Goal: Task Accomplishment & Management: Manage account settings

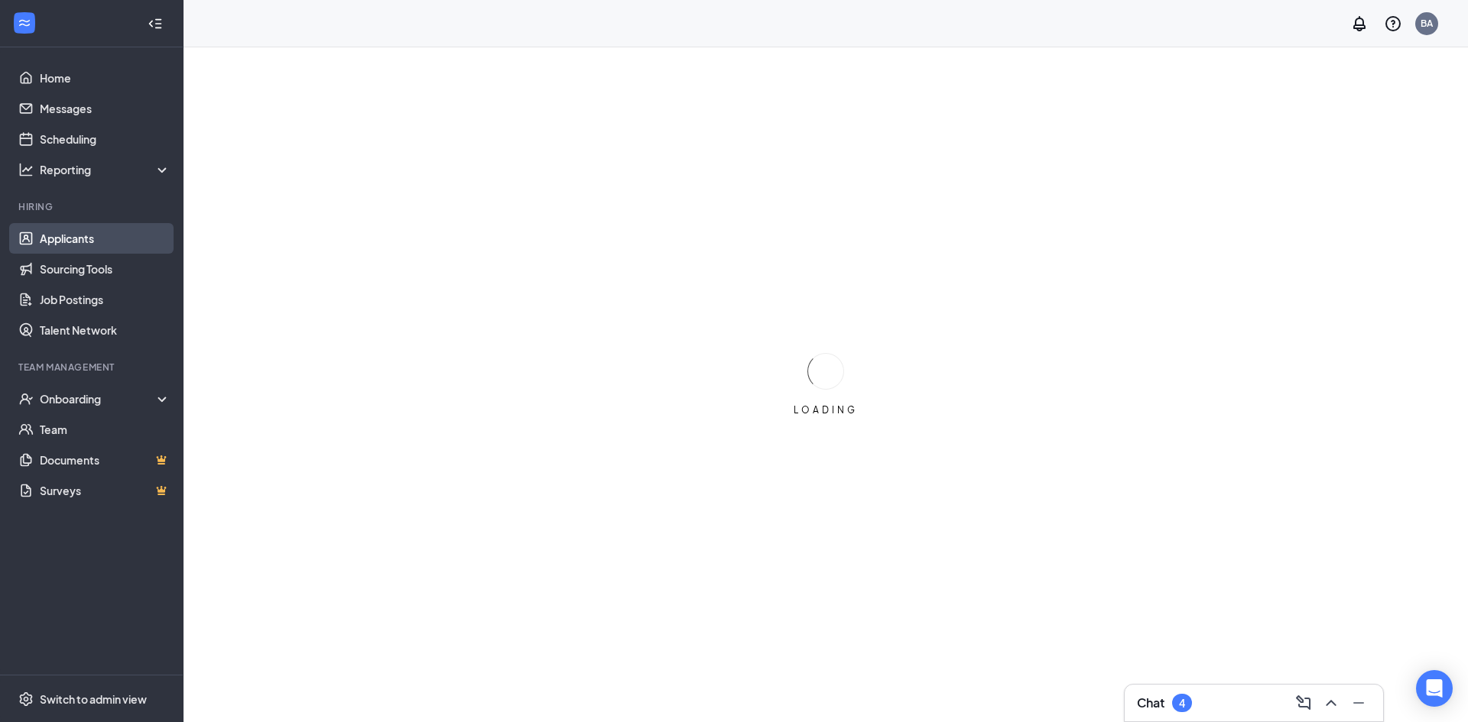
click at [70, 238] on link "Applicants" at bounding box center [105, 238] width 131 height 31
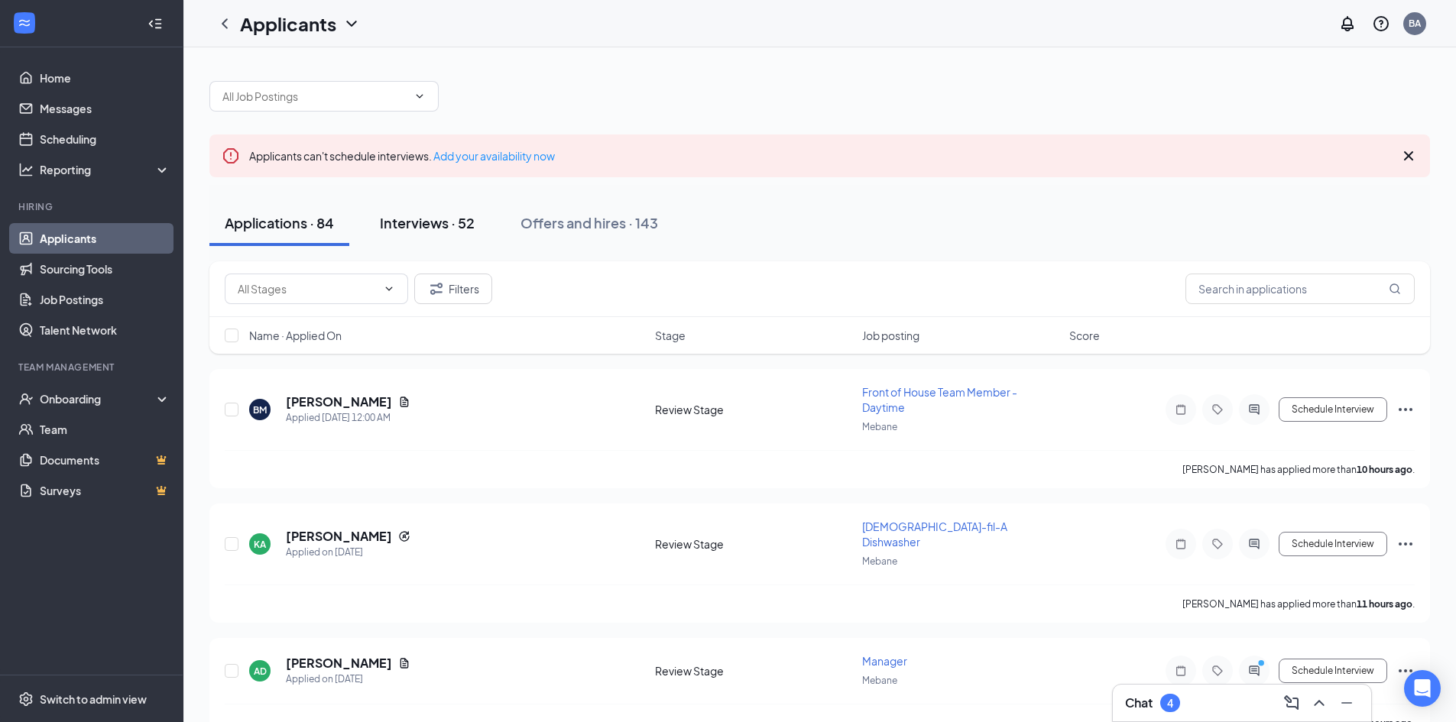
click at [467, 229] on div "Interviews · 52" at bounding box center [427, 222] width 95 height 19
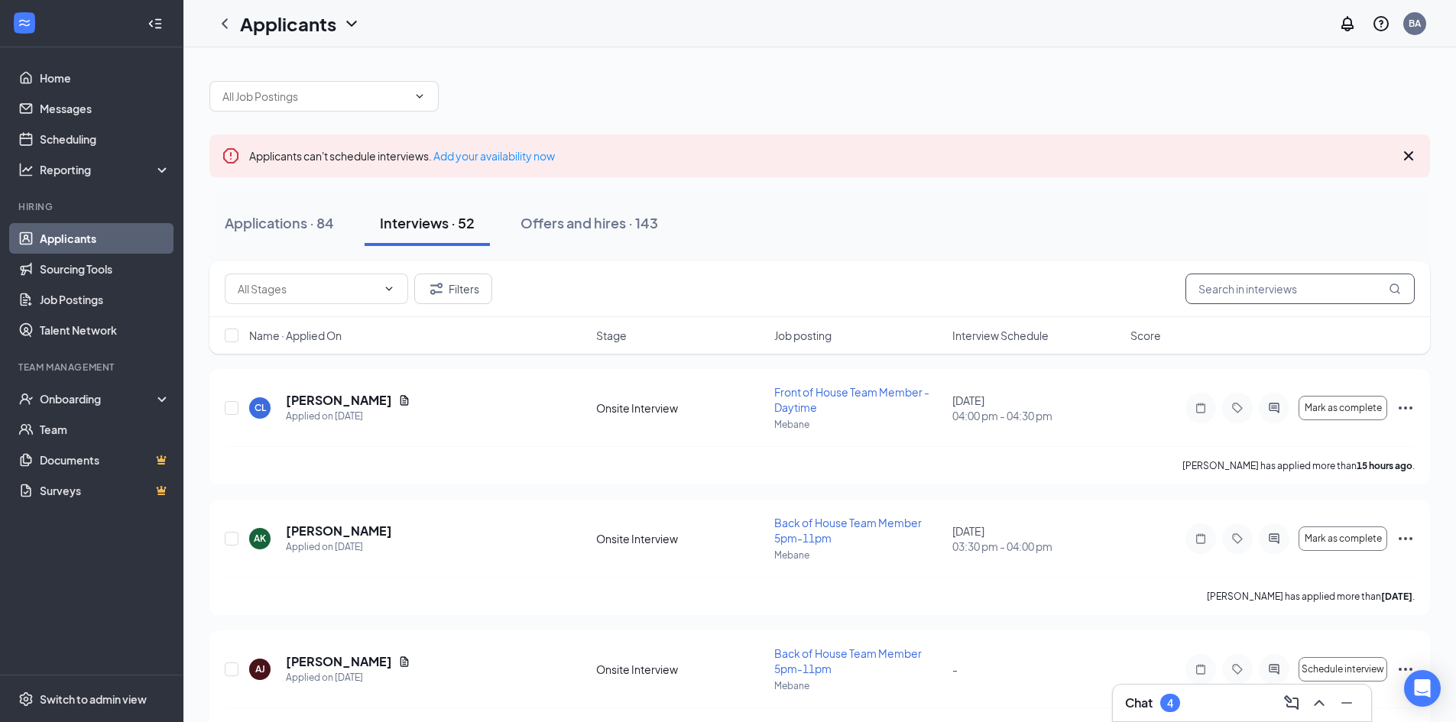
click at [1252, 284] on input "text" at bounding box center [1300, 289] width 229 height 31
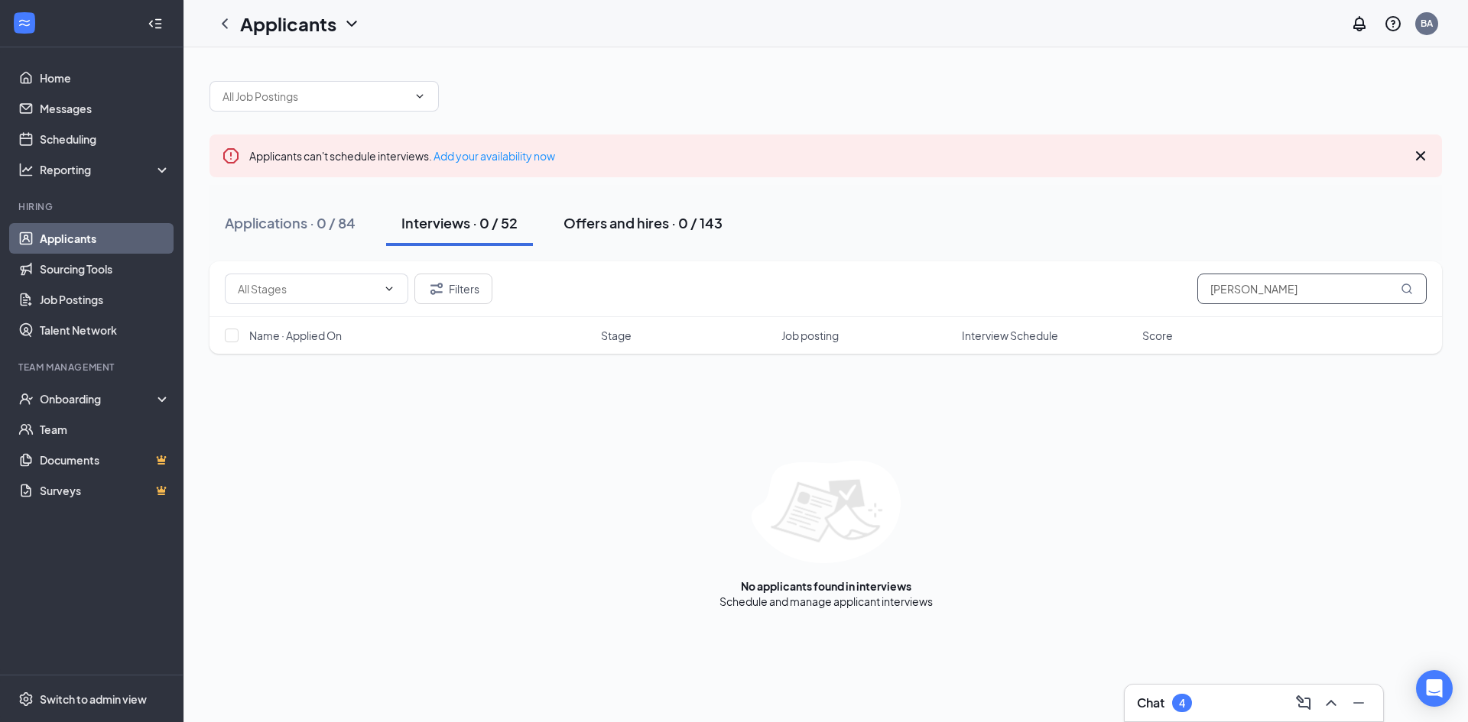
type input "[PERSON_NAME]"
click at [654, 223] on div "Offers and hires · 0 / 143" at bounding box center [642, 222] width 159 height 19
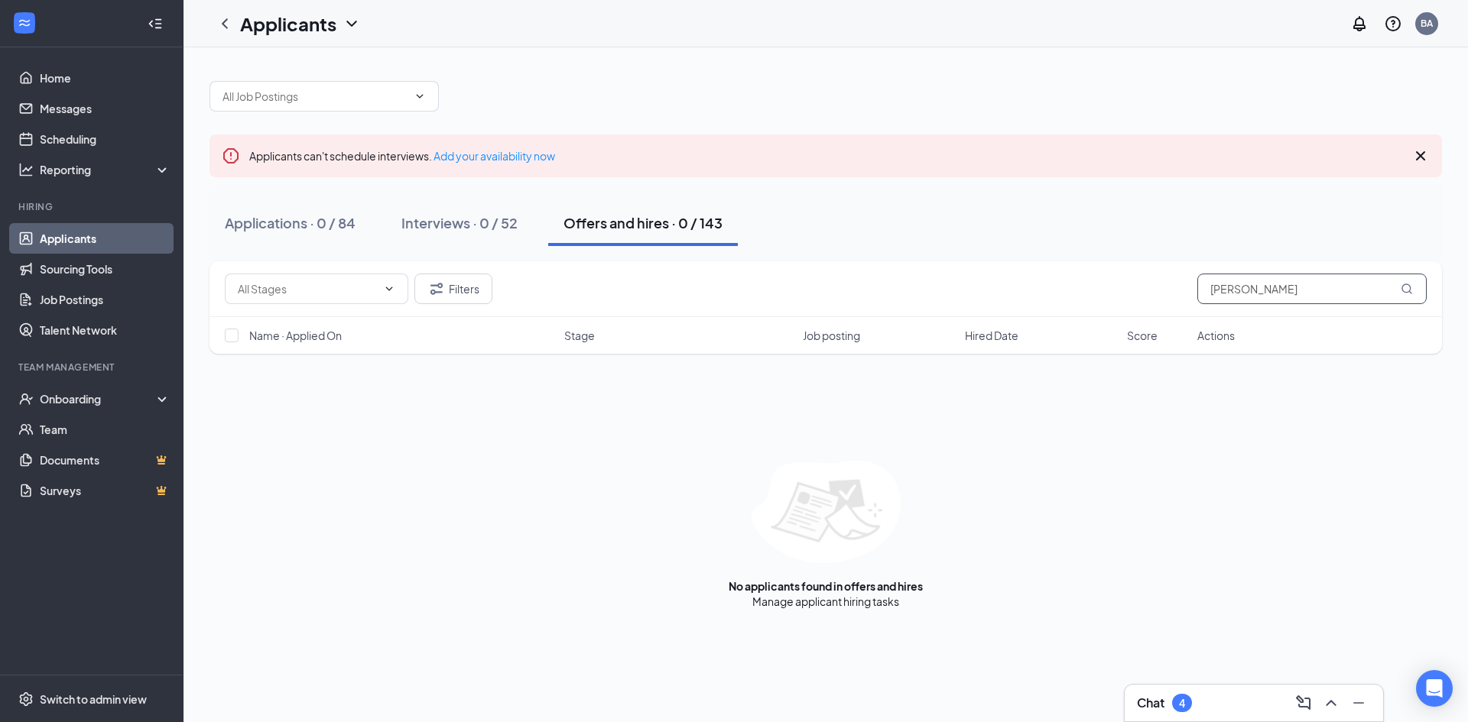
click at [1274, 292] on input "[PERSON_NAME]" at bounding box center [1311, 289] width 229 height 31
type input "c"
type input "k"
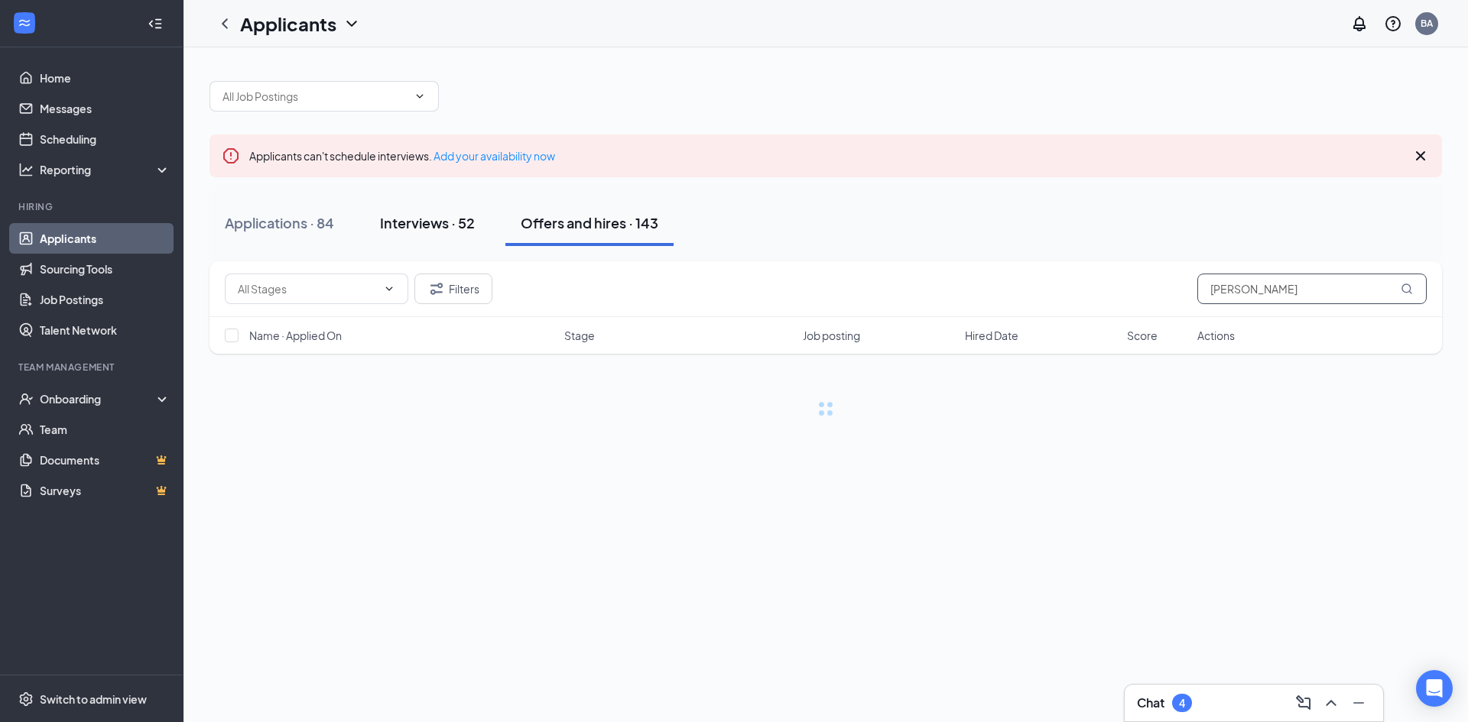
type input "[PERSON_NAME]"
click at [446, 224] on div "Interviews · 52" at bounding box center [427, 222] width 95 height 19
click at [1272, 284] on input "[PERSON_NAME]" at bounding box center [1311, 289] width 229 height 31
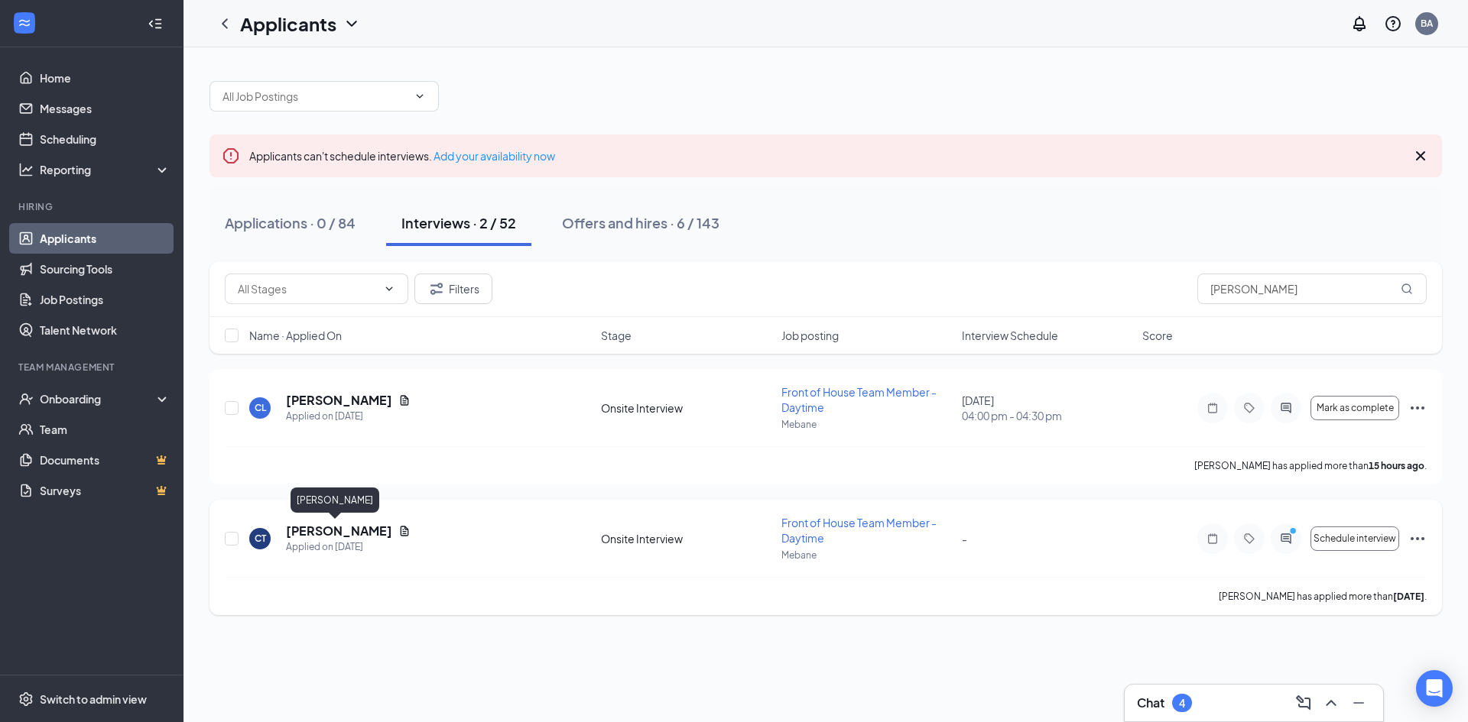
click at [297, 532] on h5 "[PERSON_NAME]" at bounding box center [339, 531] width 106 height 17
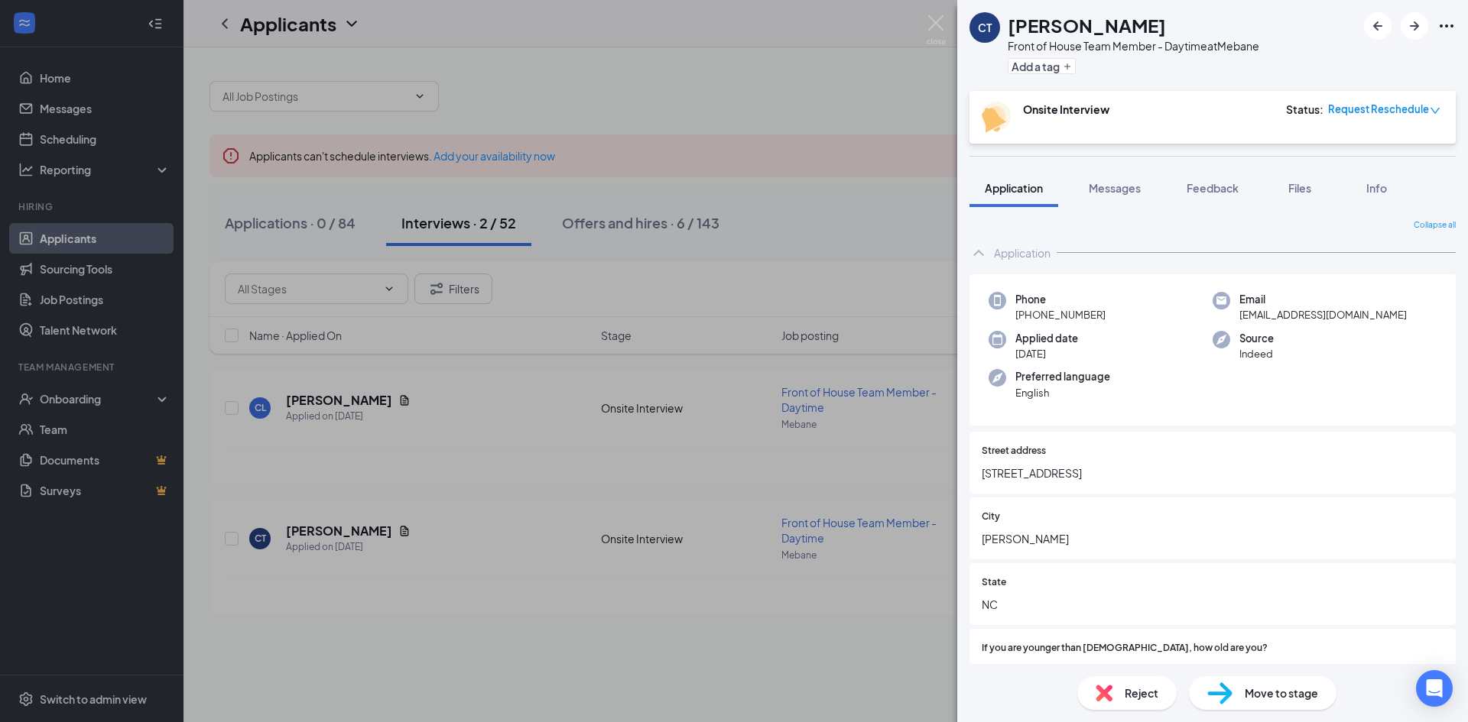
click at [1434, 108] on icon "down" at bounding box center [1435, 111] width 11 height 11
click at [1146, 115] on div "Onsite Interview Status : Request Reschedule" at bounding box center [1211, 117] width 459 height 31
click at [1436, 110] on icon "down" at bounding box center [1435, 111] width 11 height 11
click at [933, 25] on img at bounding box center [936, 30] width 19 height 30
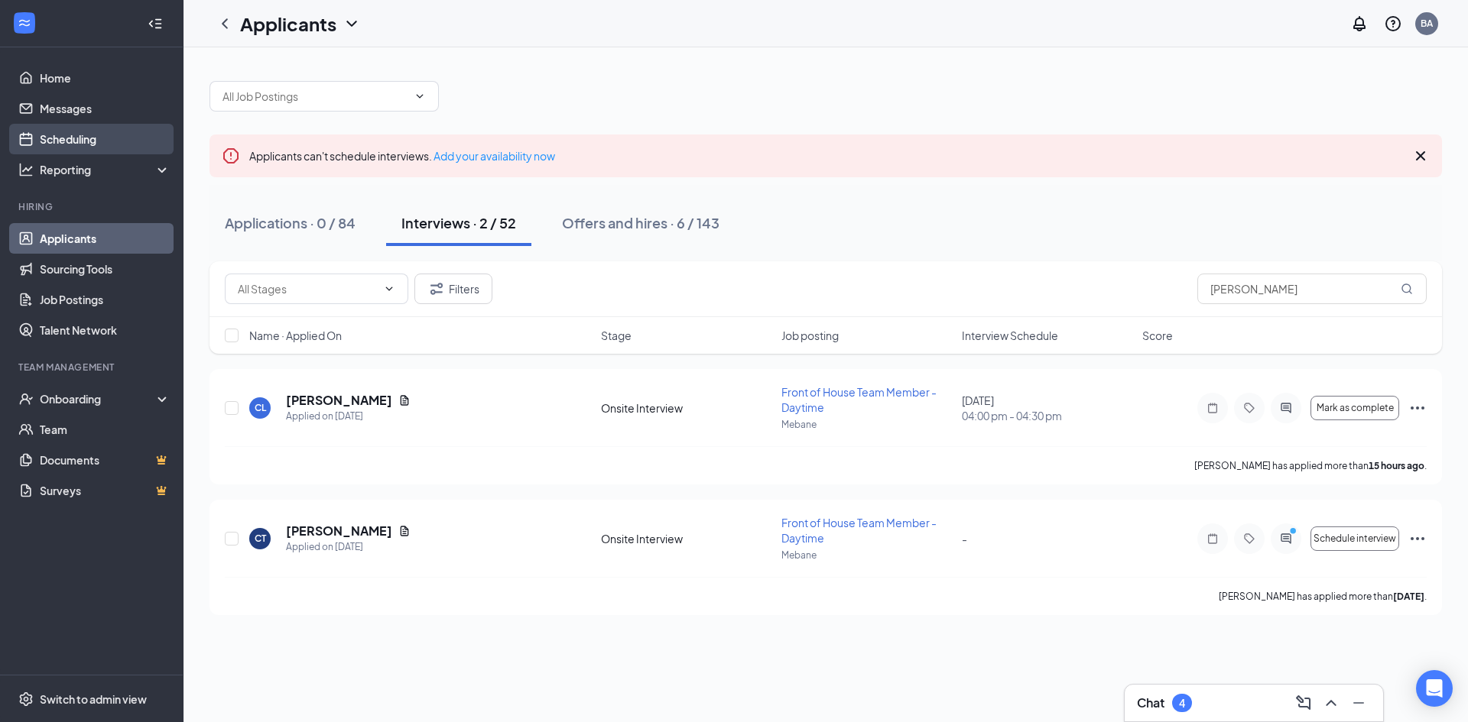
click at [106, 128] on link "Scheduling" at bounding box center [105, 139] width 131 height 31
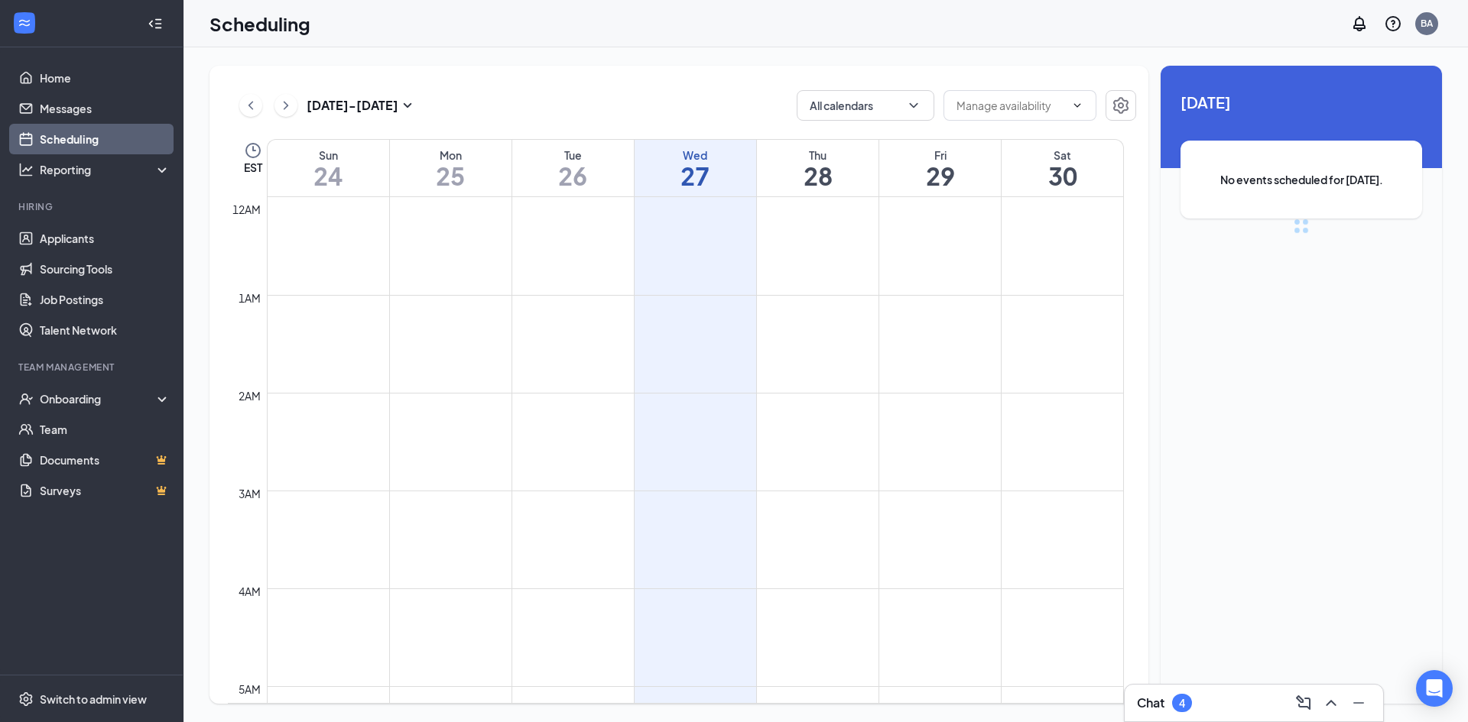
scroll to position [752, 0]
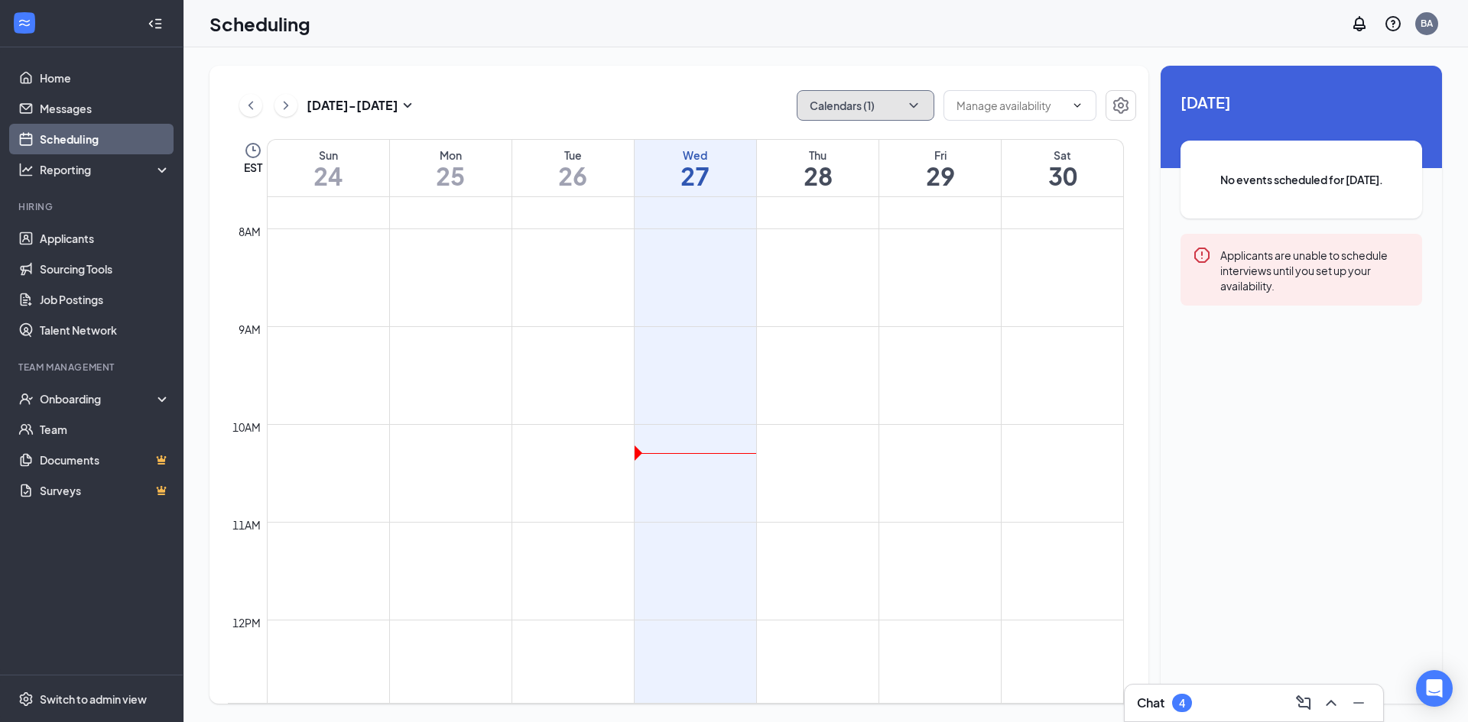
click at [914, 106] on icon "ChevronDown" at bounding box center [913, 105] width 15 height 15
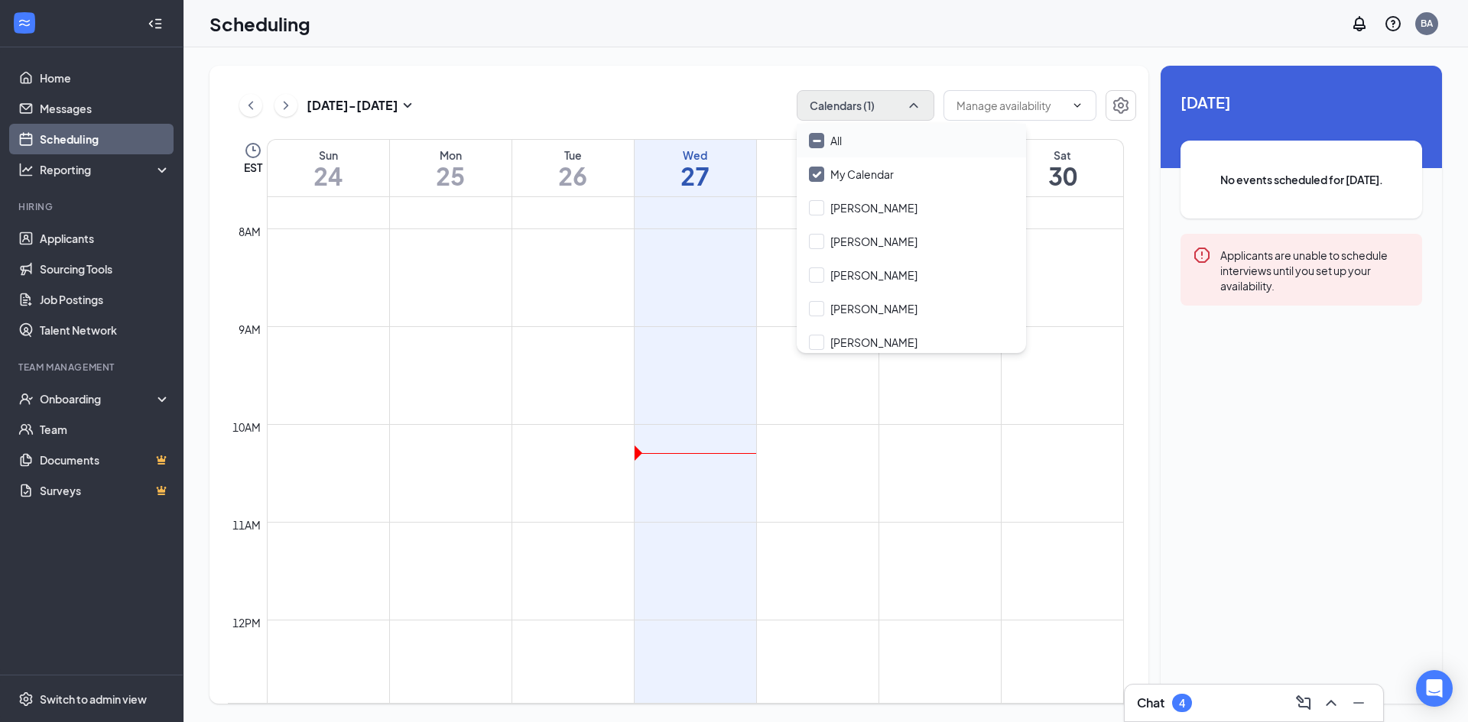
click at [812, 140] on input "All" at bounding box center [825, 140] width 33 height 15
checkbox input "true"
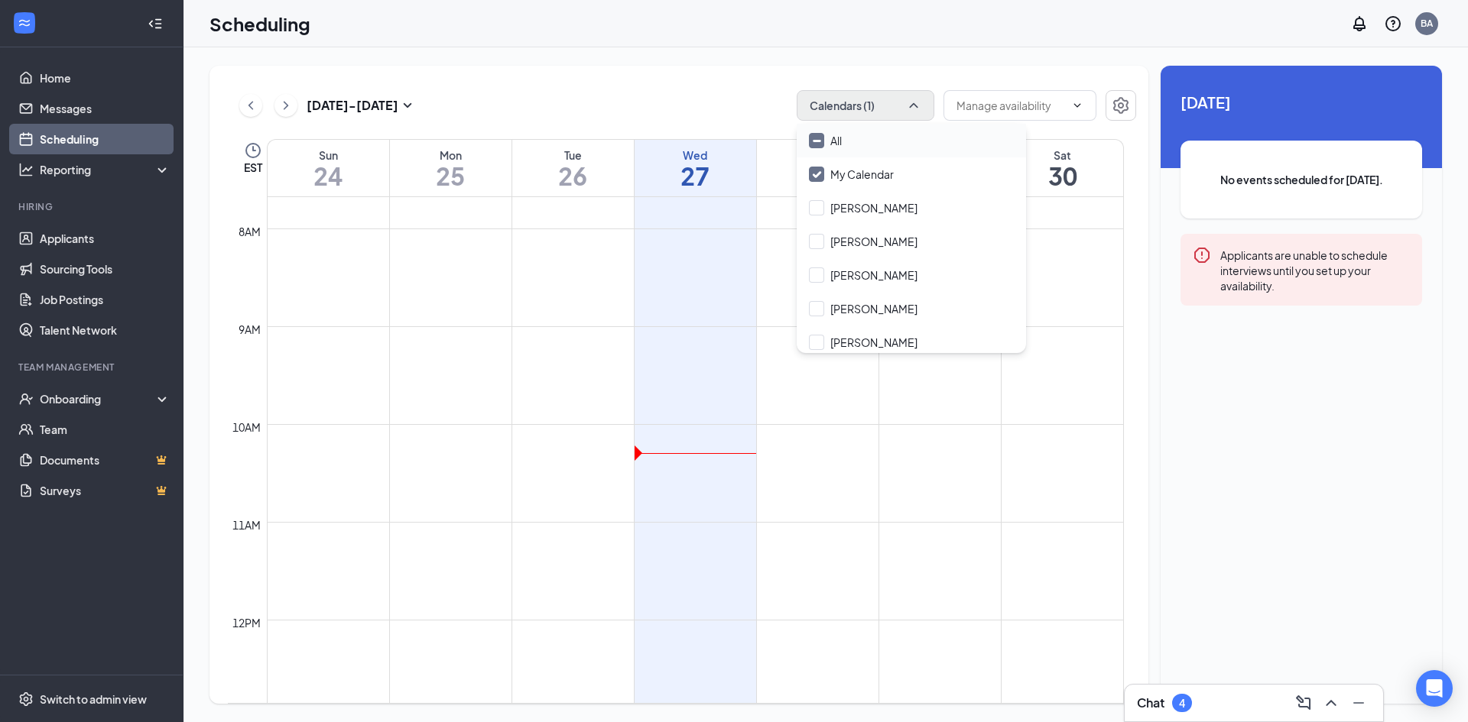
checkbox input "true"
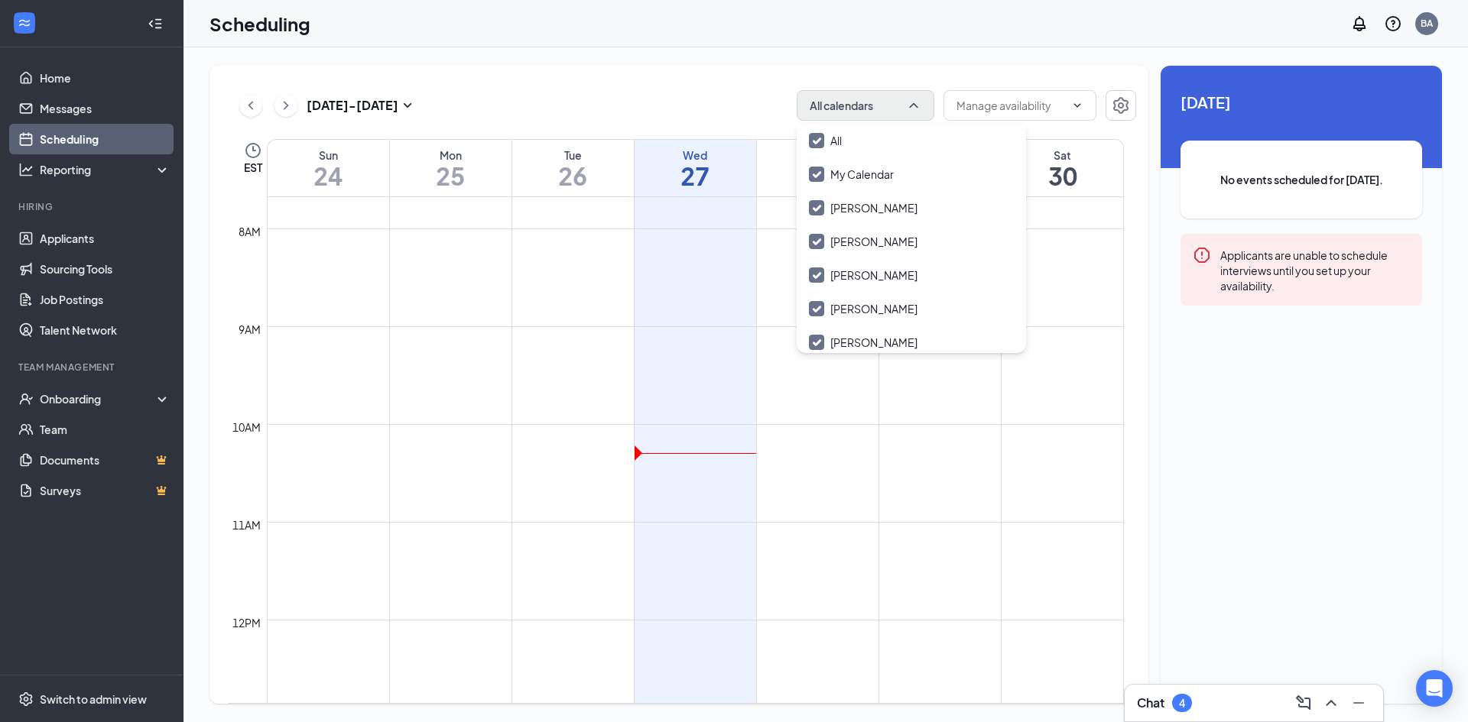
click at [856, 465] on td at bounding box center [695, 461] width 857 height 24
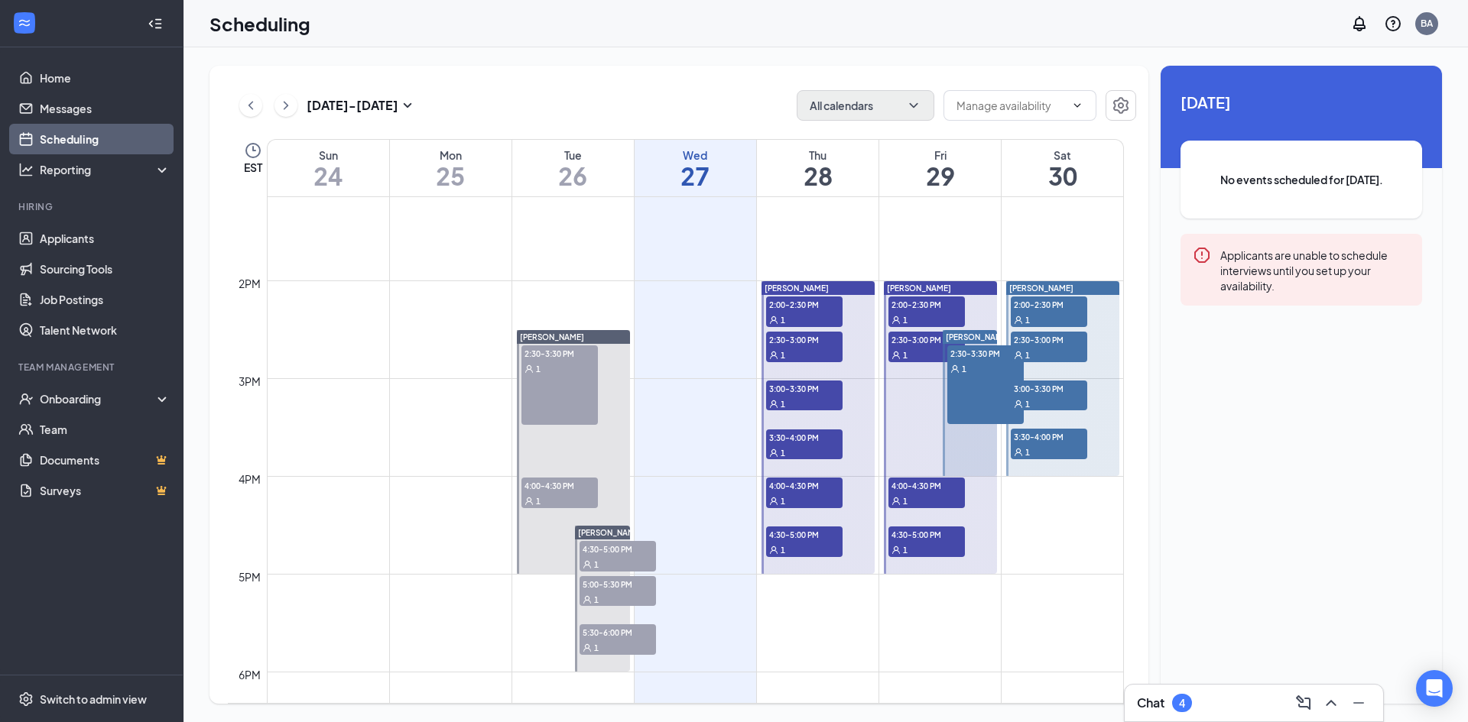
scroll to position [1363, 0]
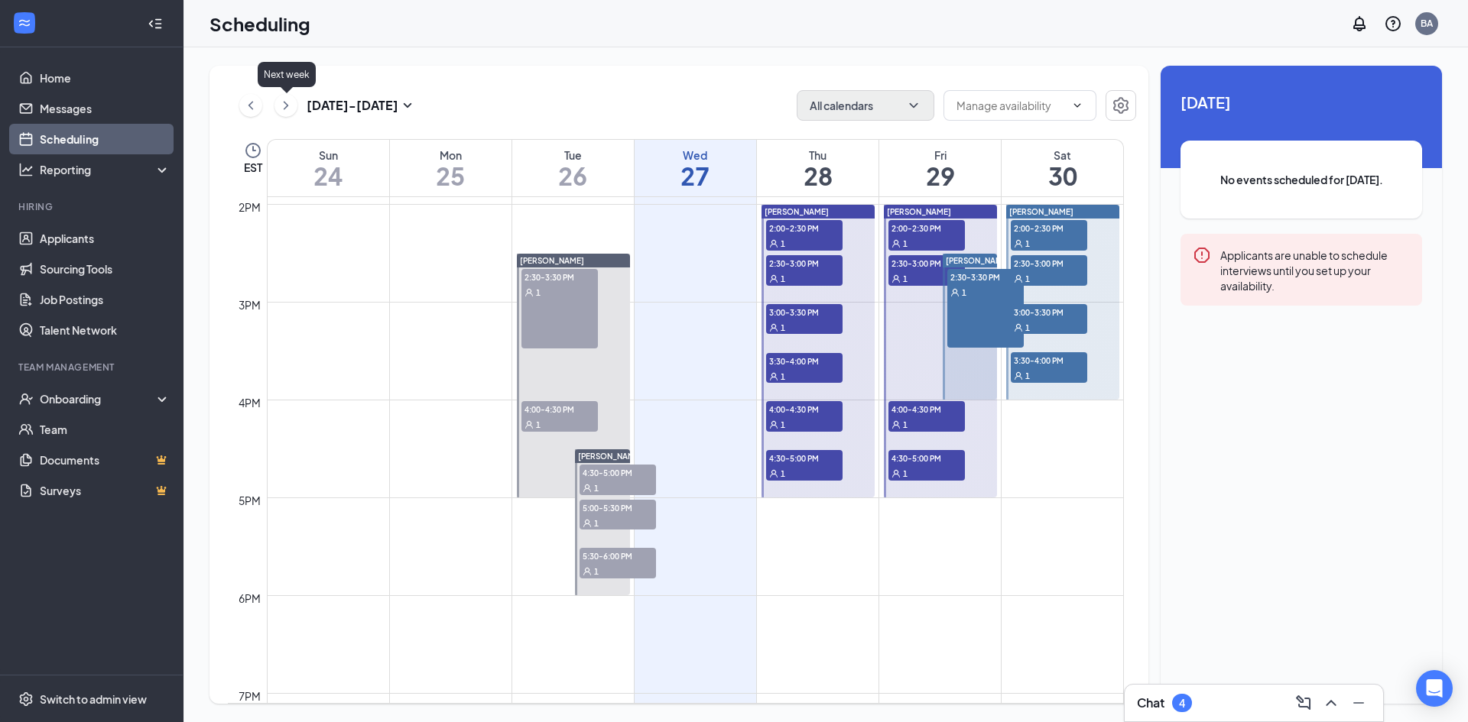
click at [289, 105] on icon "ChevronRight" at bounding box center [285, 105] width 15 height 18
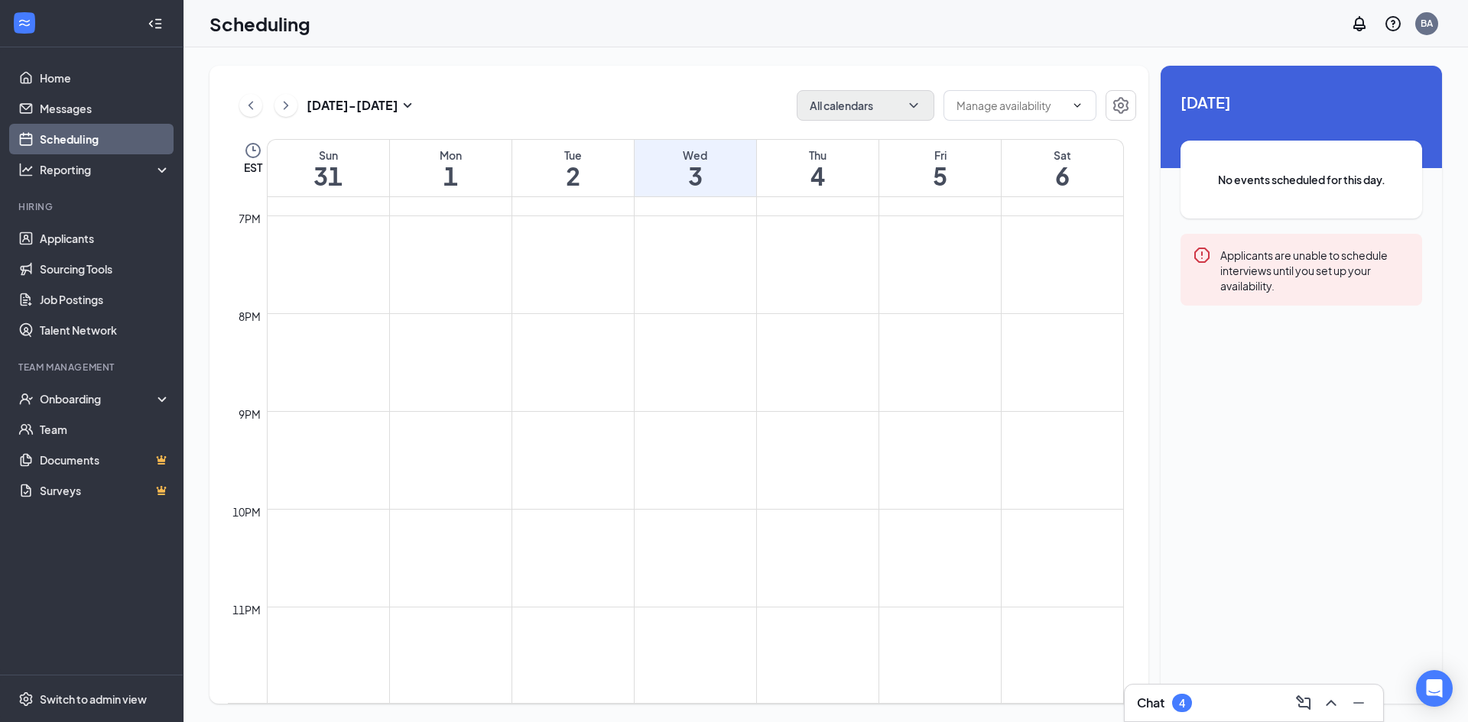
scroll to position [1843, 0]
click at [1224, 709] on div "Chat 4" at bounding box center [1254, 703] width 234 height 24
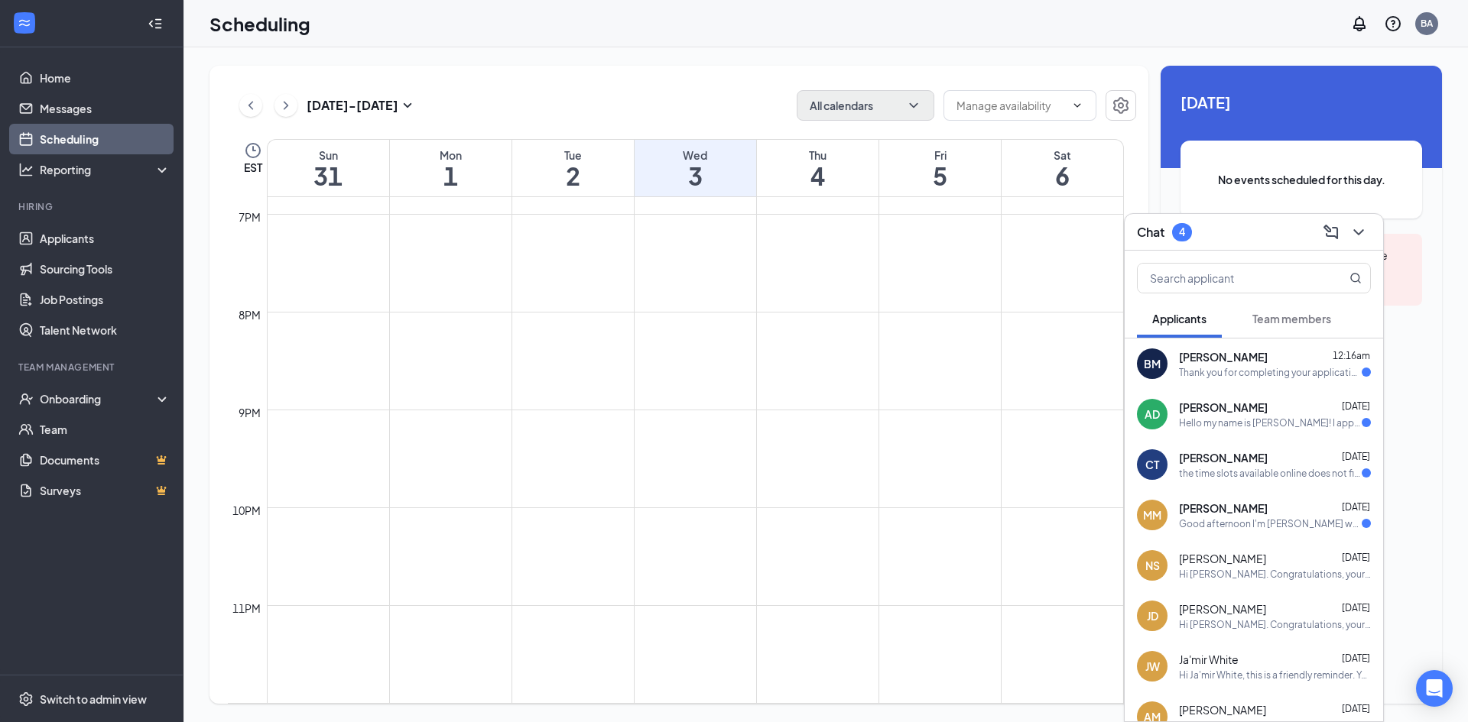
click at [1248, 359] on span "[PERSON_NAME]" at bounding box center [1223, 356] width 89 height 15
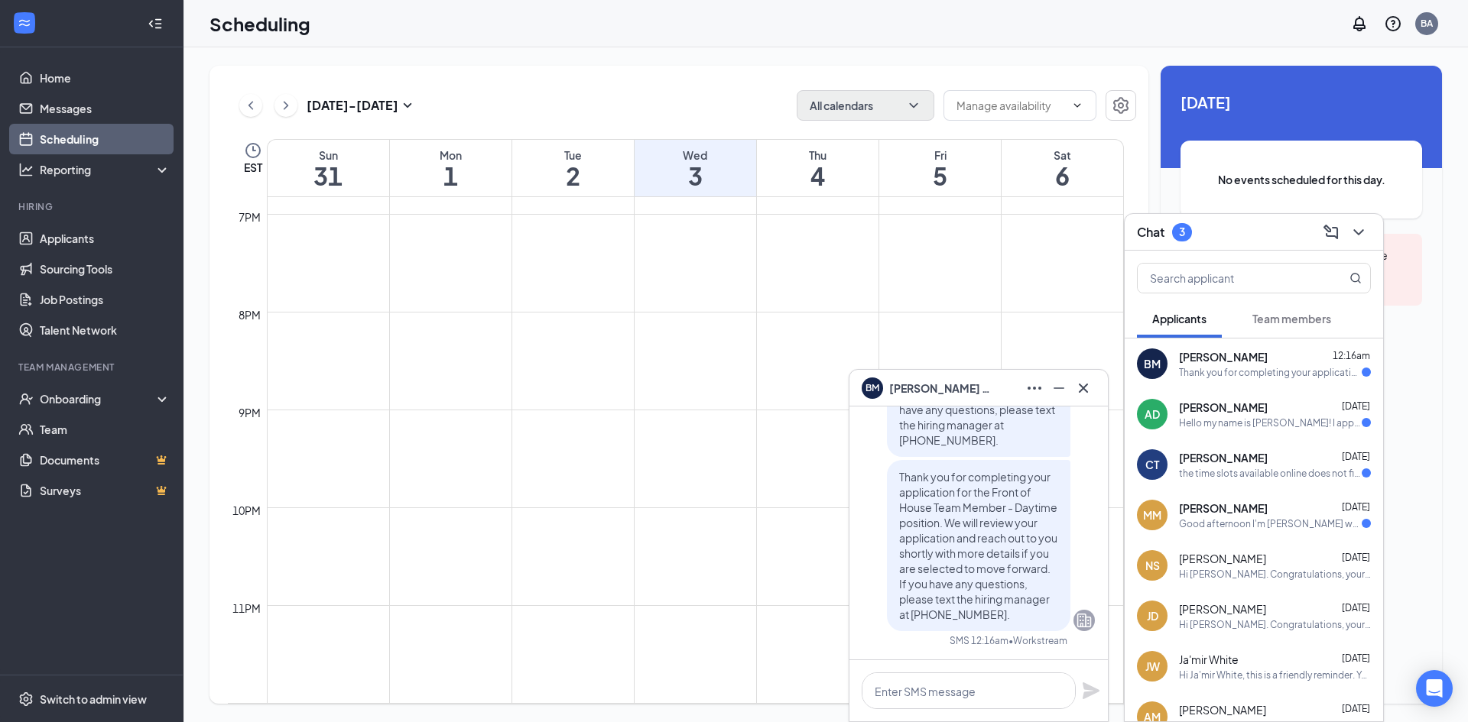
click at [1242, 420] on div "Hello my name is [PERSON_NAME]! I applied for the Position at the [DEMOGRAPHIC_…" at bounding box center [1270, 423] width 183 height 13
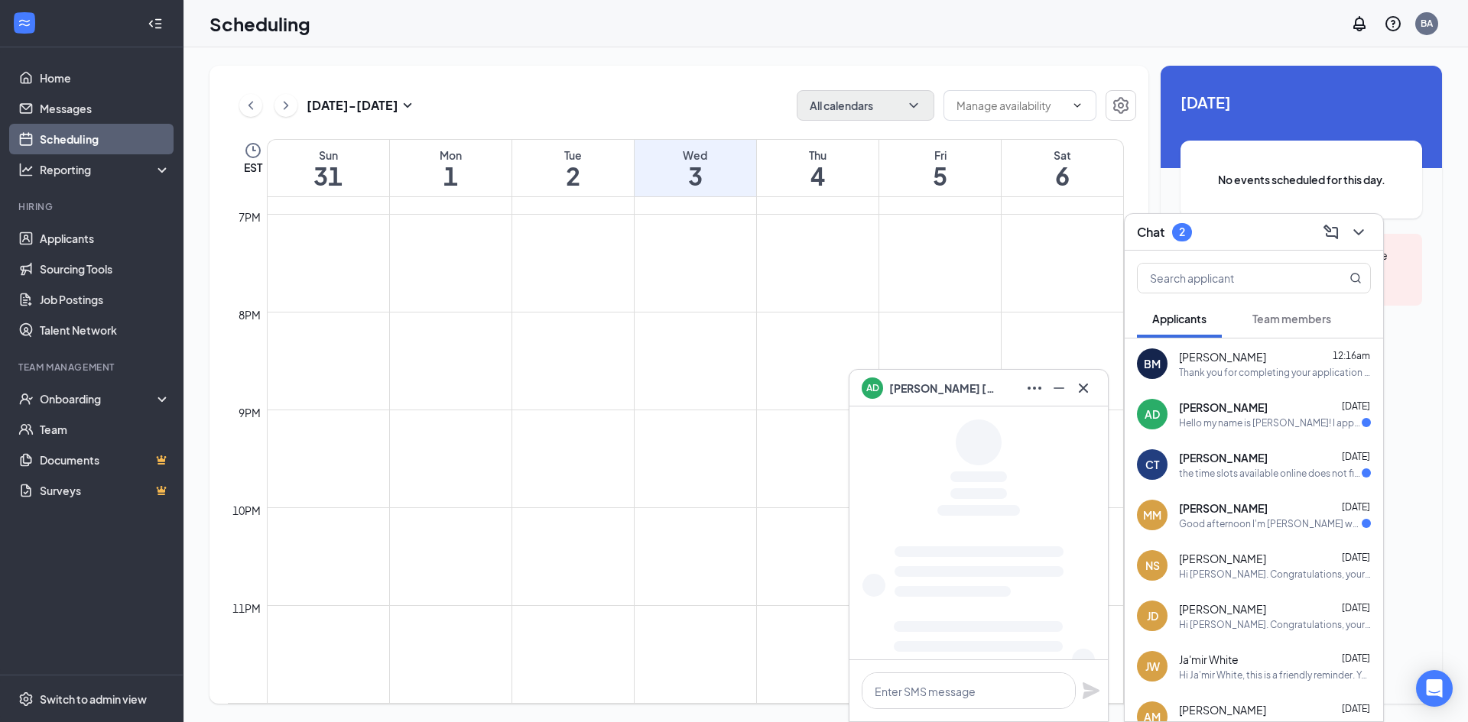
click at [1234, 467] on div "the time slots available online does not fit my schedule. i am available to com…" at bounding box center [1270, 473] width 183 height 13
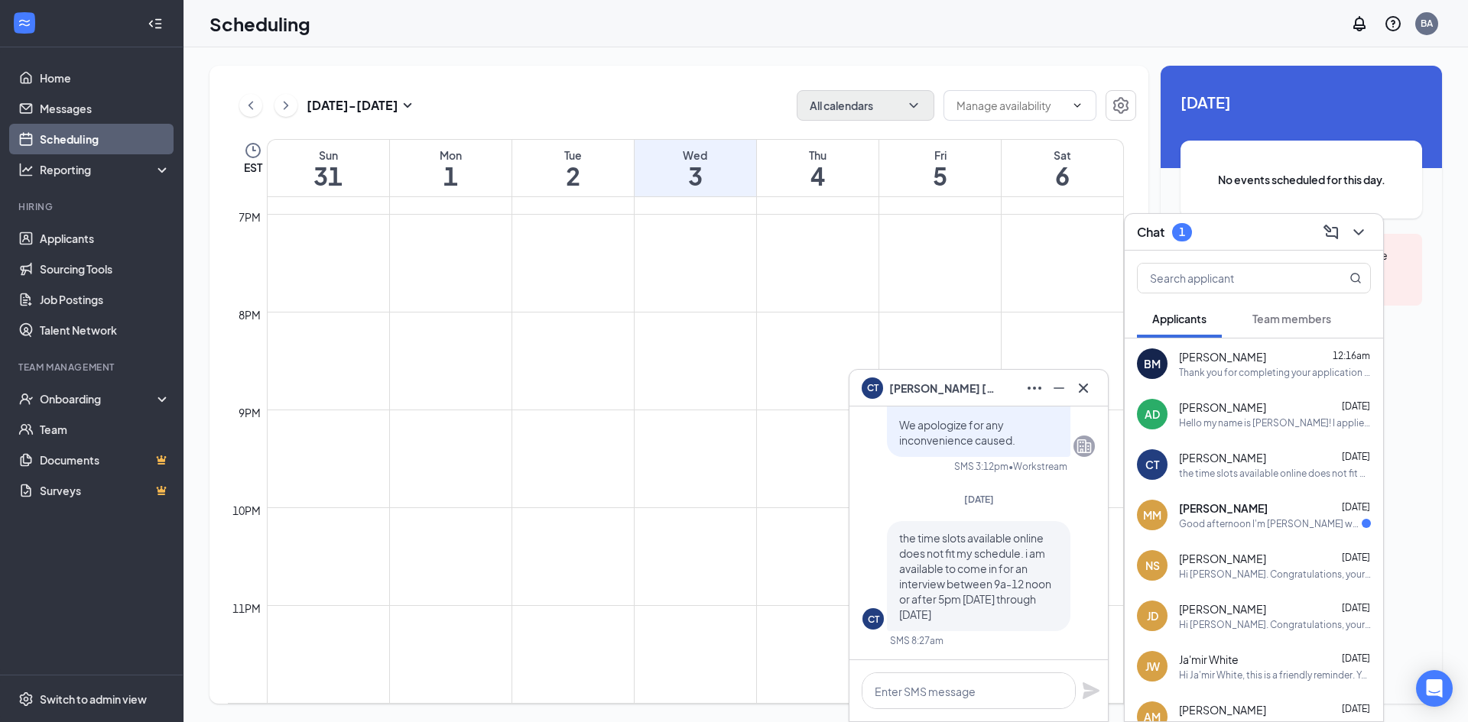
click at [1219, 521] on div "Good afternoon I'm [PERSON_NAME] who came to the job interview this past [DATE]…" at bounding box center [1270, 524] width 183 height 13
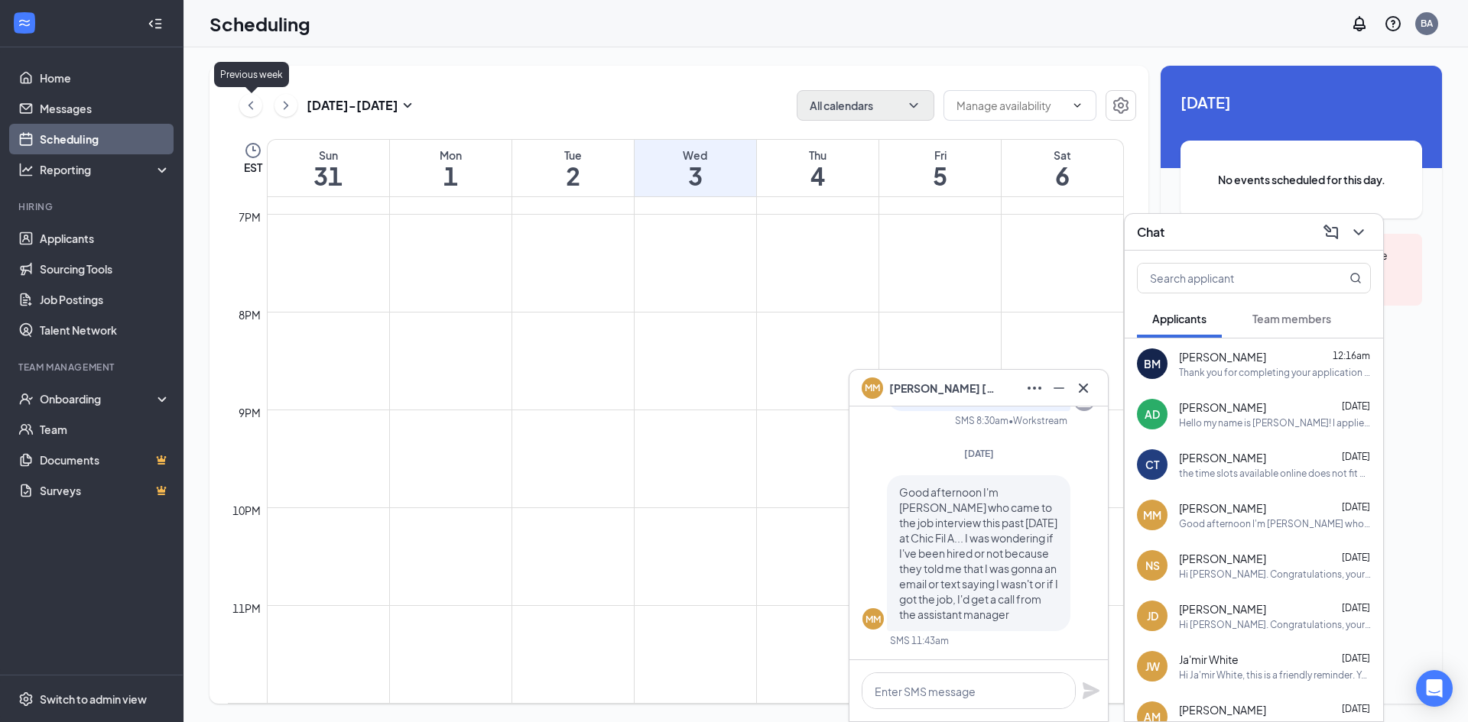
click at [251, 112] on icon "ChevronLeft" at bounding box center [250, 105] width 15 height 18
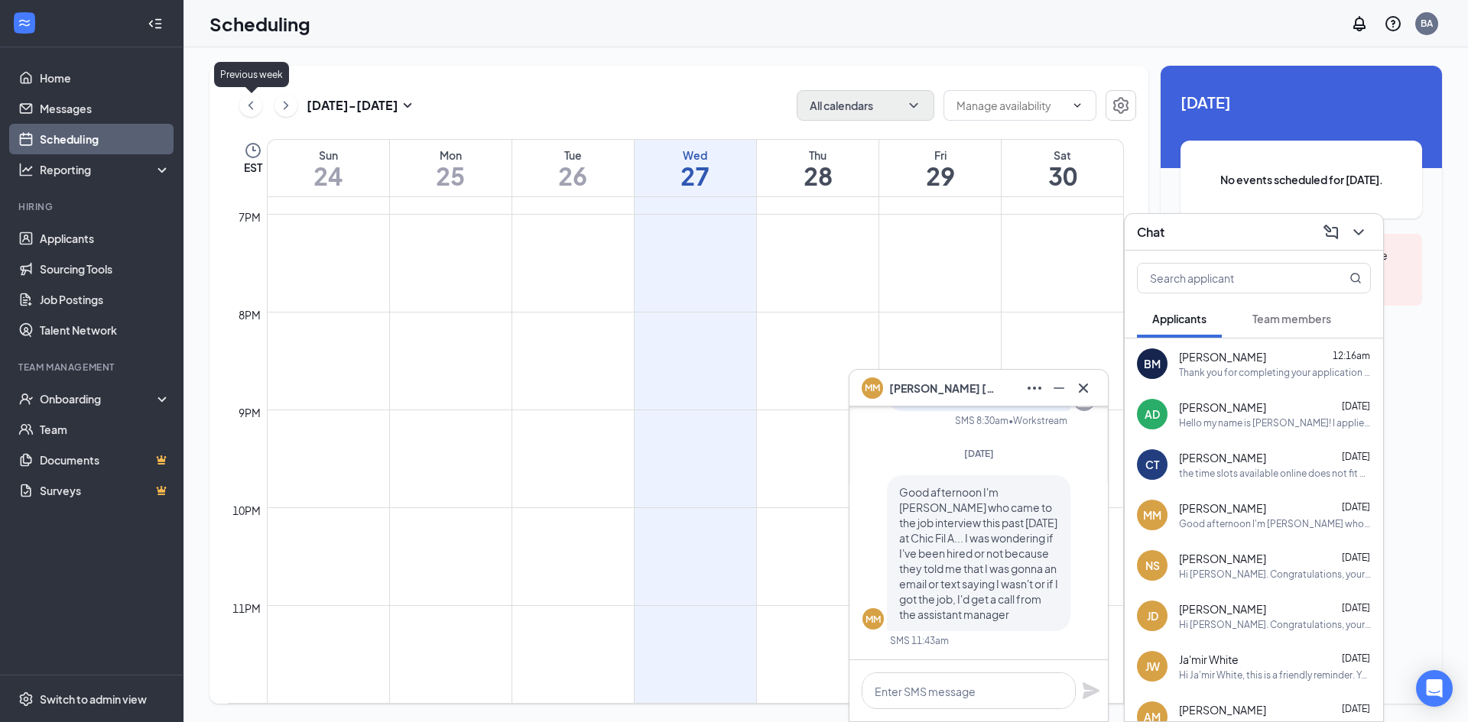
scroll to position [752, 0]
click at [883, 253] on td at bounding box center [695, 265] width 857 height 24
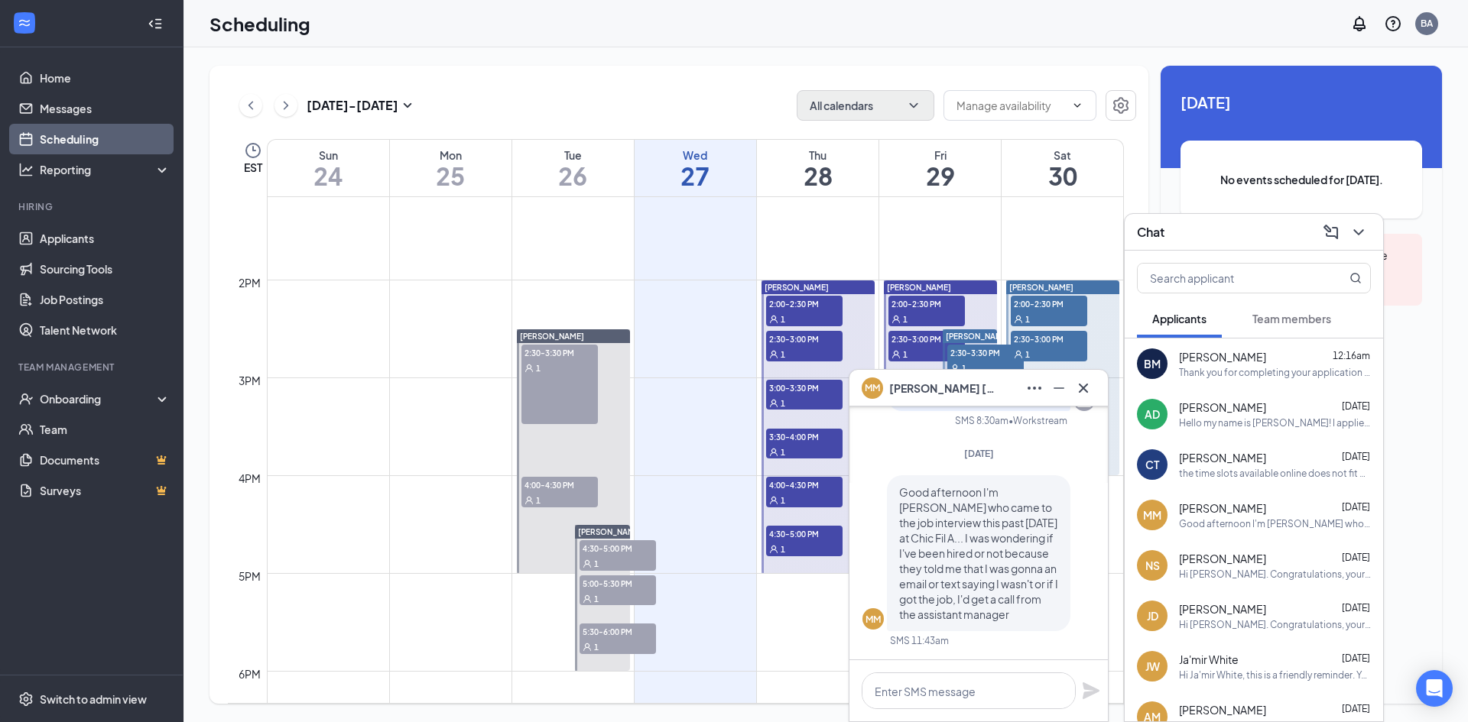
scroll to position [1363, 0]
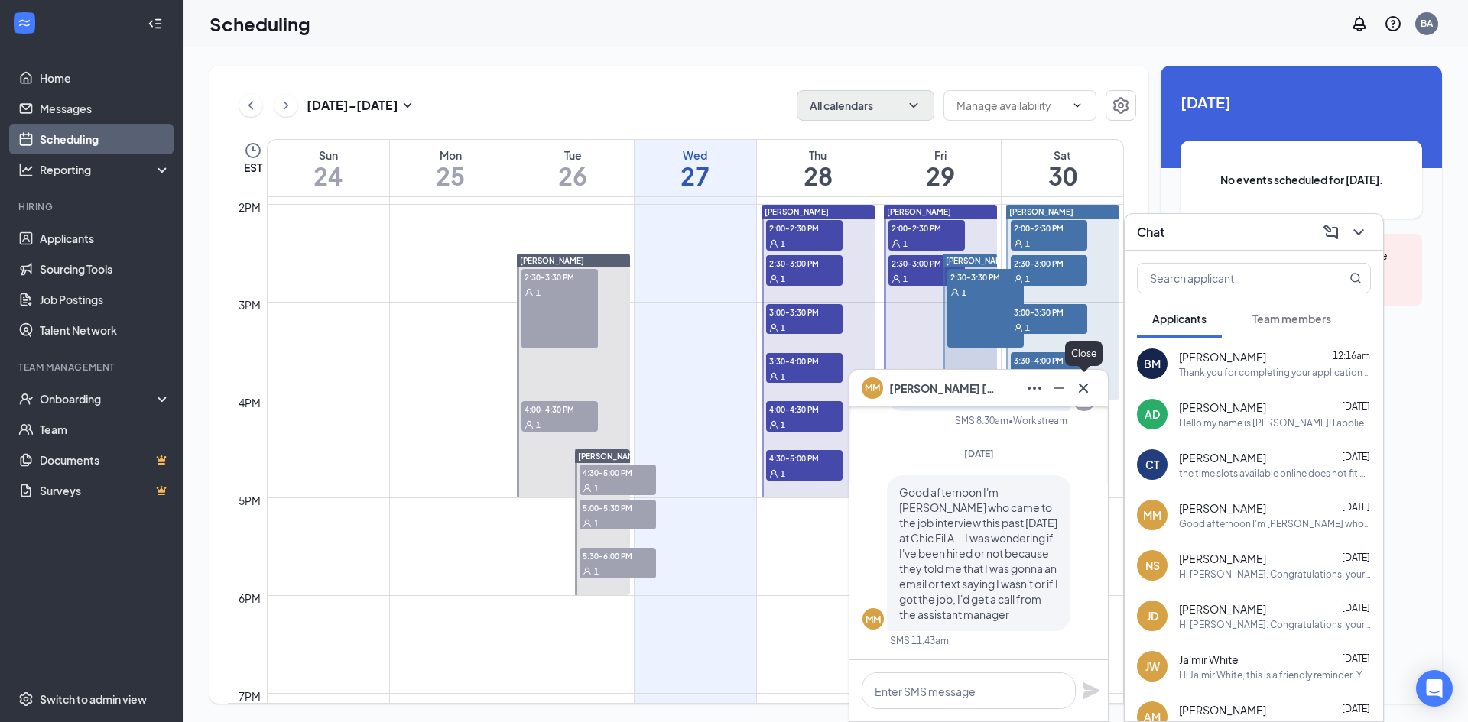
click at [1079, 388] on icon "Cross" at bounding box center [1083, 388] width 18 height 18
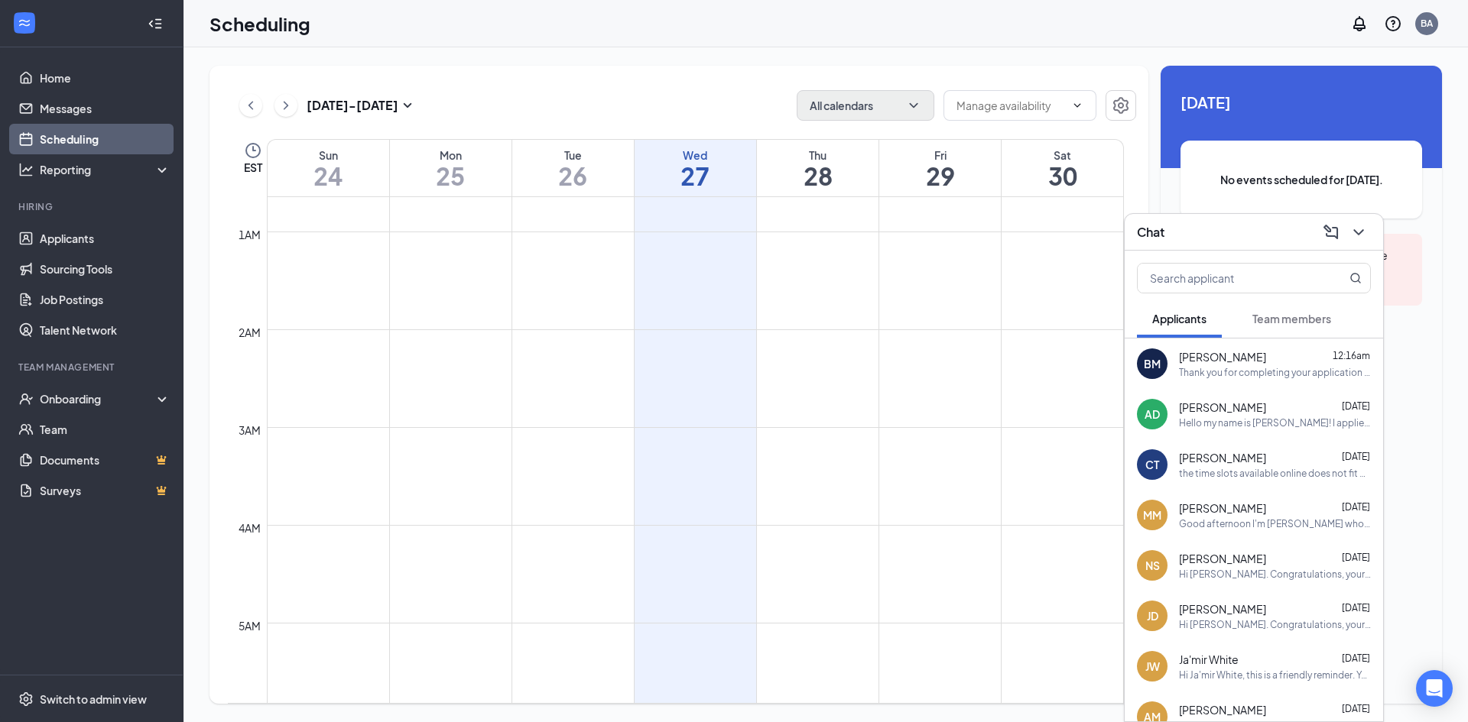
scroll to position [0, 0]
click at [292, 105] on icon "ChevronRight" at bounding box center [285, 105] width 15 height 18
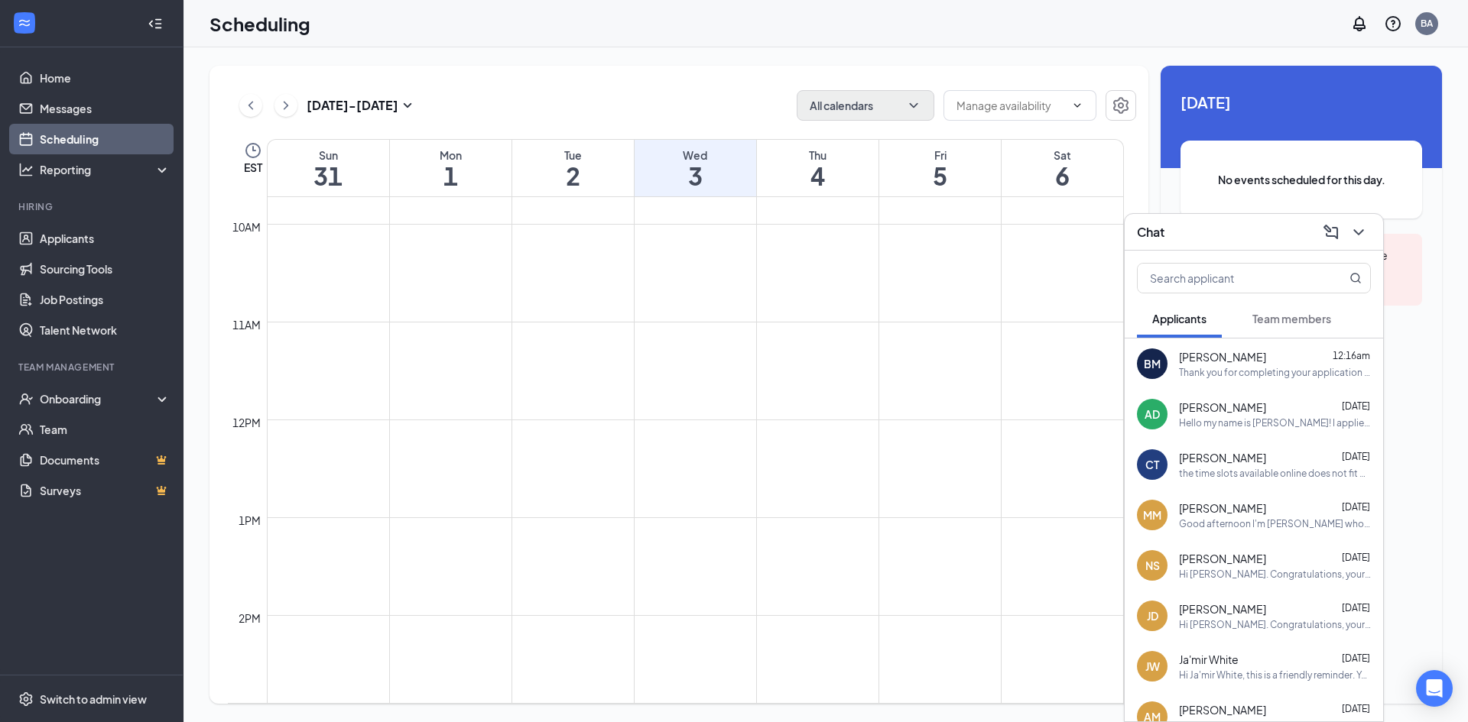
scroll to position [981, 0]
click at [255, 109] on icon "ChevronLeft" at bounding box center [250, 105] width 15 height 18
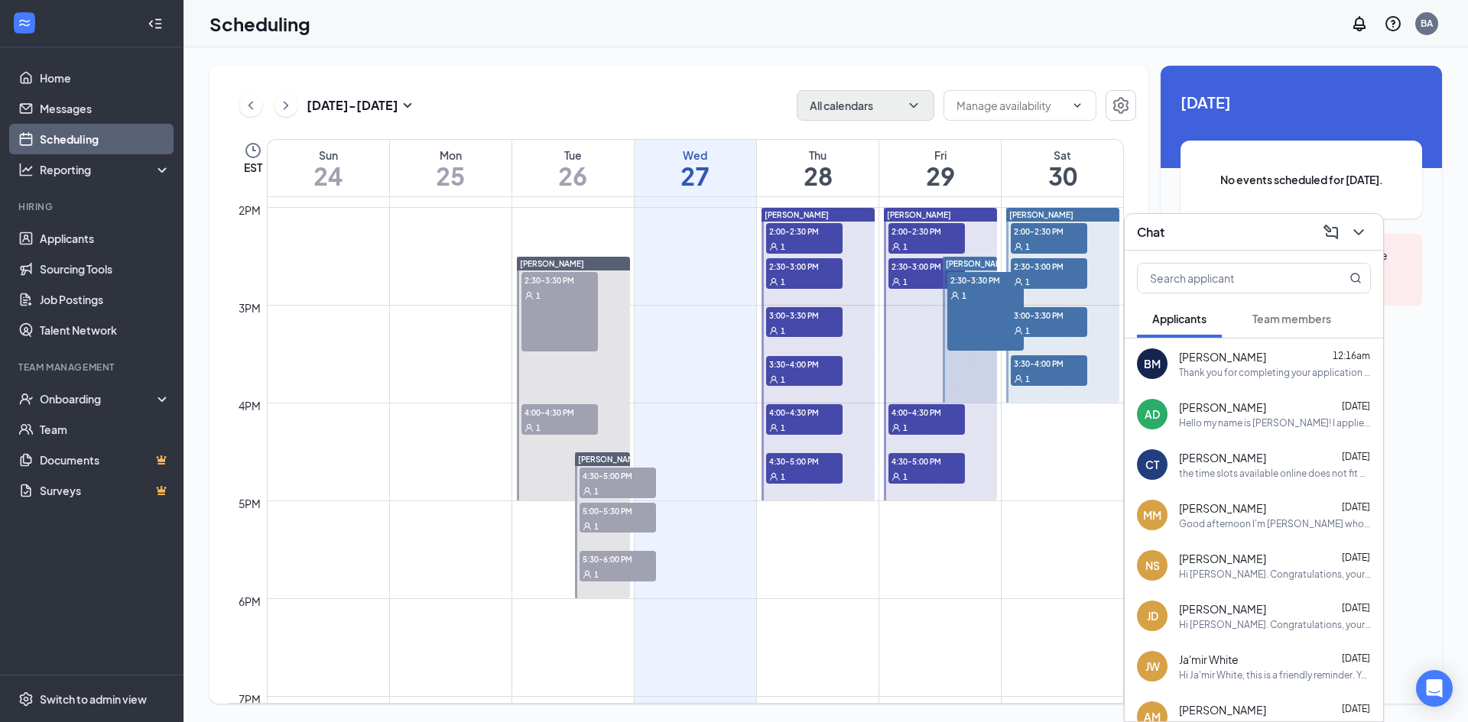
scroll to position [1363, 0]
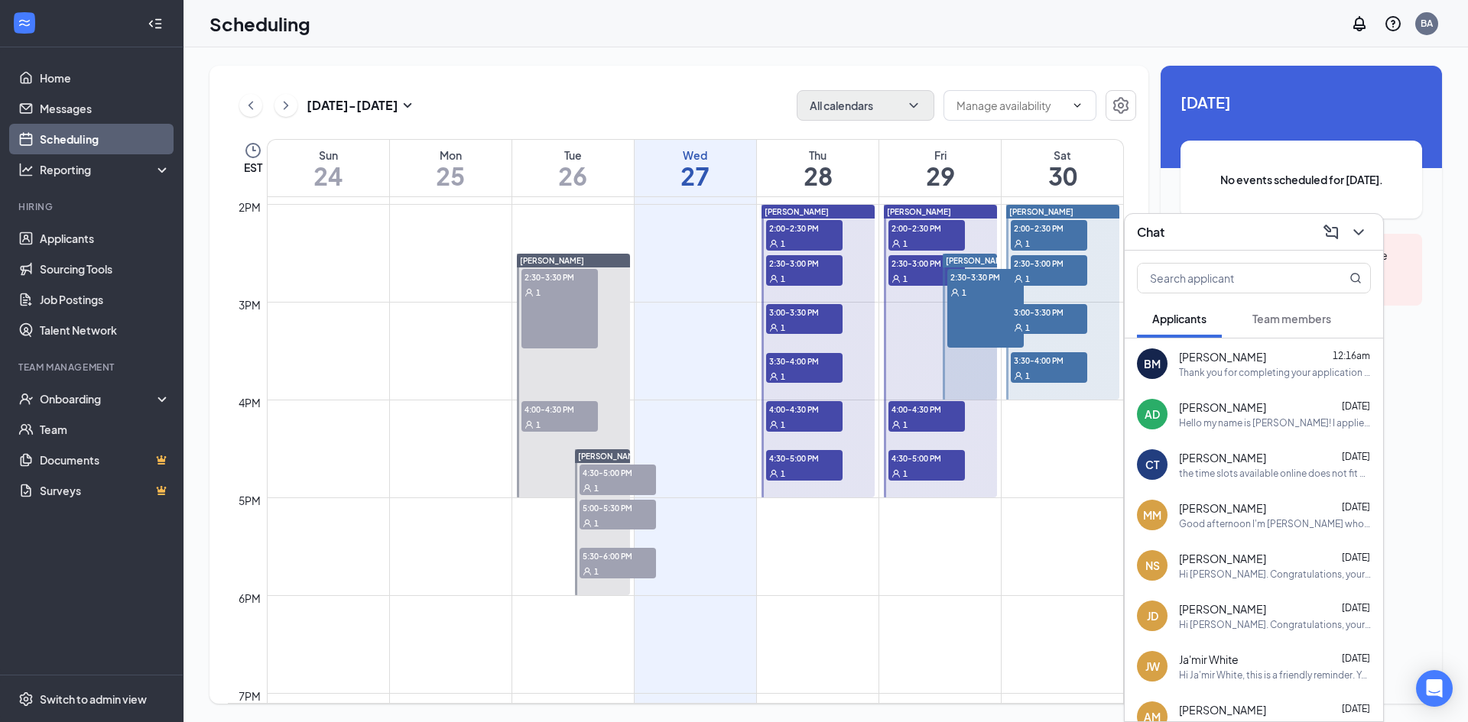
click at [1237, 460] on span "[PERSON_NAME]" at bounding box center [1222, 457] width 87 height 15
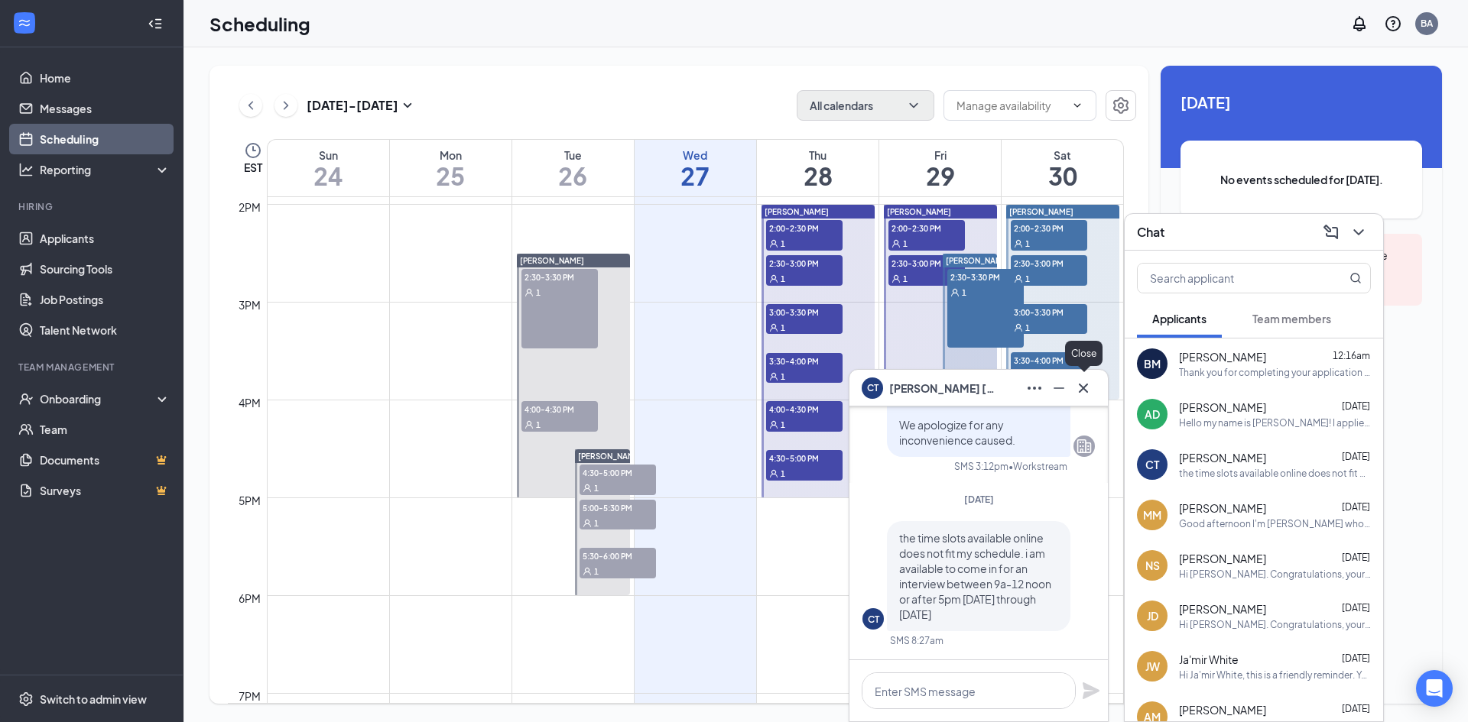
click at [1078, 391] on icon "Cross" at bounding box center [1083, 388] width 18 height 18
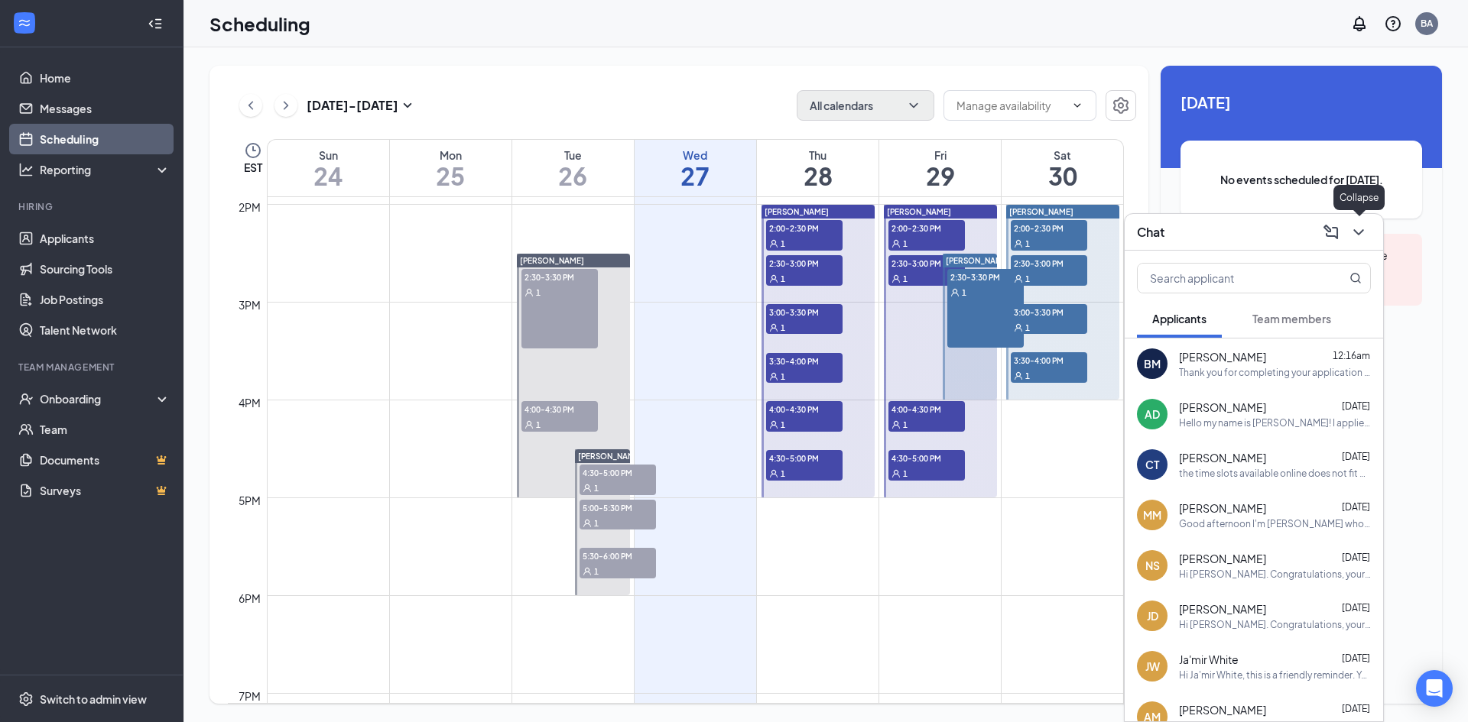
click at [1367, 235] on icon "ChevronDown" at bounding box center [1358, 232] width 18 height 18
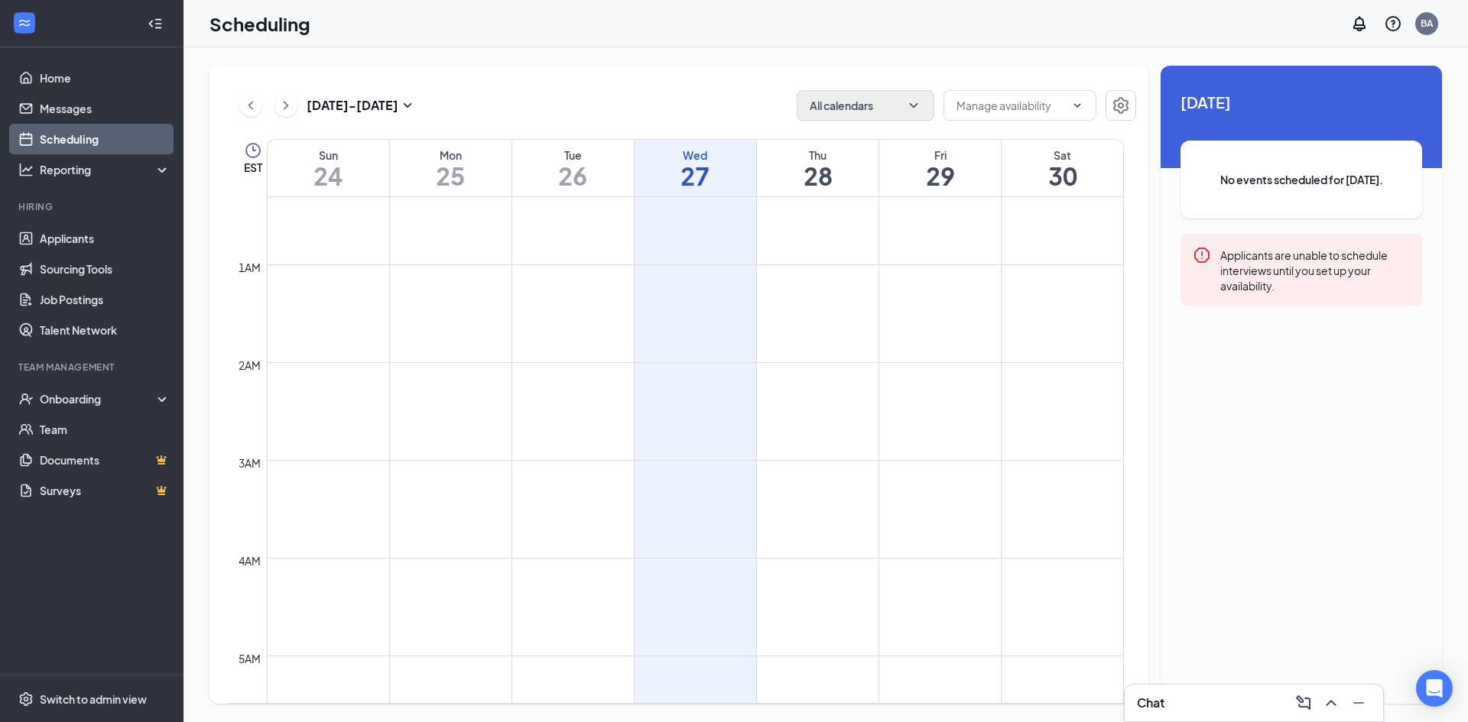
scroll to position [0, 0]
click at [1194, 696] on div "Chat" at bounding box center [1254, 703] width 234 height 24
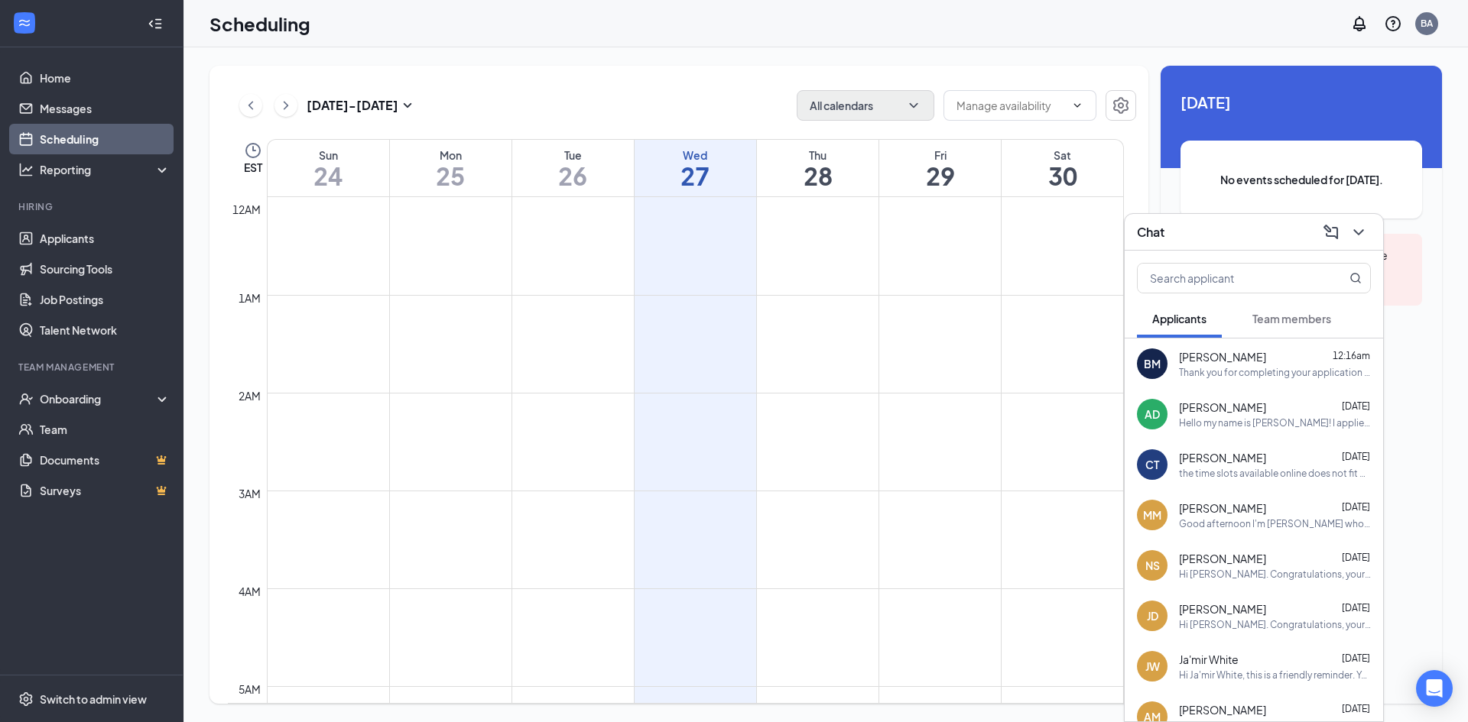
click at [1249, 467] on div "the time slots available online does not fit my schedule. i am available to com…" at bounding box center [1275, 473] width 192 height 13
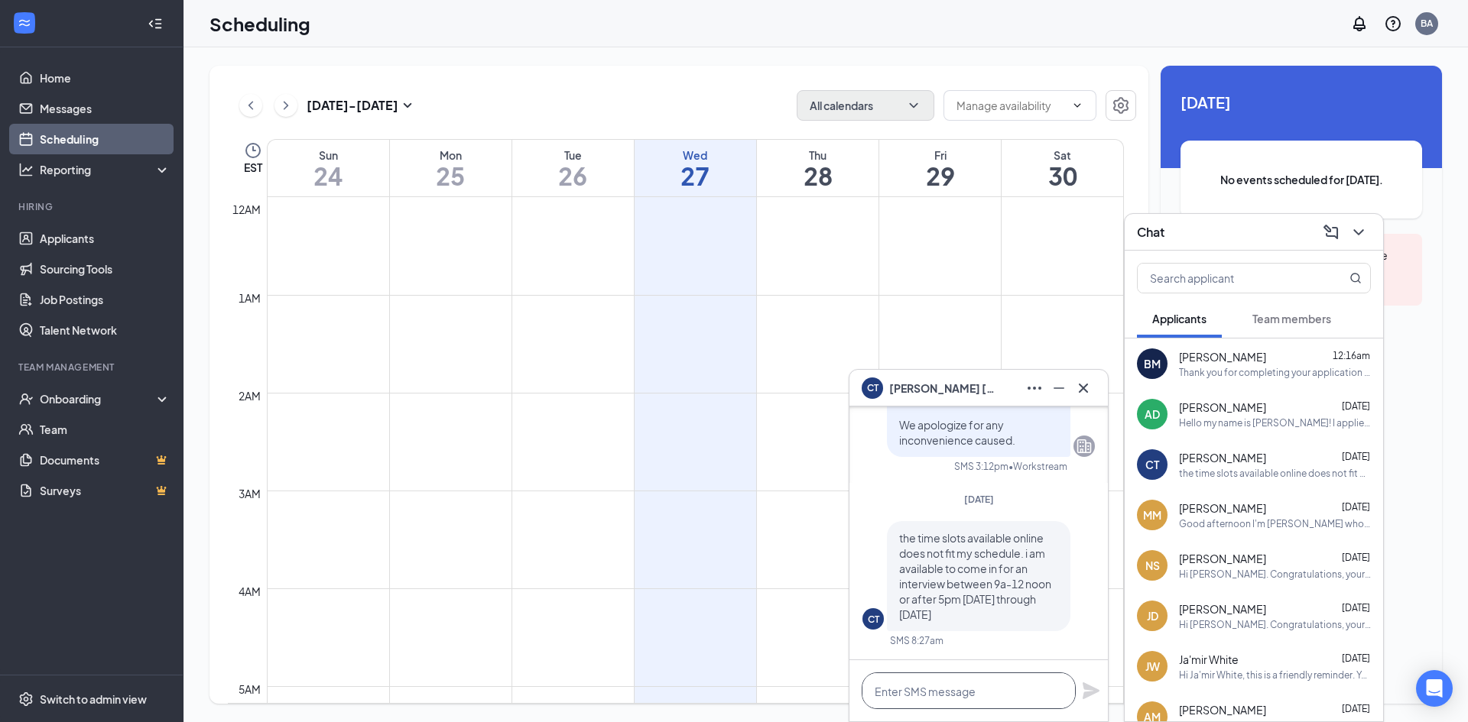
click at [980, 693] on textarea at bounding box center [969, 691] width 214 height 37
click at [992, 685] on textarea at bounding box center [969, 691] width 214 height 37
type textarea "w"
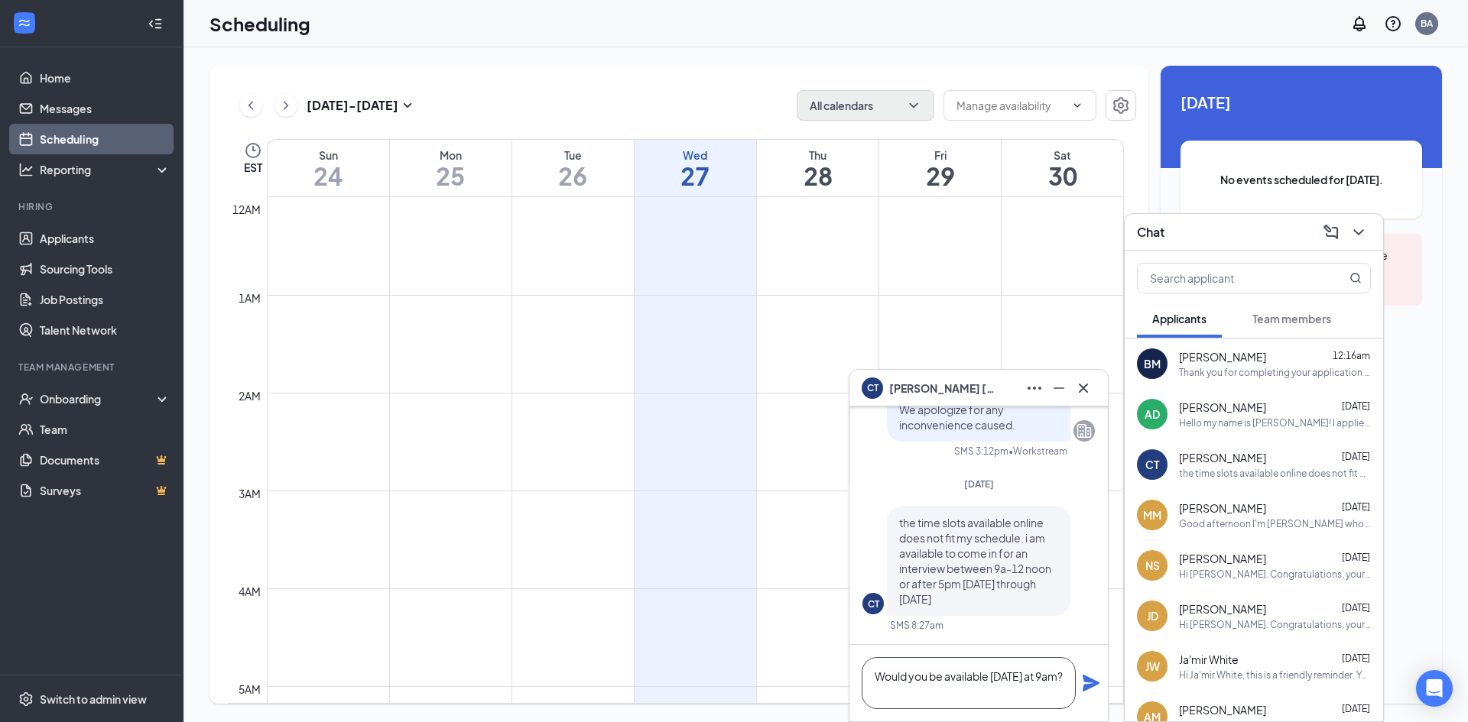
type textarea "Would you be available [DATE] at 9am?"
click at [1086, 682] on icon "Plane" at bounding box center [1091, 683] width 17 height 17
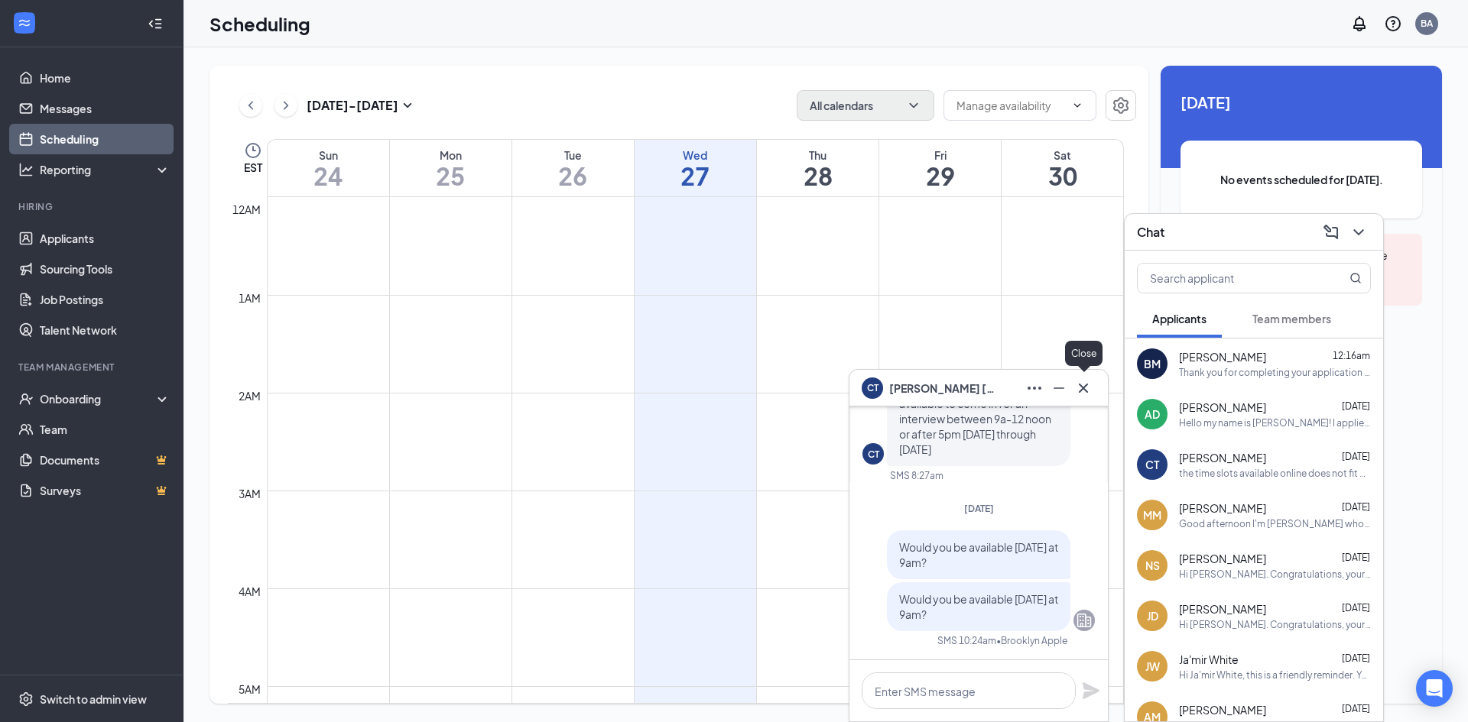
click at [1088, 386] on icon "Cross" at bounding box center [1083, 388] width 18 height 18
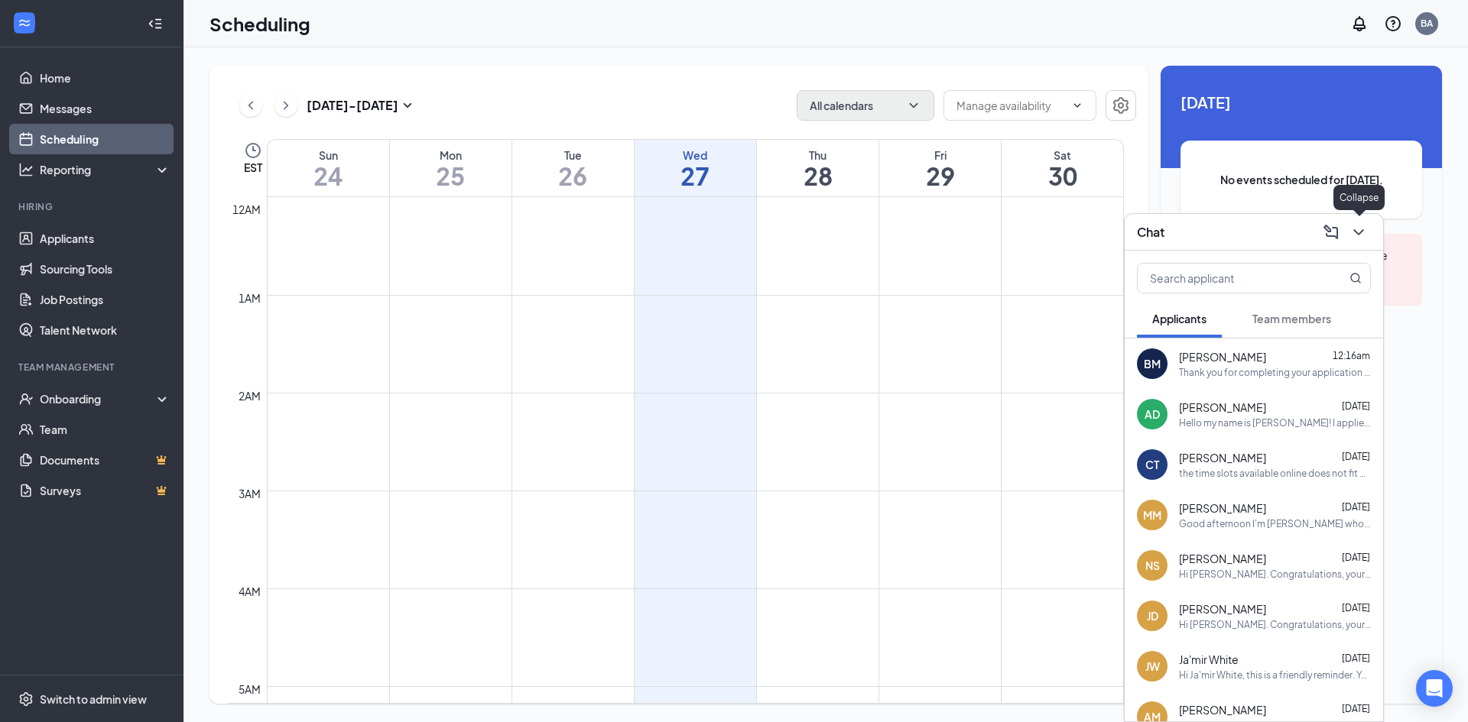
click at [1357, 238] on icon "ChevronDown" at bounding box center [1358, 232] width 18 height 18
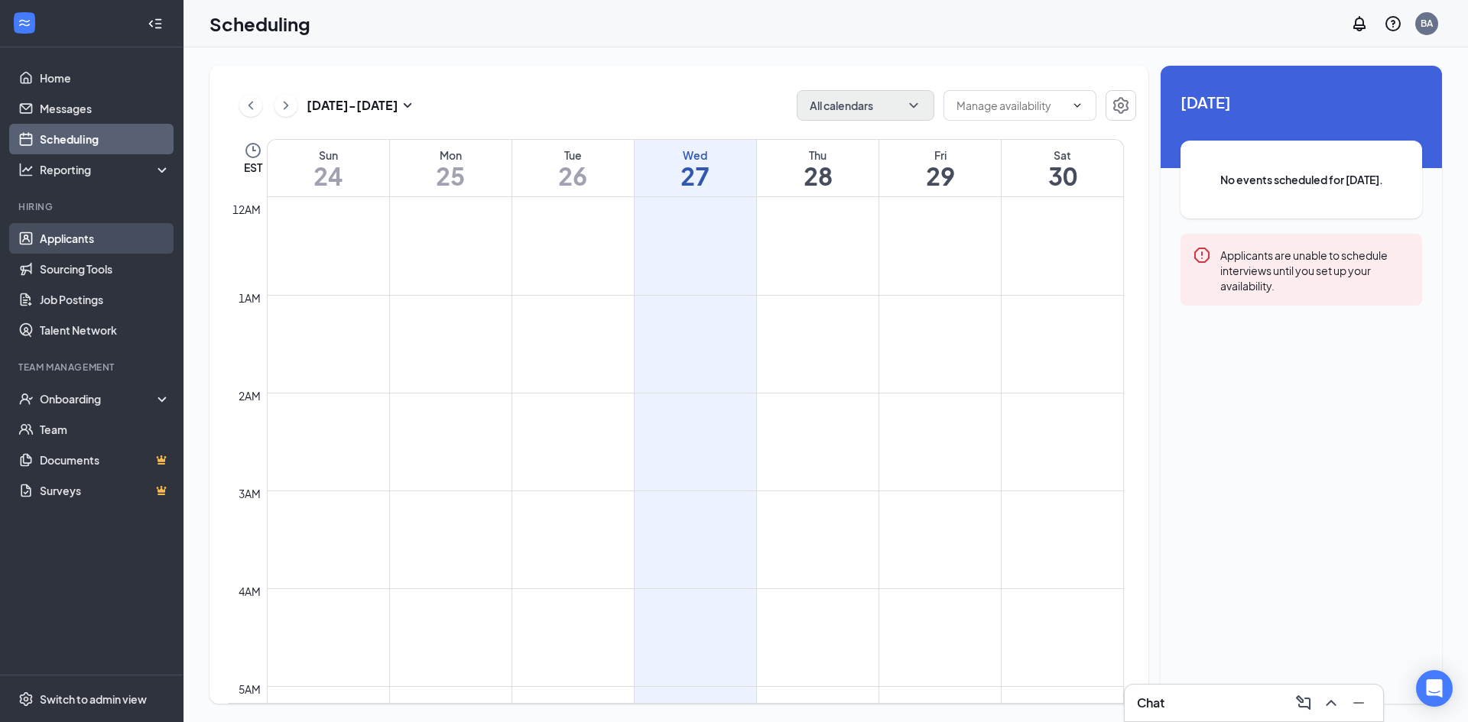
click at [123, 245] on link "Applicants" at bounding box center [105, 238] width 131 height 31
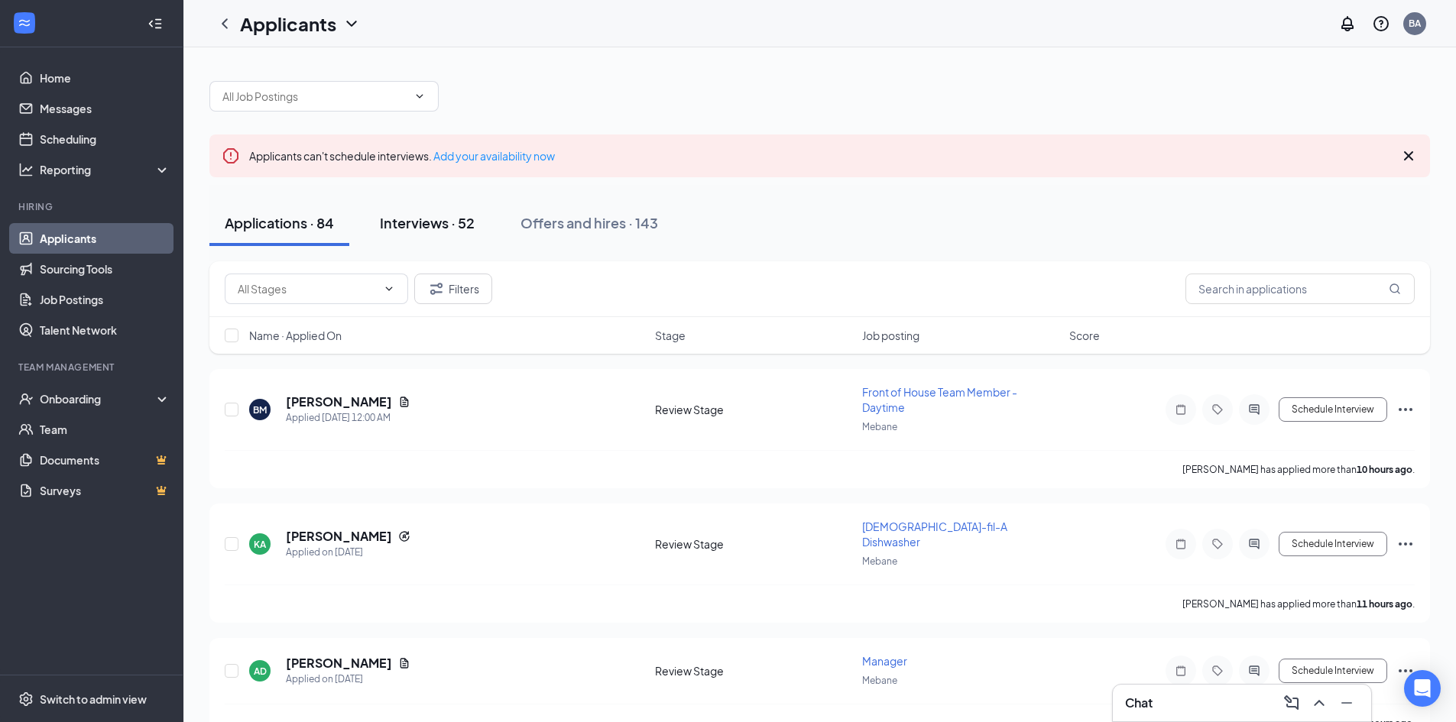
click at [452, 219] on div "Interviews · 52" at bounding box center [427, 222] width 95 height 19
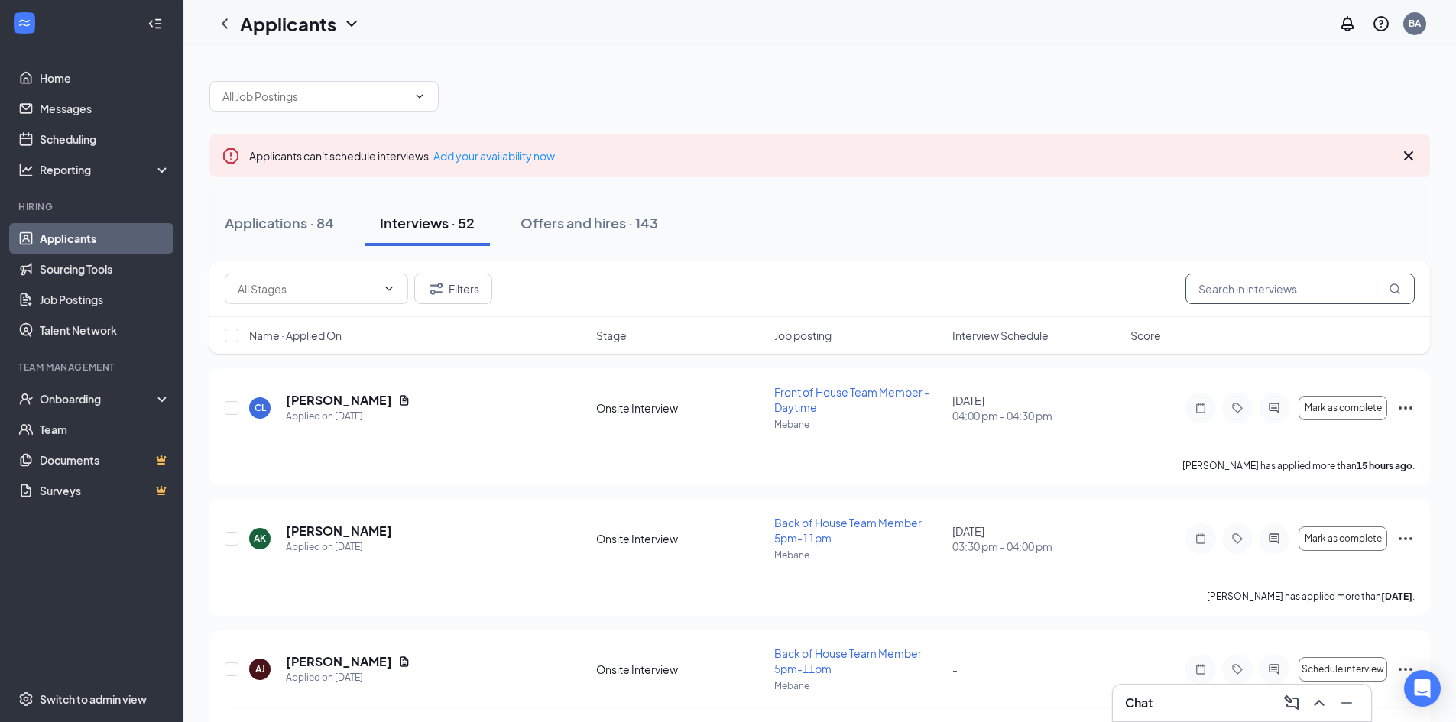
click at [1283, 289] on input "text" at bounding box center [1300, 289] width 229 height 31
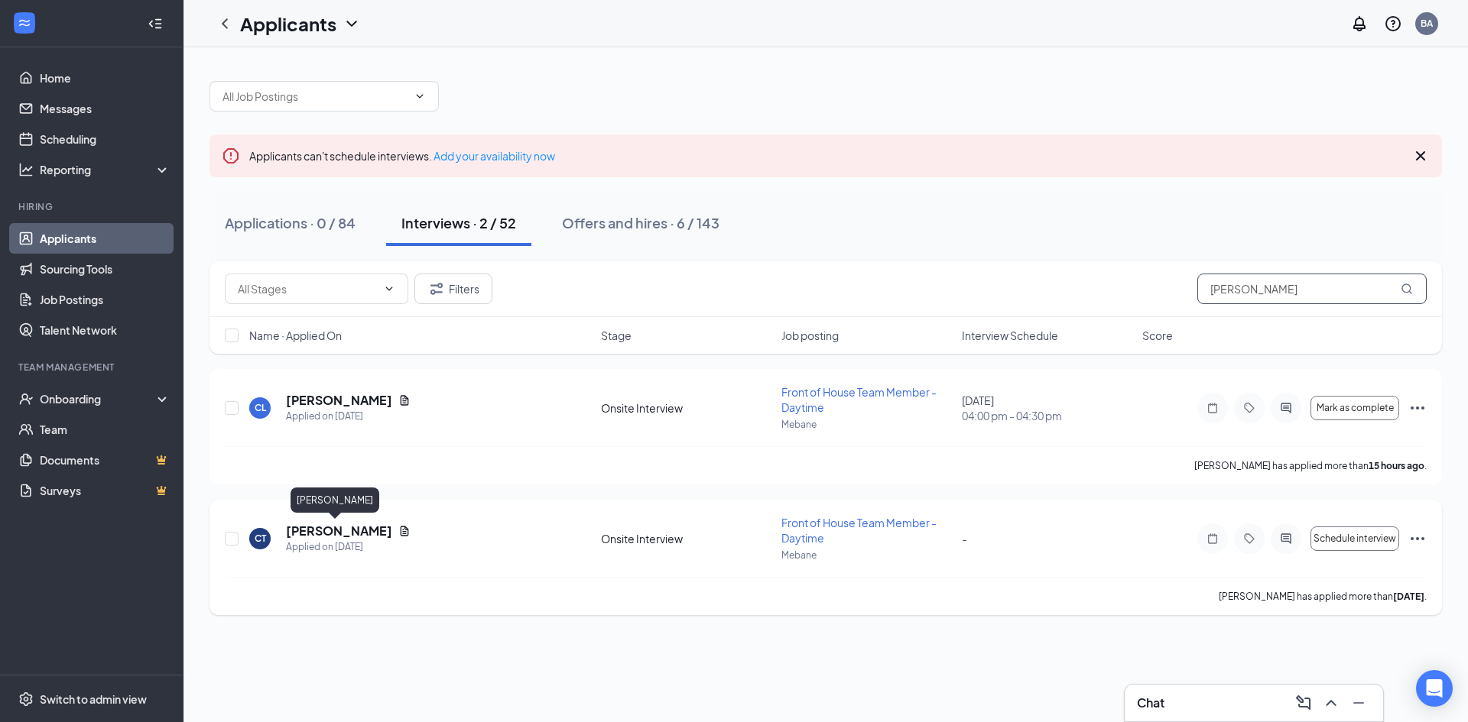
type input "[PERSON_NAME]"
click at [317, 532] on h5 "[PERSON_NAME]" at bounding box center [339, 531] width 106 height 17
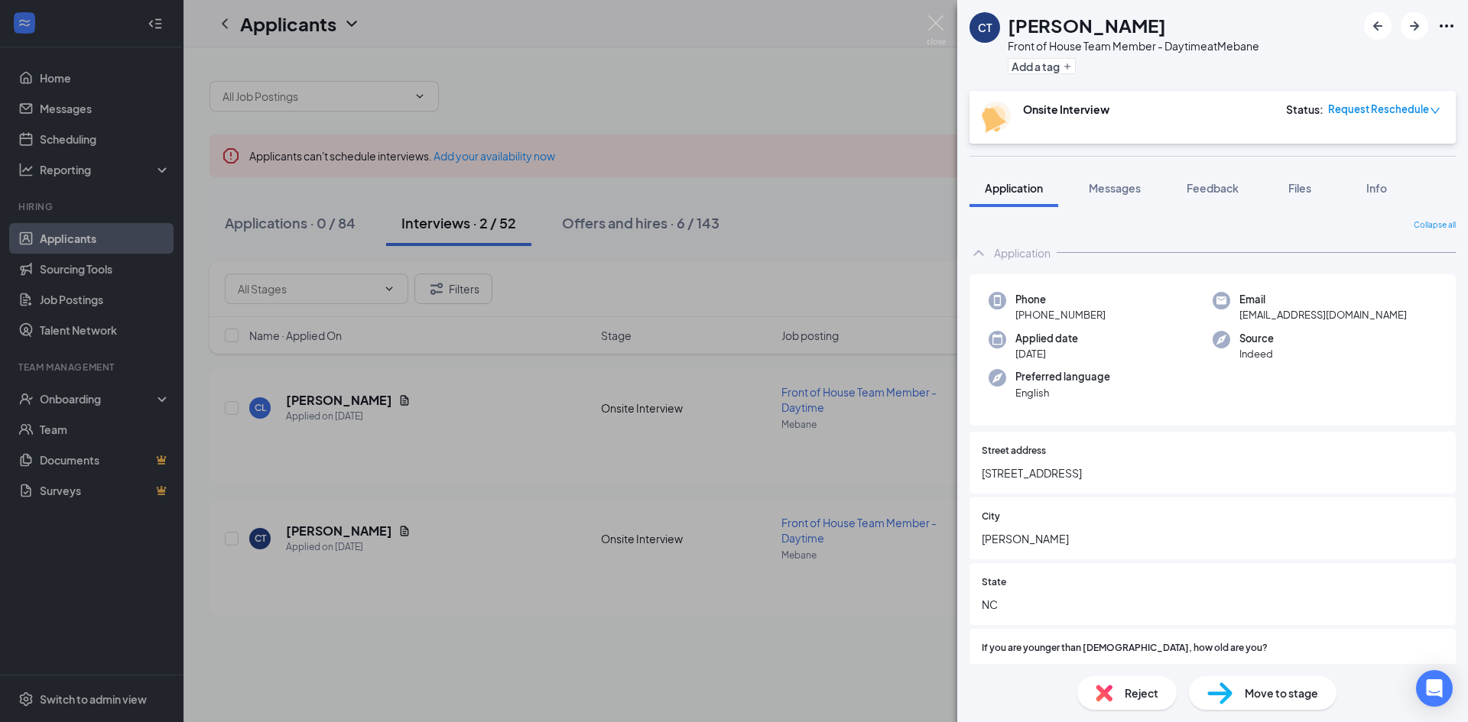
click at [1429, 107] on div "Request Reschedule" at bounding box center [1384, 109] width 112 height 15
click at [1363, 148] on span "Assign Time" at bounding box center [1372, 153] width 59 height 17
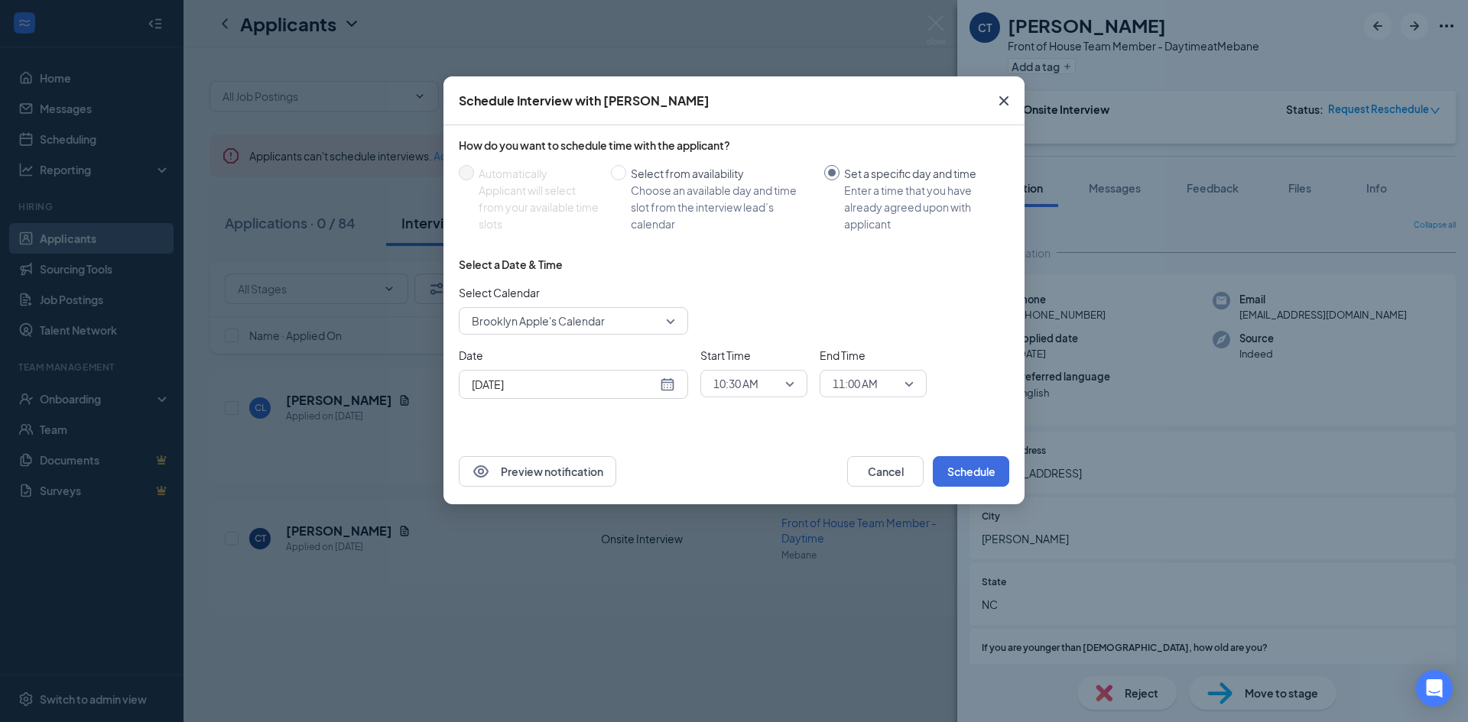
click at [664, 383] on div "[DATE]" at bounding box center [573, 384] width 203 height 17
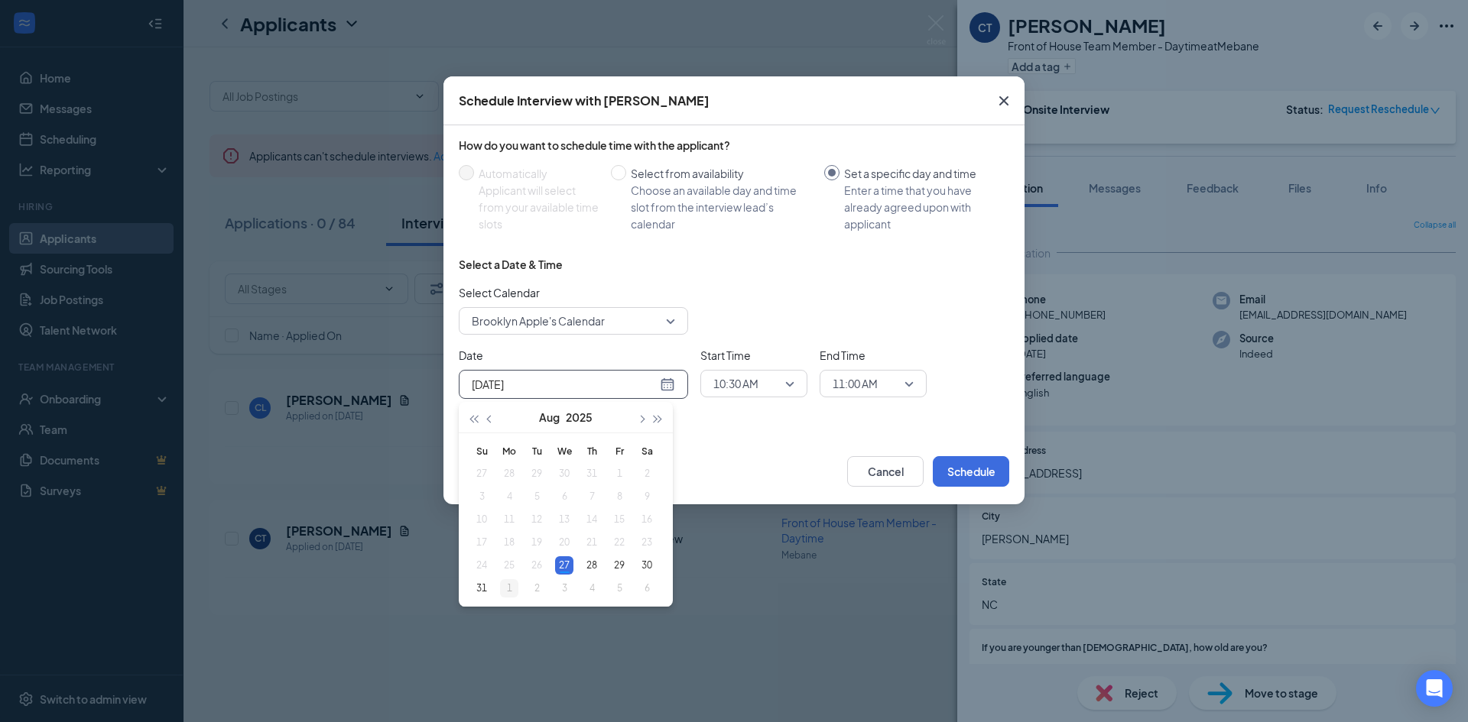
type input "[DATE]"
click at [505, 590] on div "1" at bounding box center [509, 589] width 18 height 18
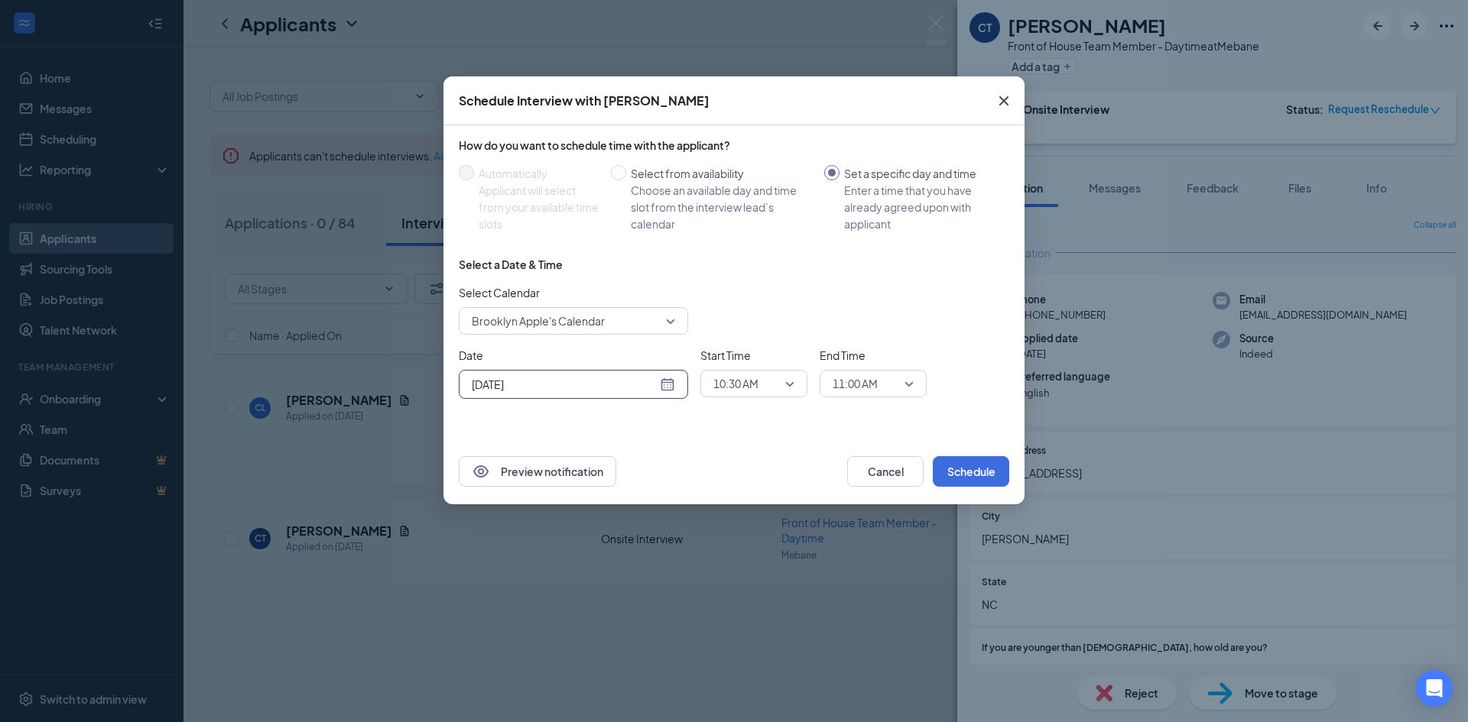
click at [774, 391] on span "10:30 AM" at bounding box center [746, 383] width 67 height 23
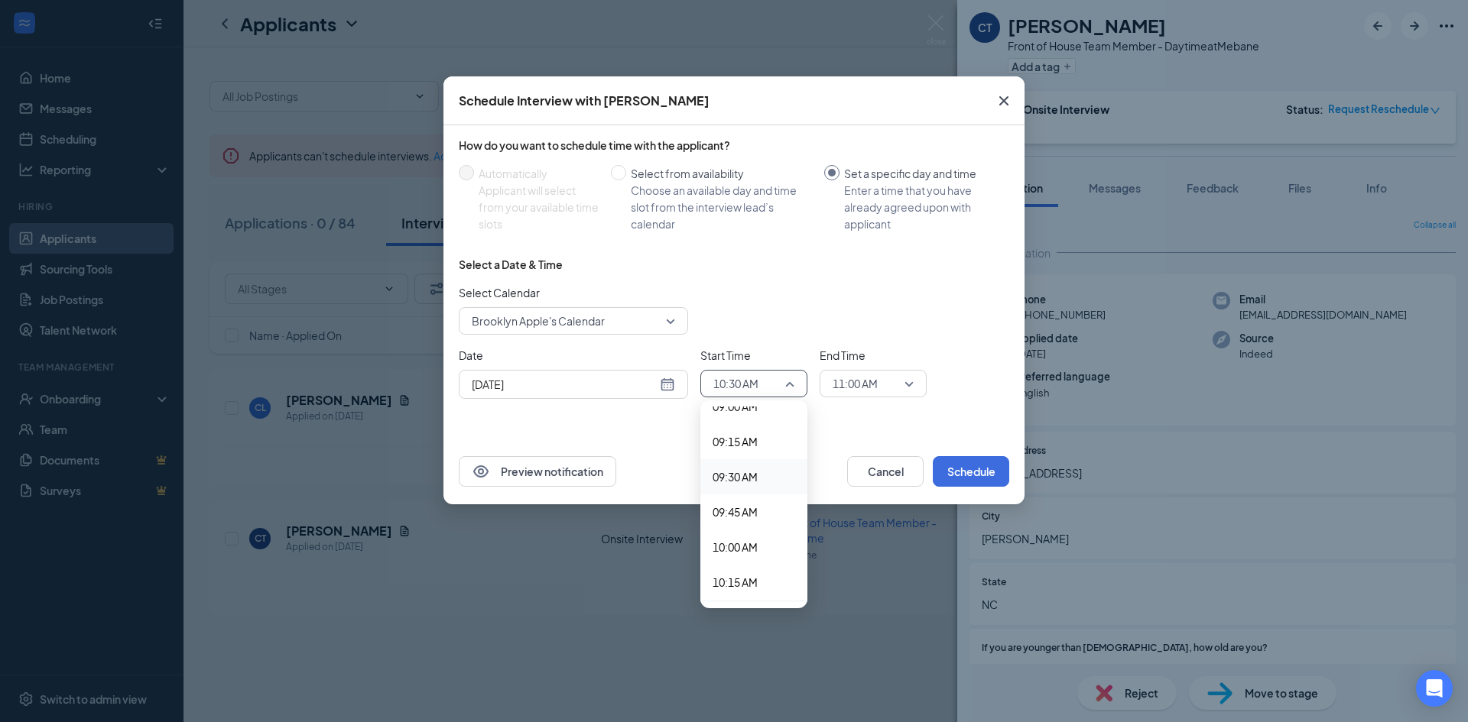
scroll to position [1242, 0]
click at [755, 447] on span "09:00 AM" at bounding box center [735, 448] width 45 height 17
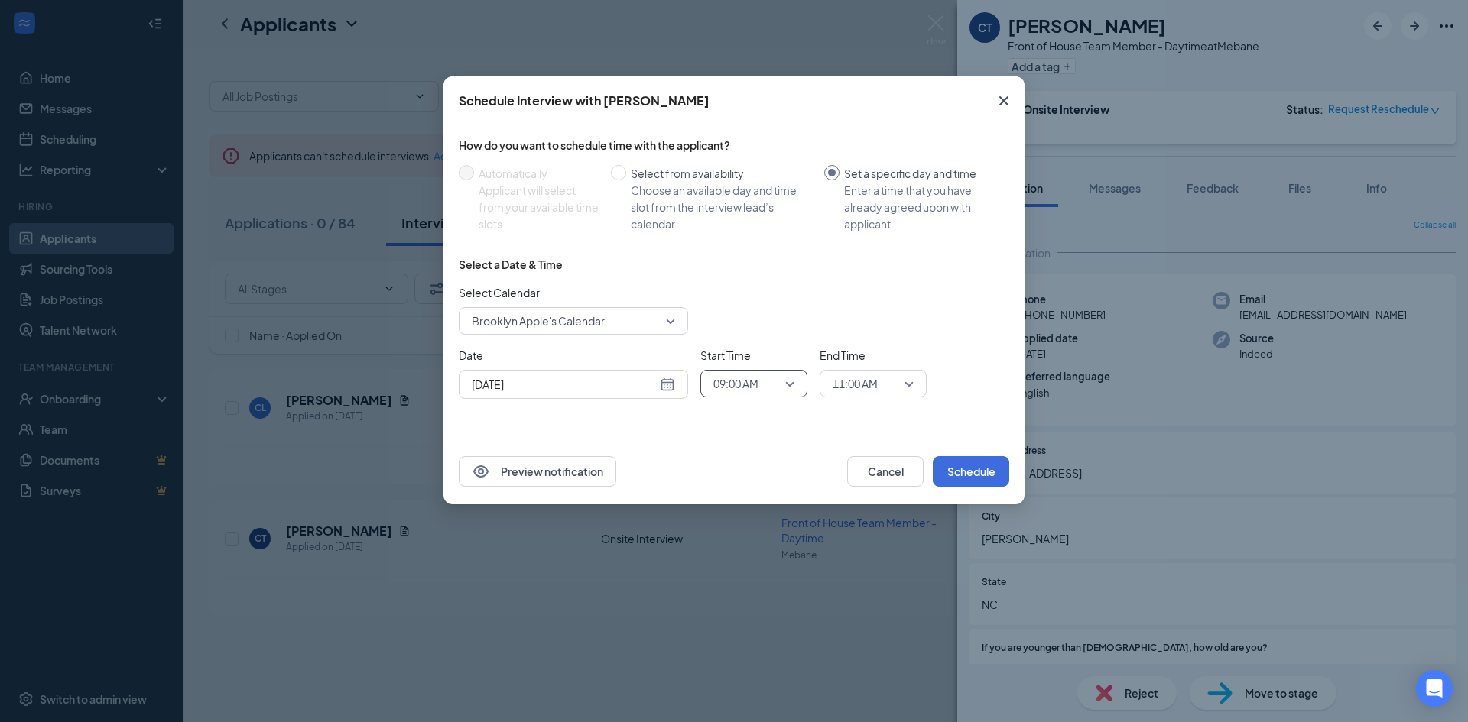
click at [870, 390] on span "11:00 AM" at bounding box center [855, 383] width 45 height 23
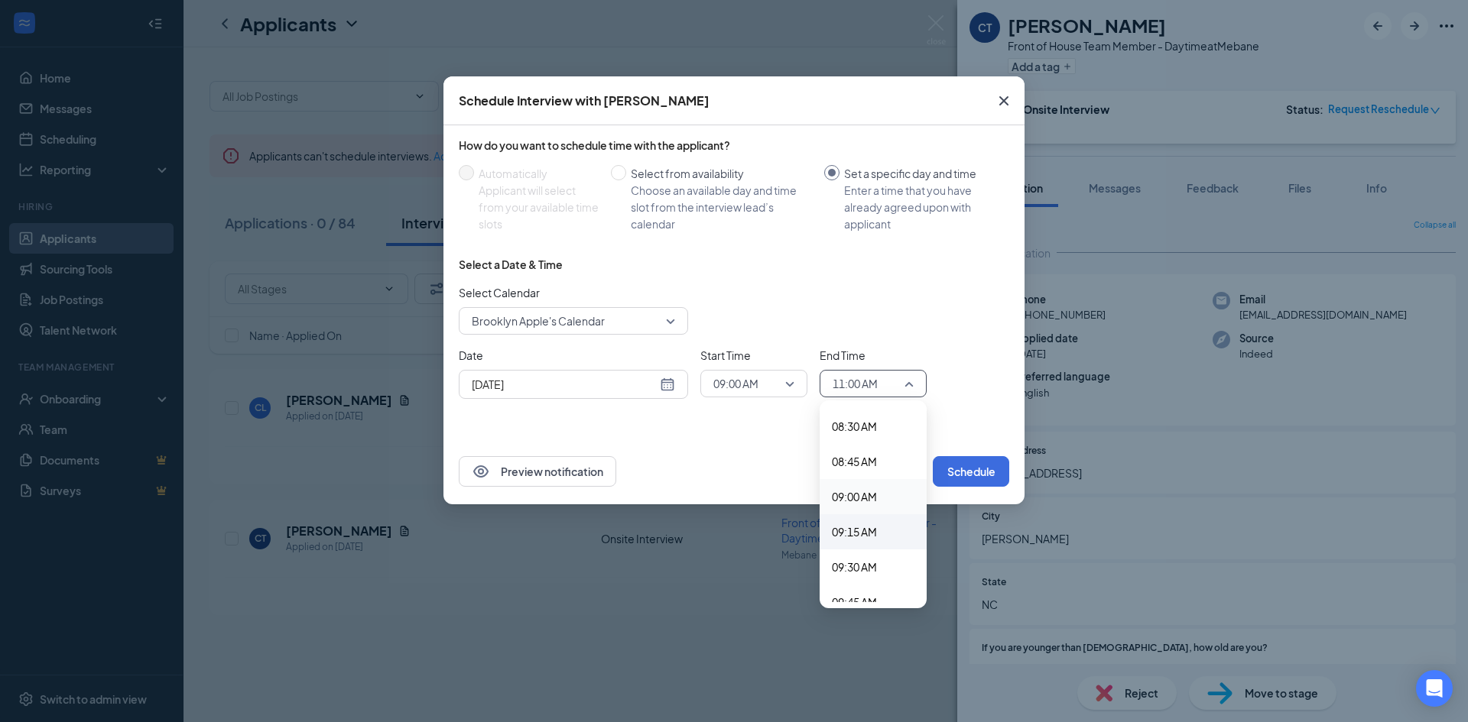
scroll to position [1235, 0]
click at [872, 526] on span "09:30 AM" at bounding box center [854, 525] width 45 height 17
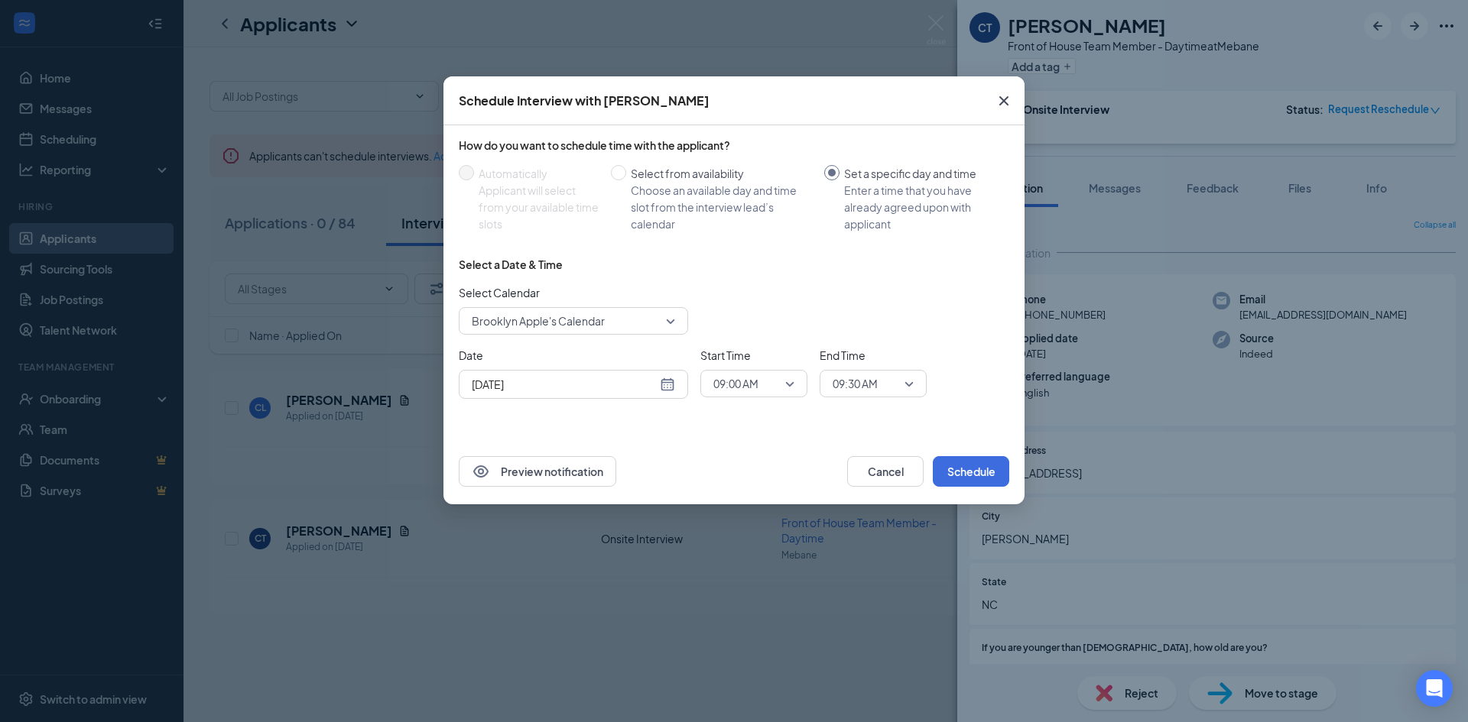
click at [706, 443] on div "Preview notification Cancel Schedule" at bounding box center [733, 472] width 581 height 66
click at [663, 324] on span "Brooklyn Apple's Calendar" at bounding box center [573, 321] width 203 height 23
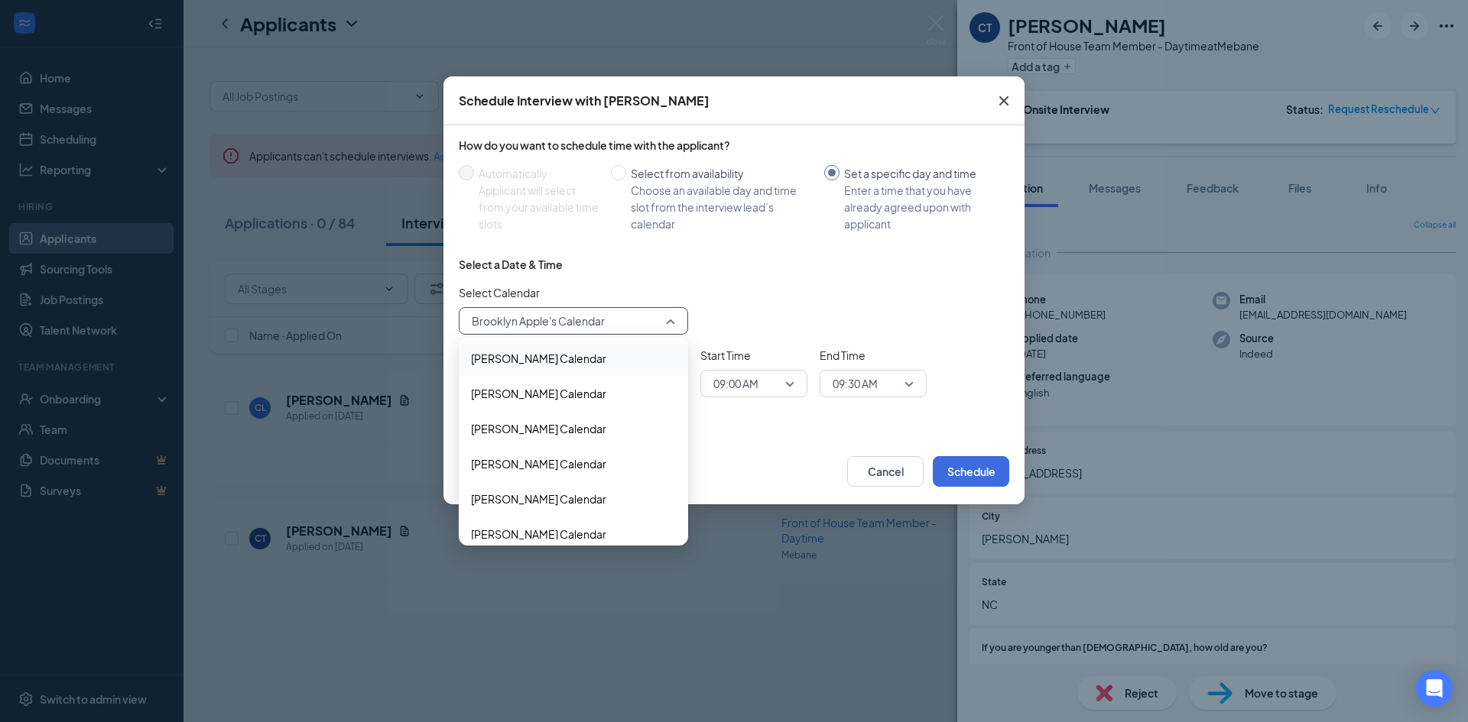
scroll to position [122, 0]
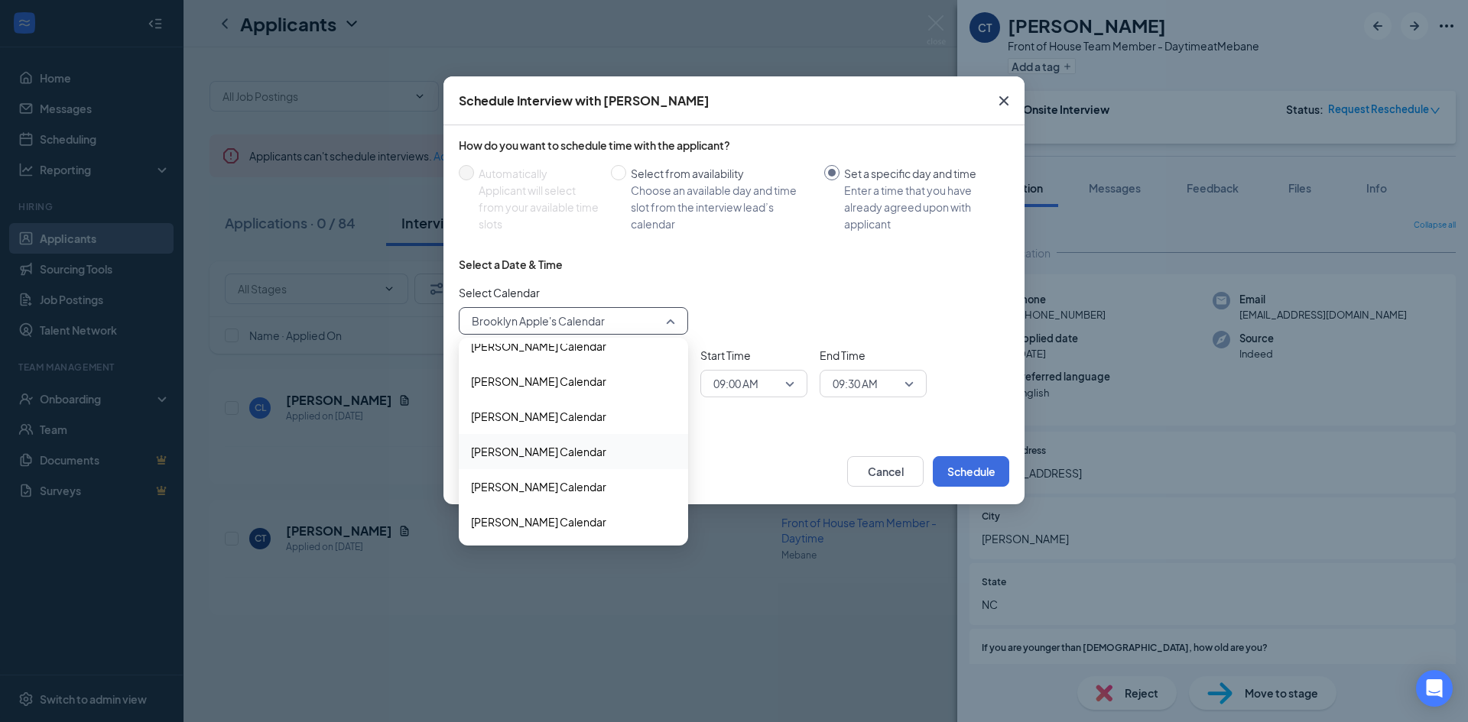
click at [594, 448] on span "[PERSON_NAME] Calendar" at bounding box center [538, 451] width 135 height 17
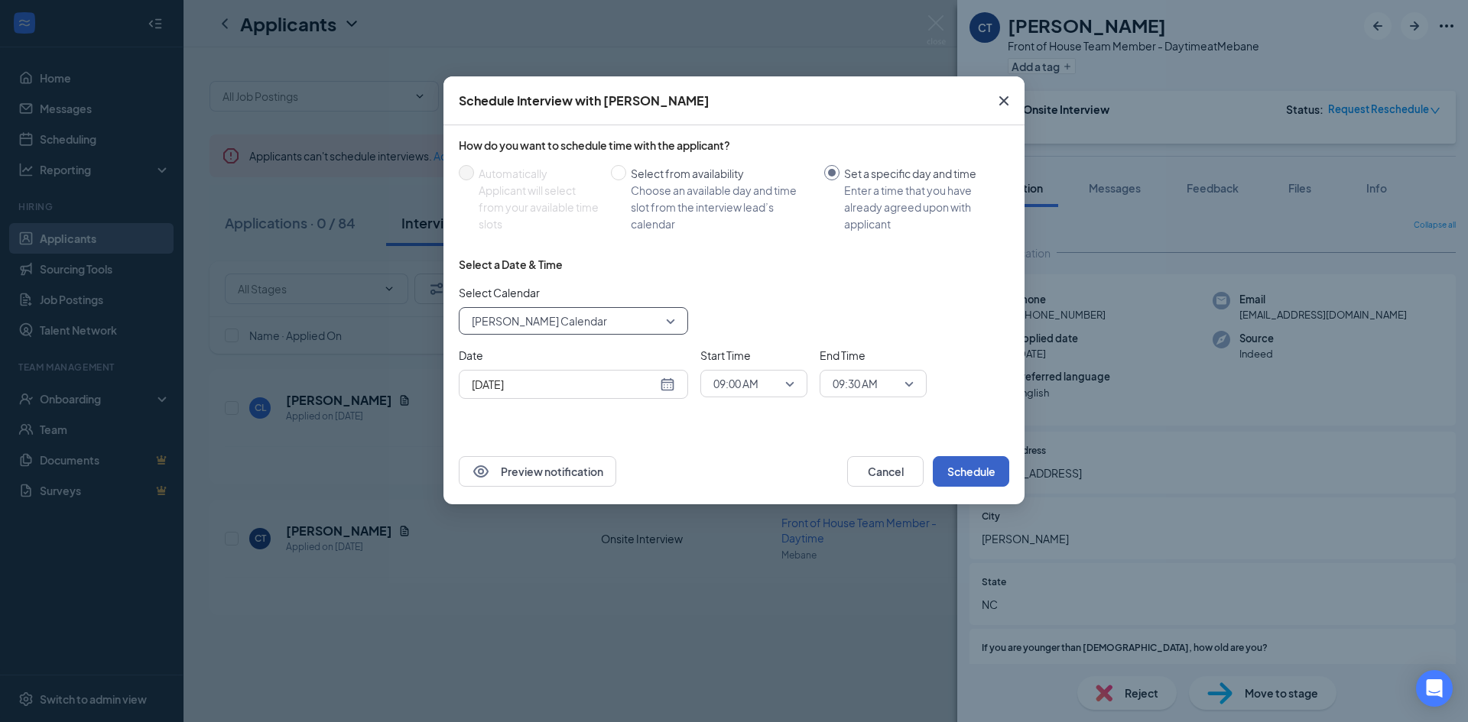
click at [989, 470] on button "Schedule" at bounding box center [971, 471] width 76 height 31
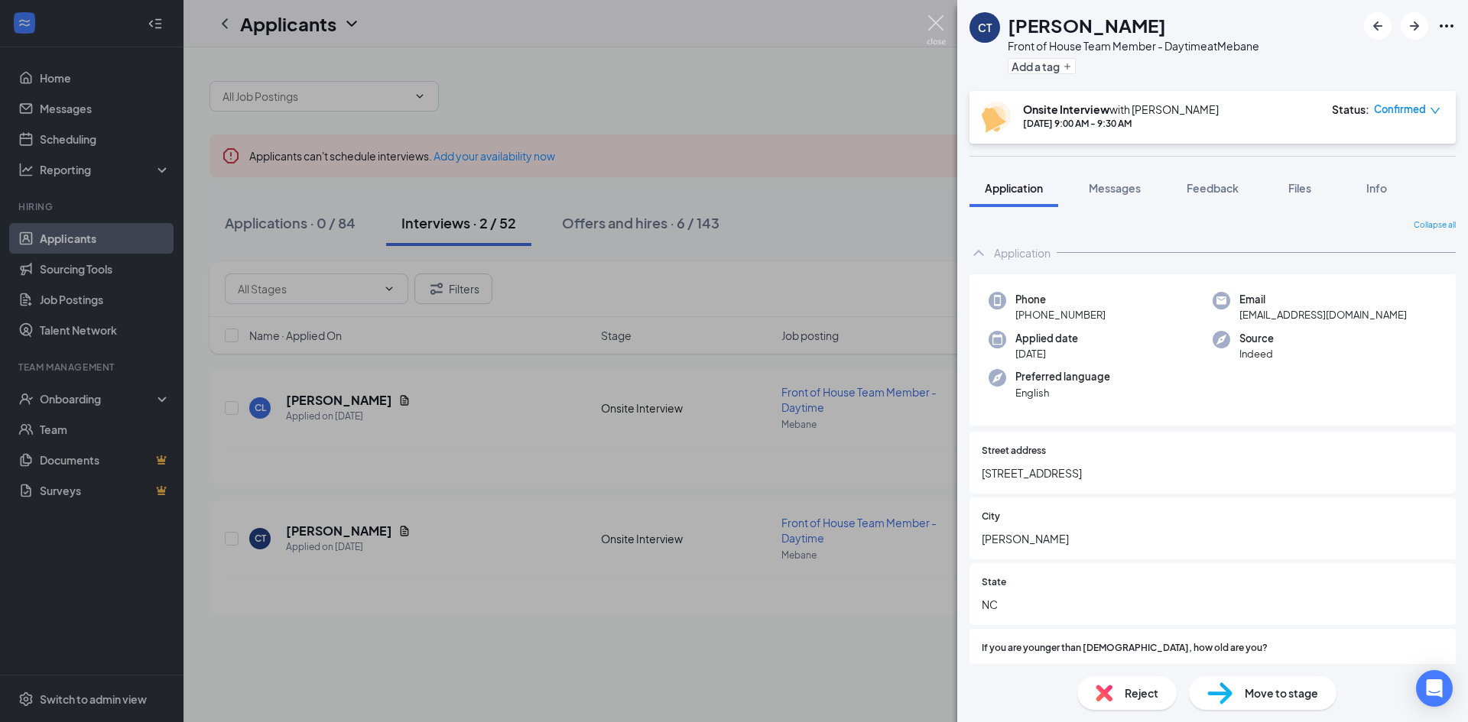
click at [929, 19] on img at bounding box center [936, 30] width 19 height 30
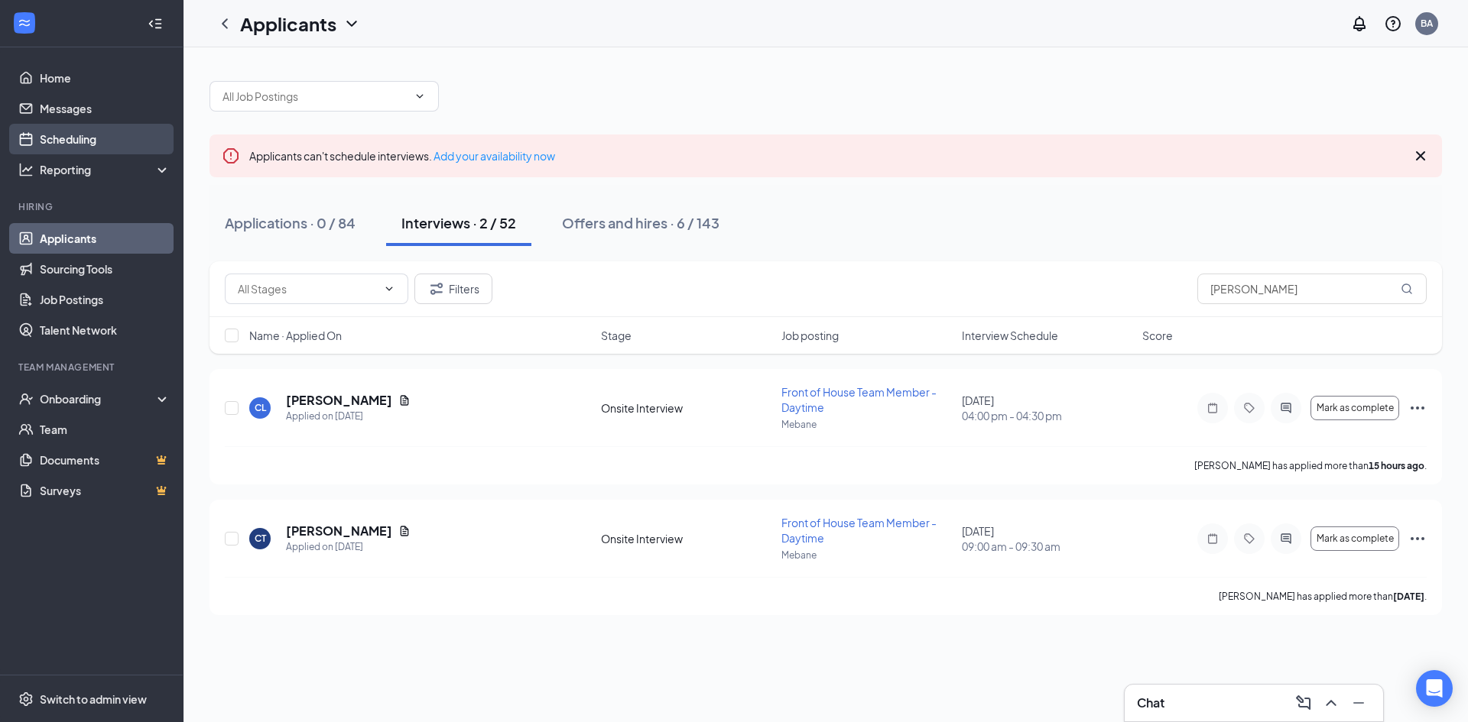
click at [126, 141] on link "Scheduling" at bounding box center [105, 139] width 131 height 31
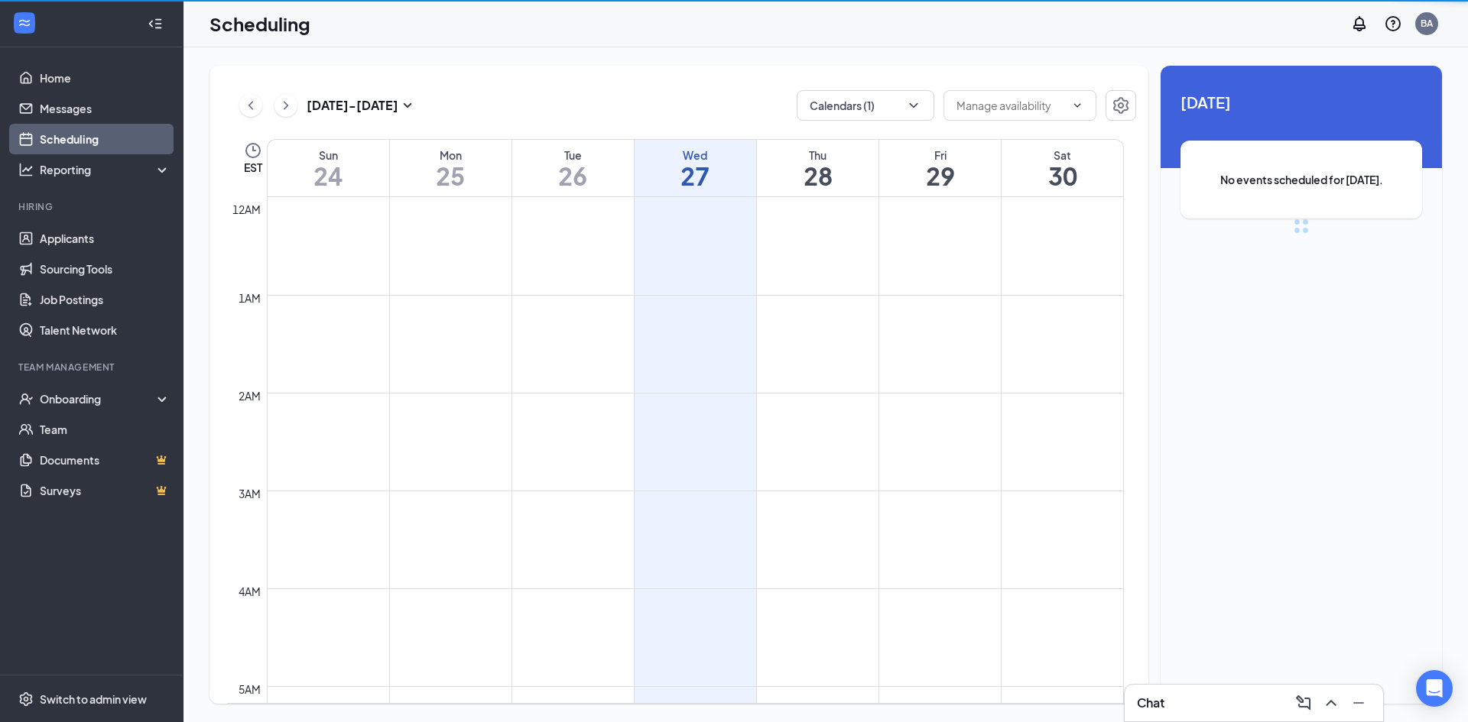
scroll to position [752, 0]
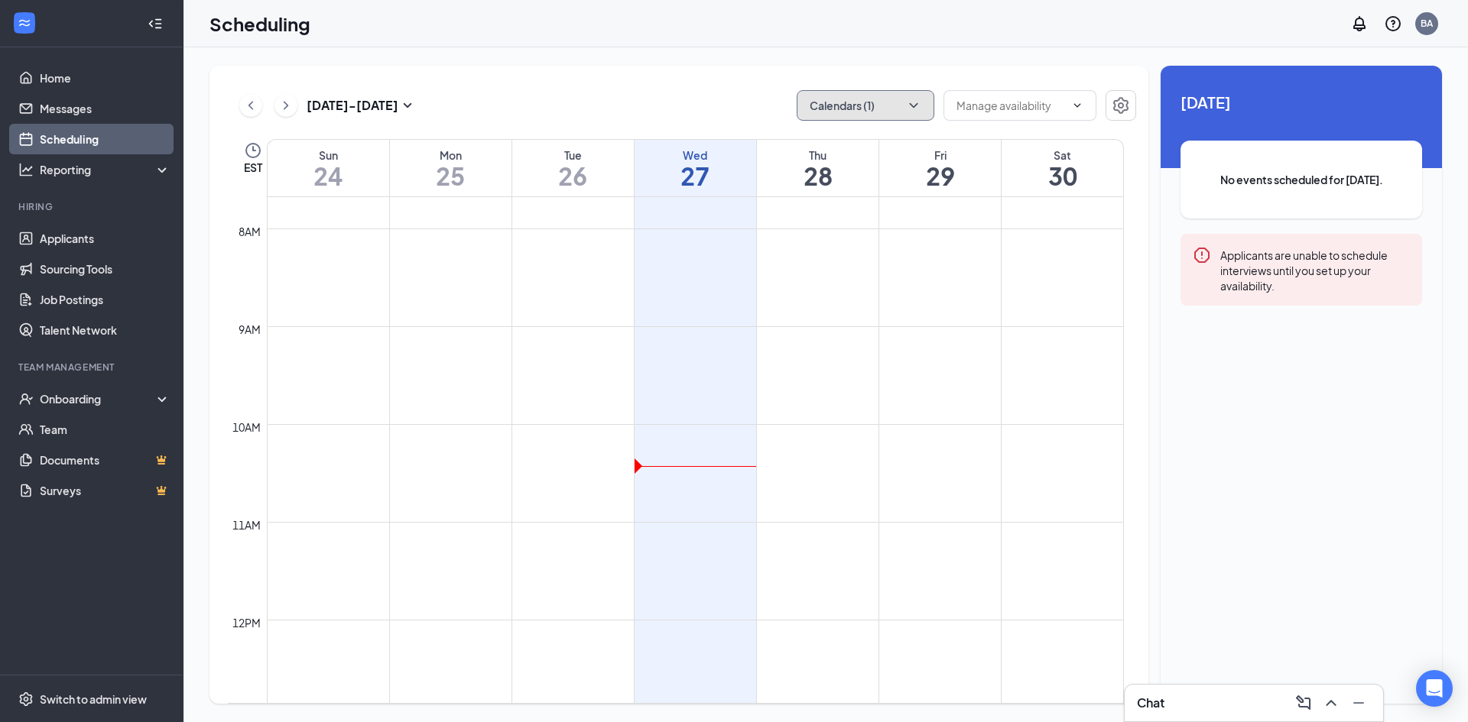
click at [831, 109] on button "Calendars (1)" at bounding box center [866, 105] width 138 height 31
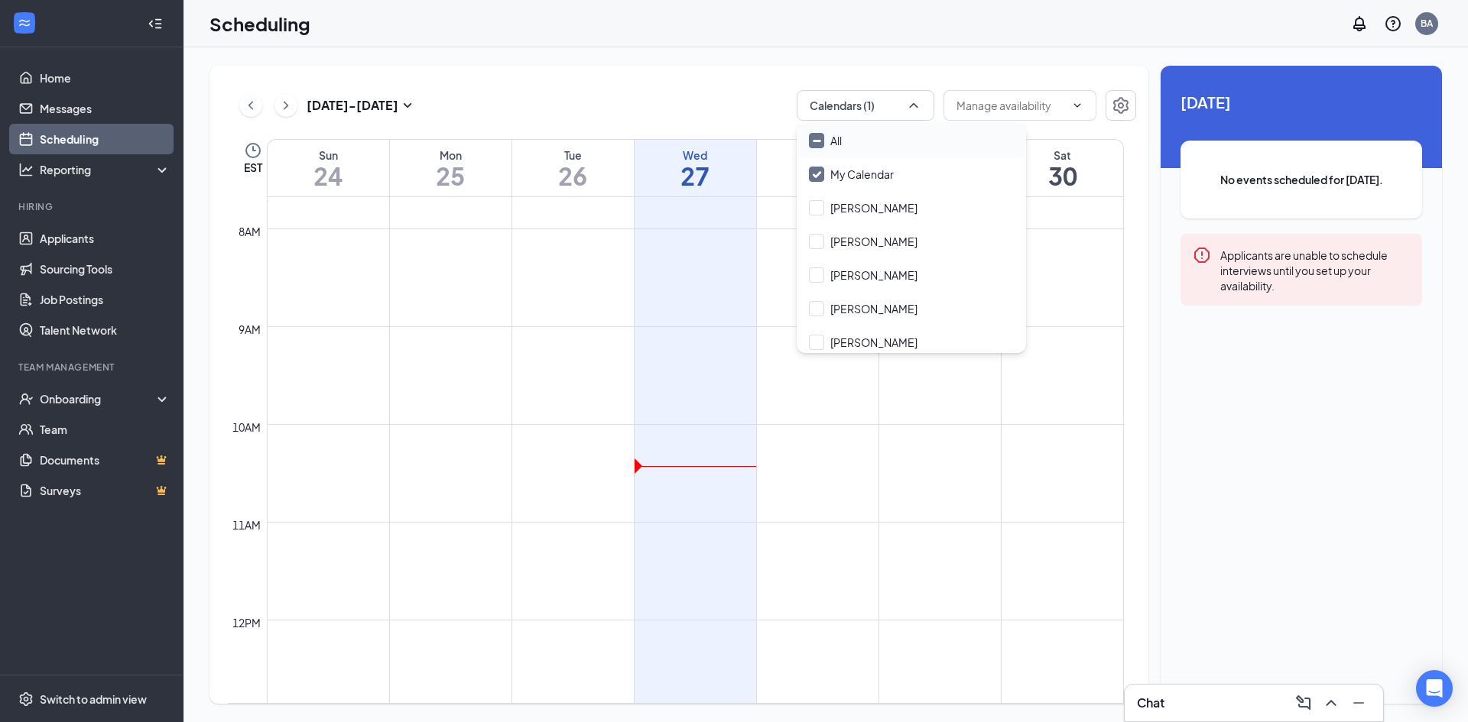
click at [817, 139] on input "All" at bounding box center [825, 140] width 33 height 15
checkbox input "true"
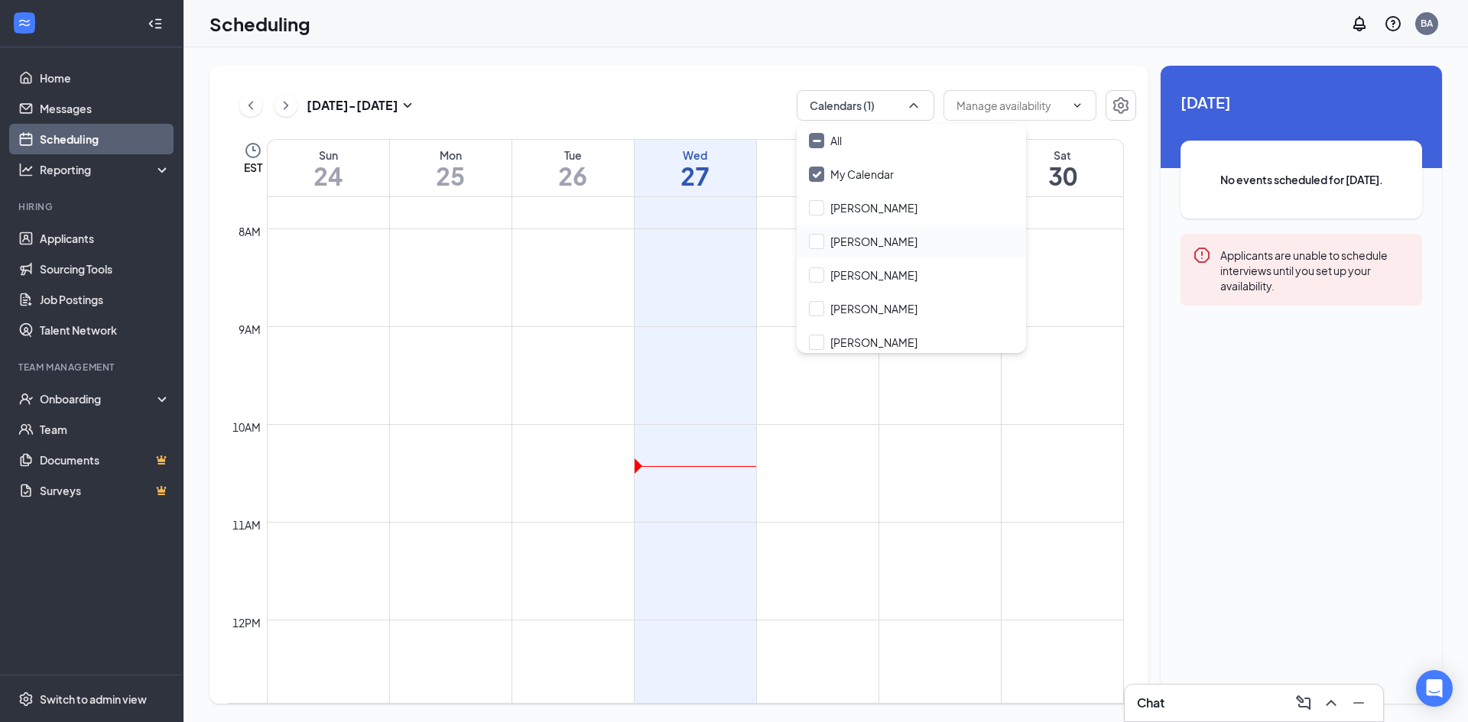
checkbox input "true"
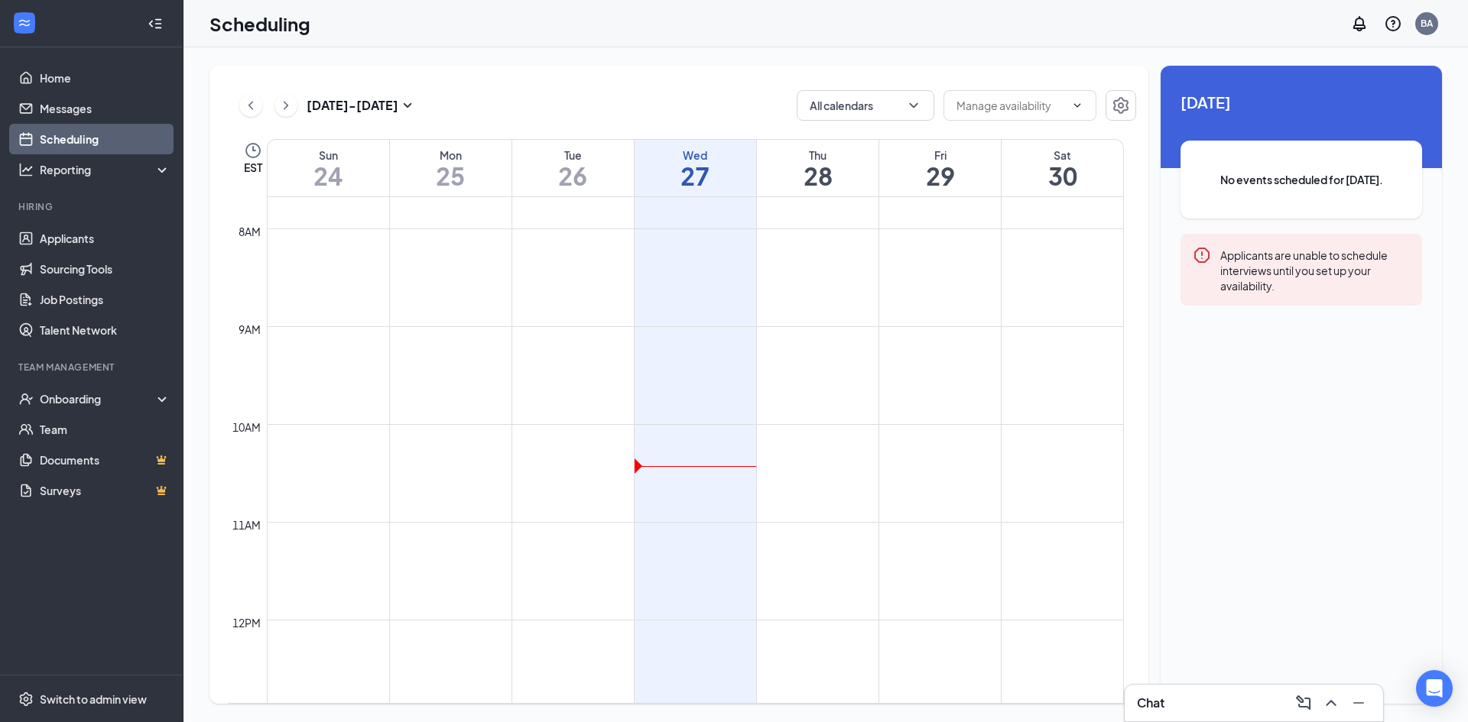
click at [870, 507] on td at bounding box center [695, 510] width 857 height 24
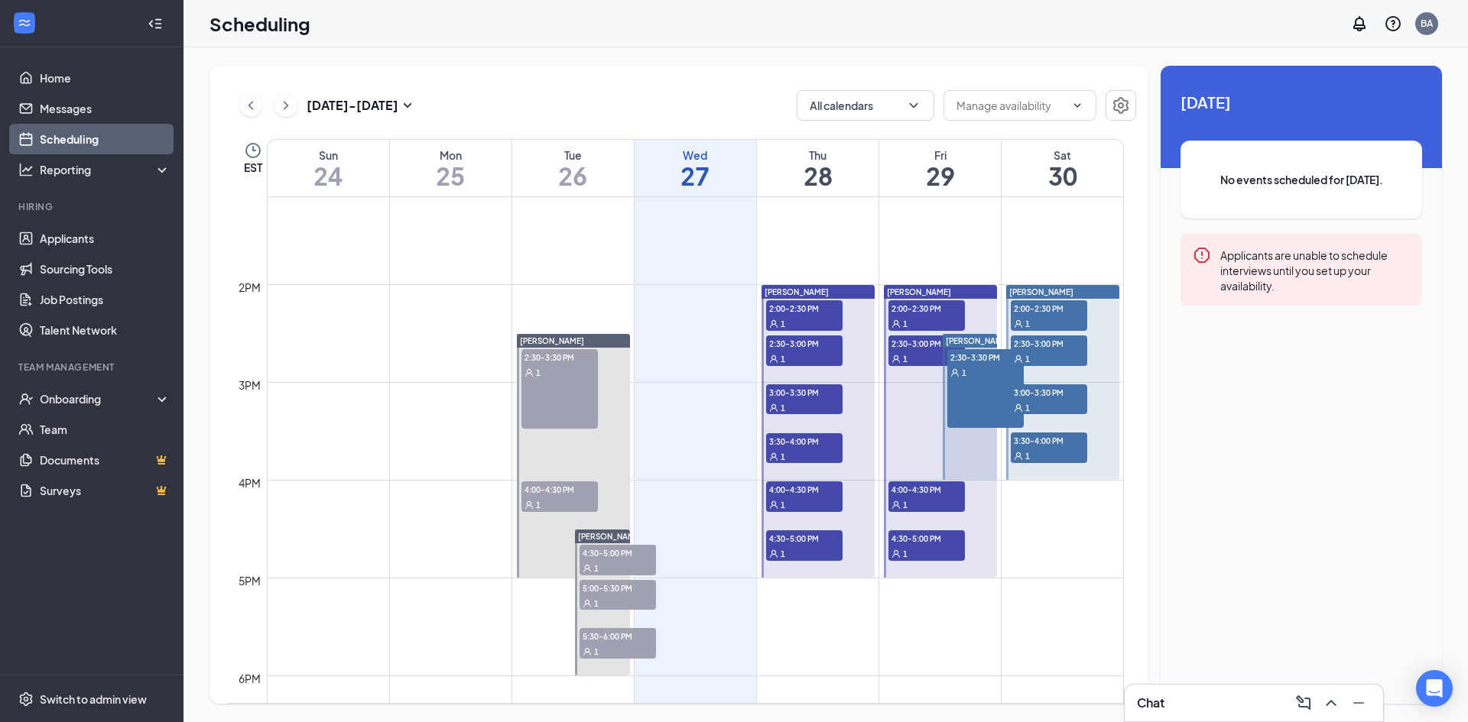
scroll to position [1287, 0]
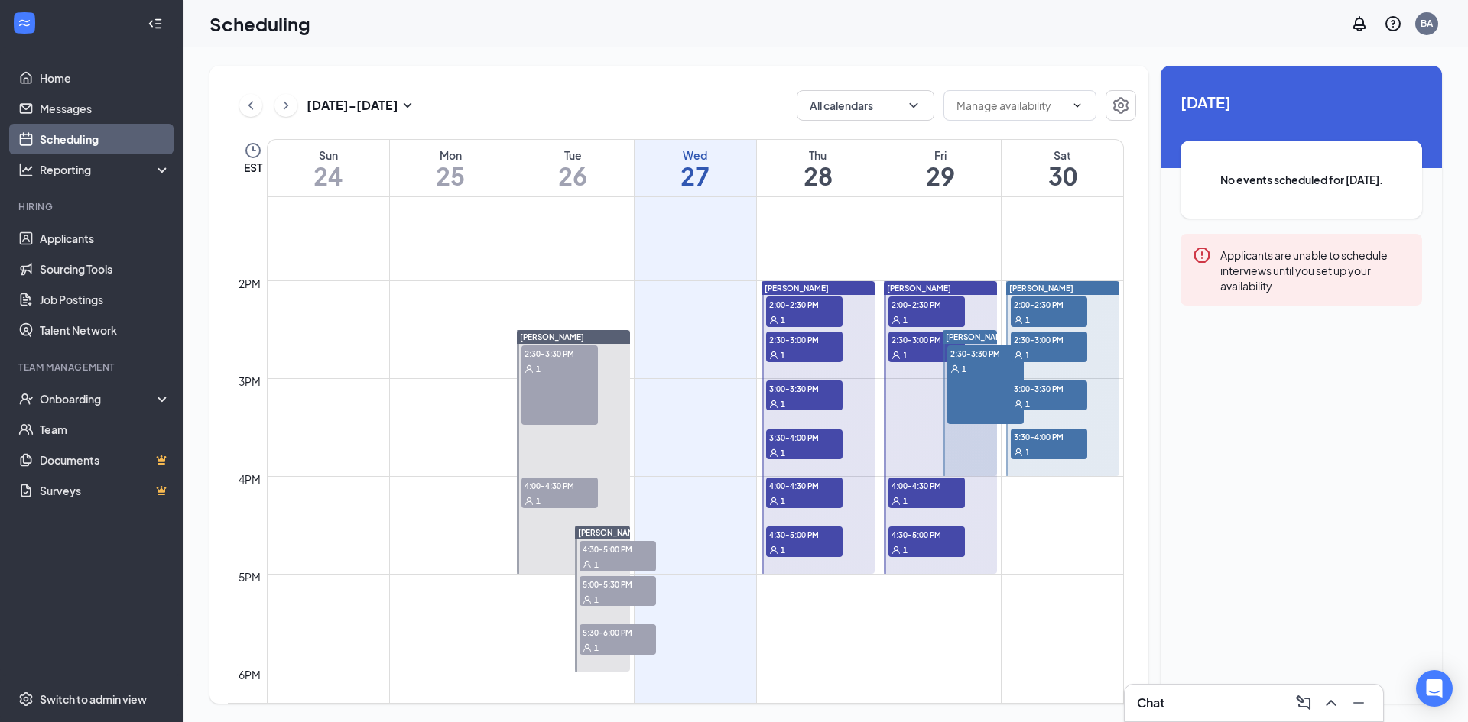
click at [955, 391] on div "2:30-3:30 PM 1" at bounding box center [985, 385] width 76 height 79
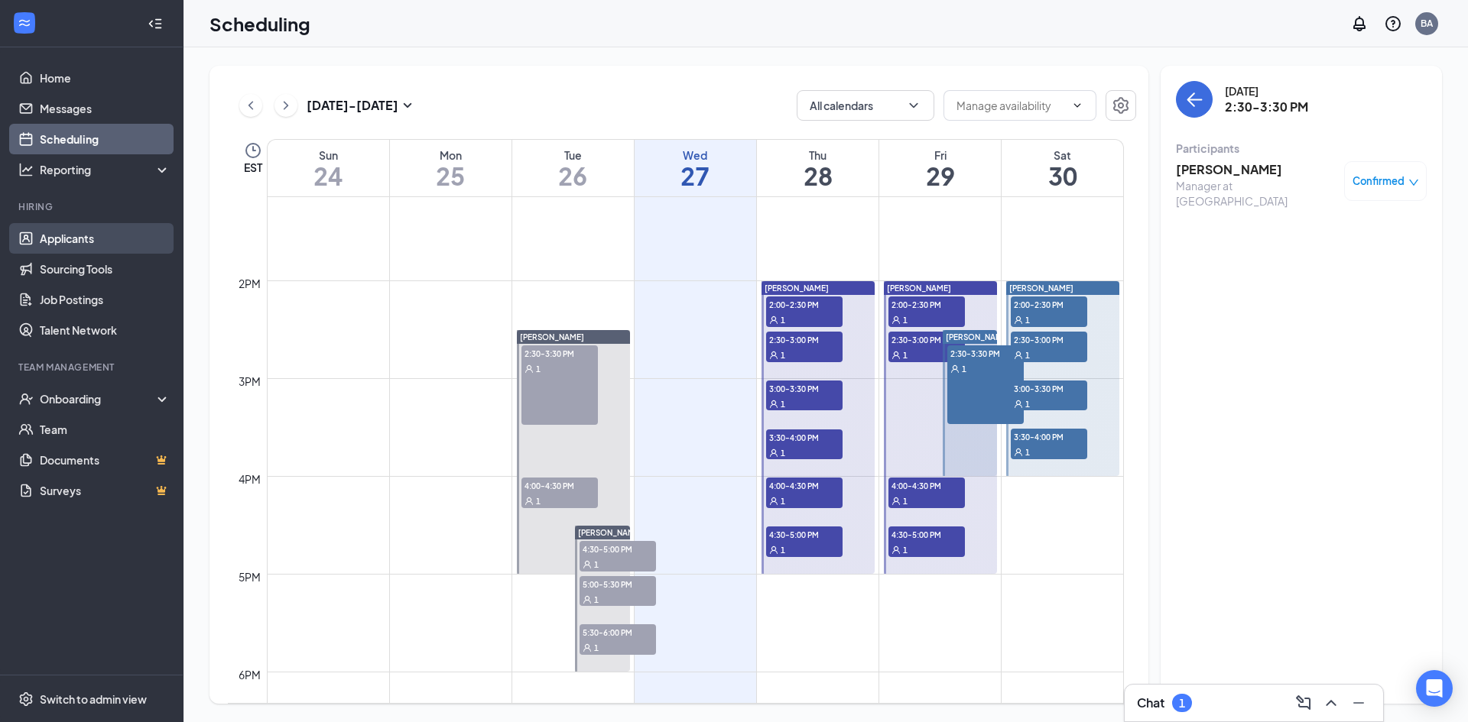
click at [76, 233] on link "Applicants" at bounding box center [105, 238] width 131 height 31
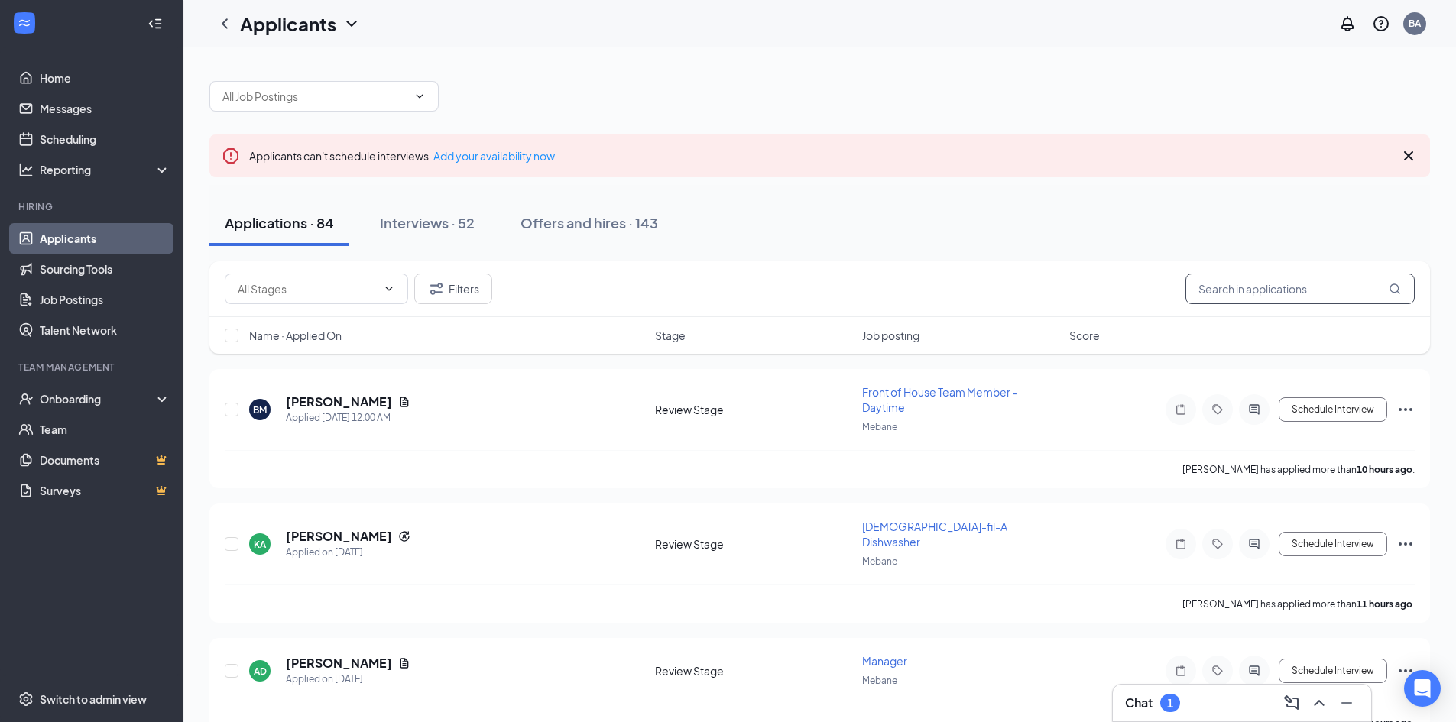
click at [1313, 281] on input "text" at bounding box center [1300, 289] width 229 height 31
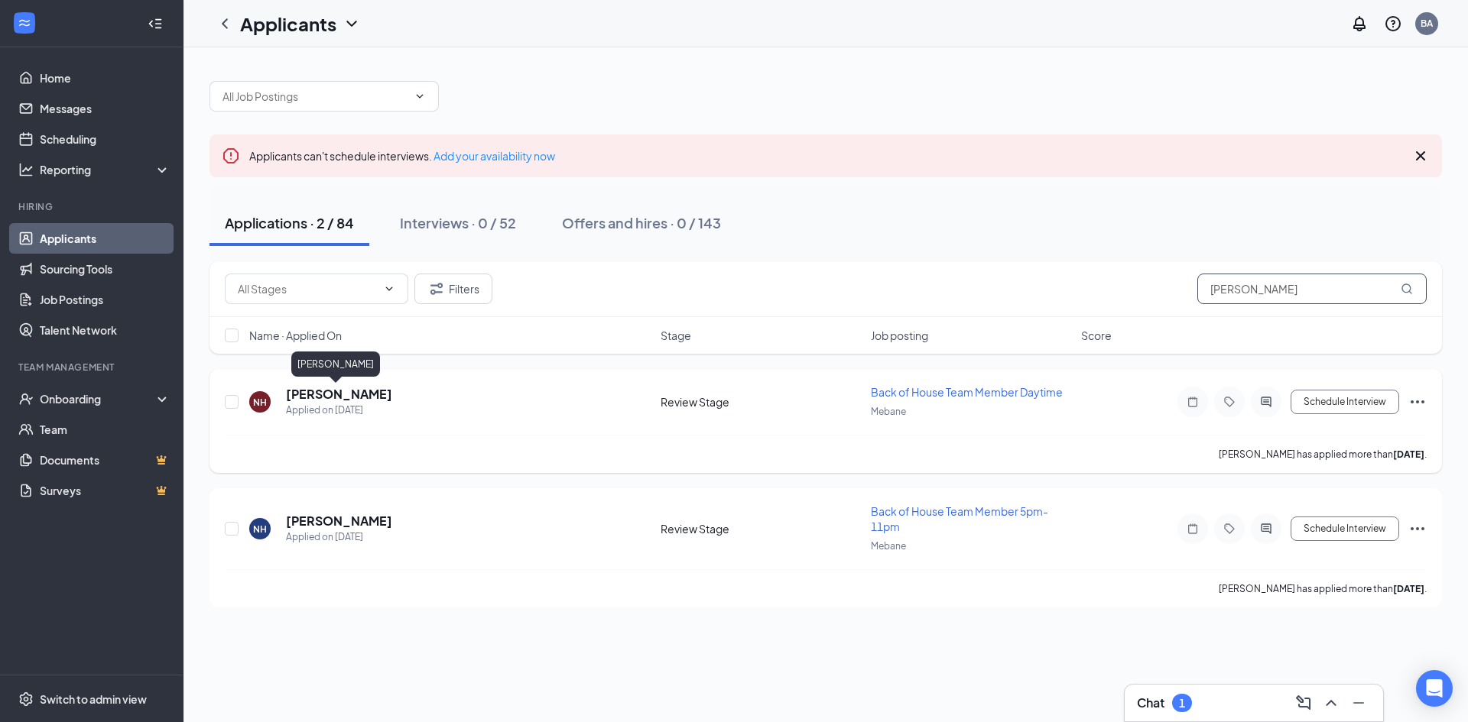
type input "[PERSON_NAME]"
click at [318, 397] on h5 "[PERSON_NAME]" at bounding box center [339, 394] width 106 height 17
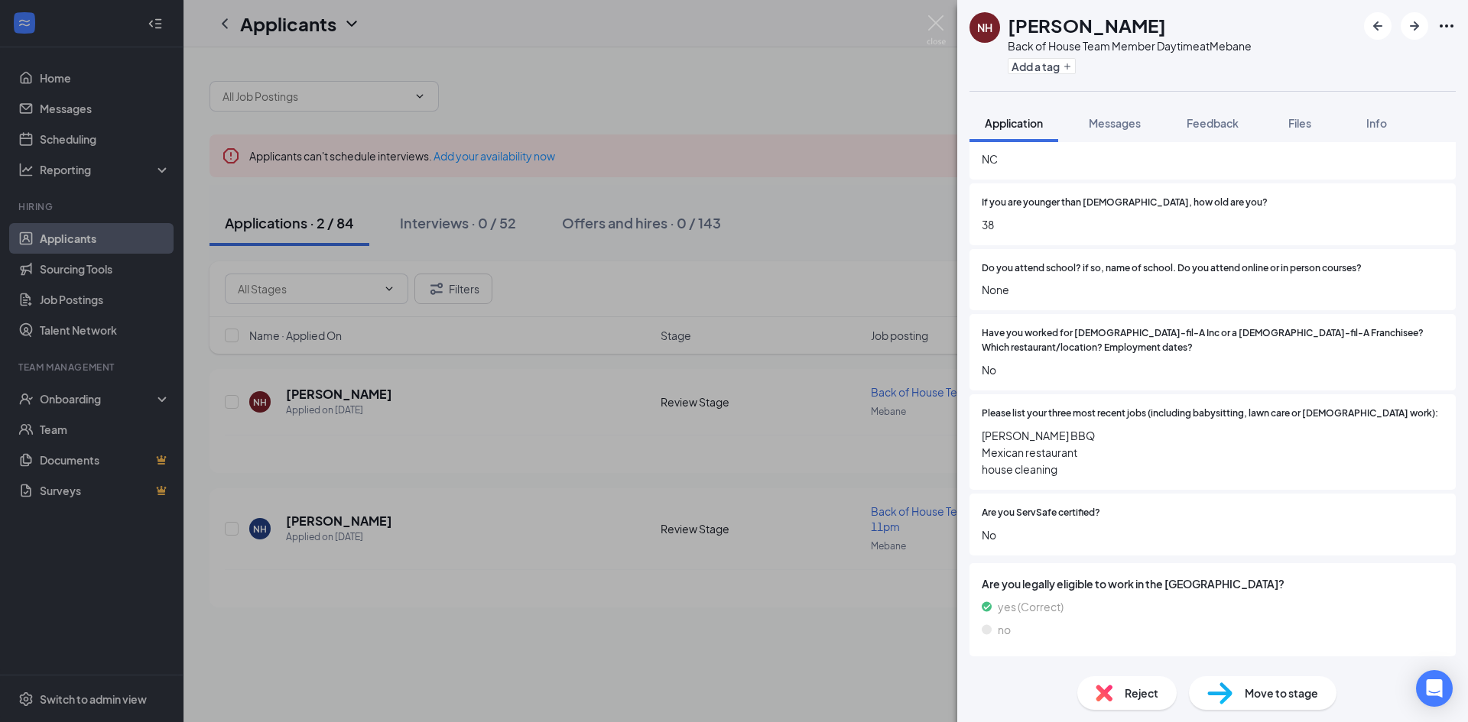
scroll to position [459, 0]
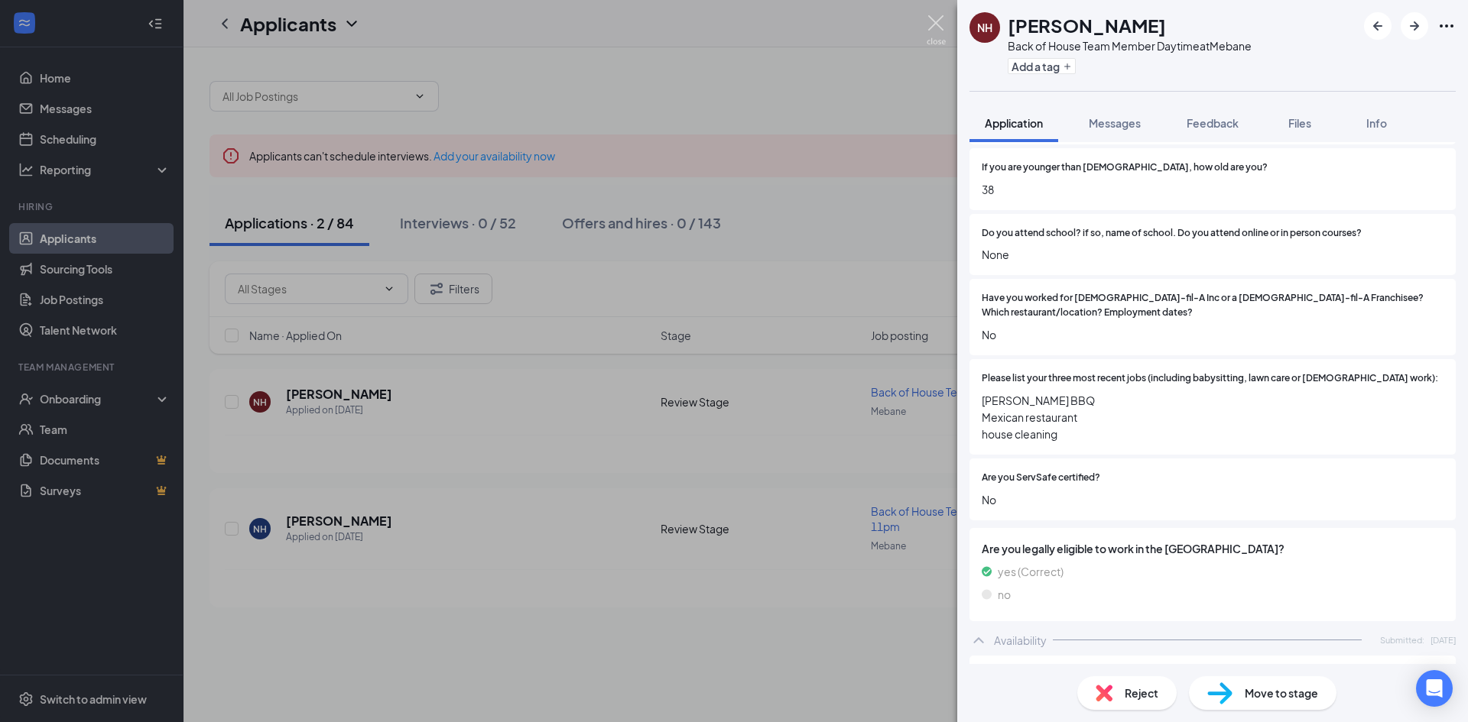
click at [936, 21] on img at bounding box center [936, 30] width 19 height 30
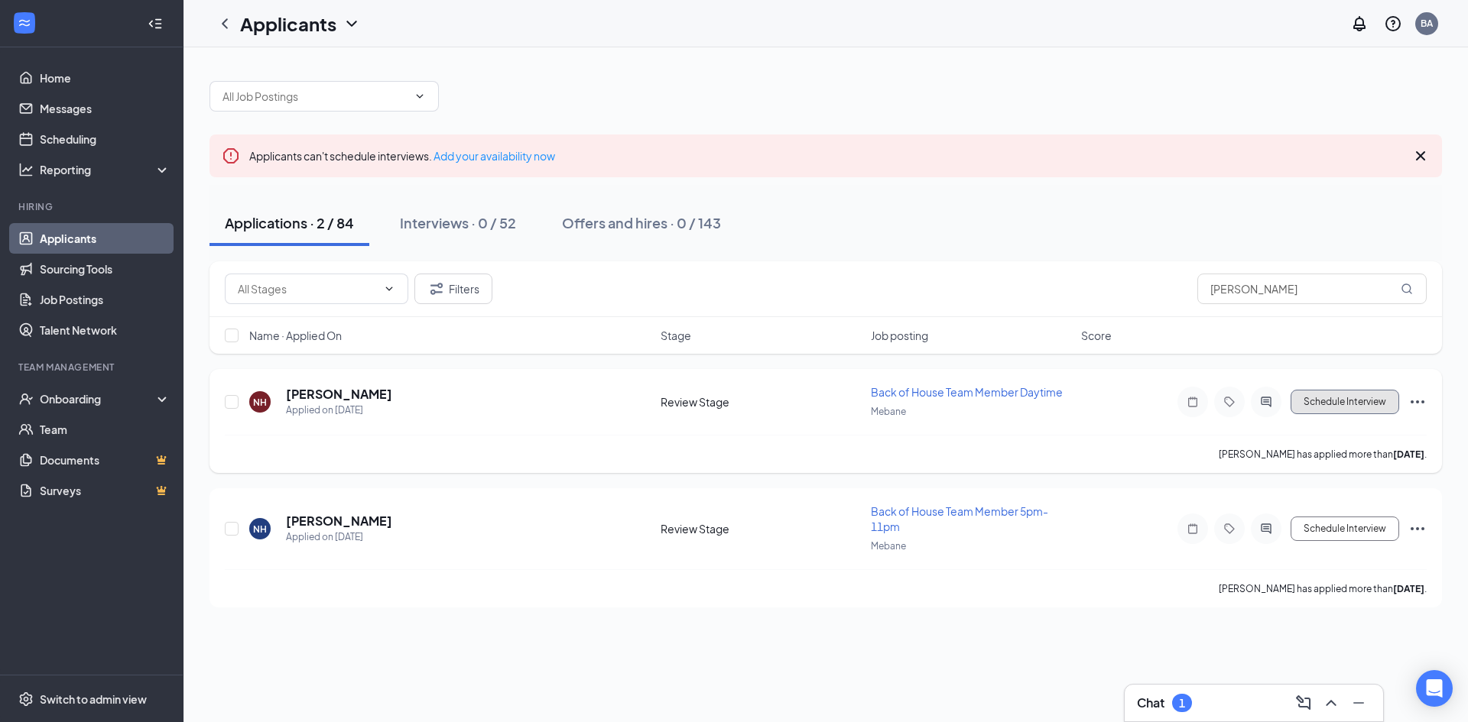
click at [1330, 409] on button "Schedule Interview" at bounding box center [1345, 402] width 109 height 24
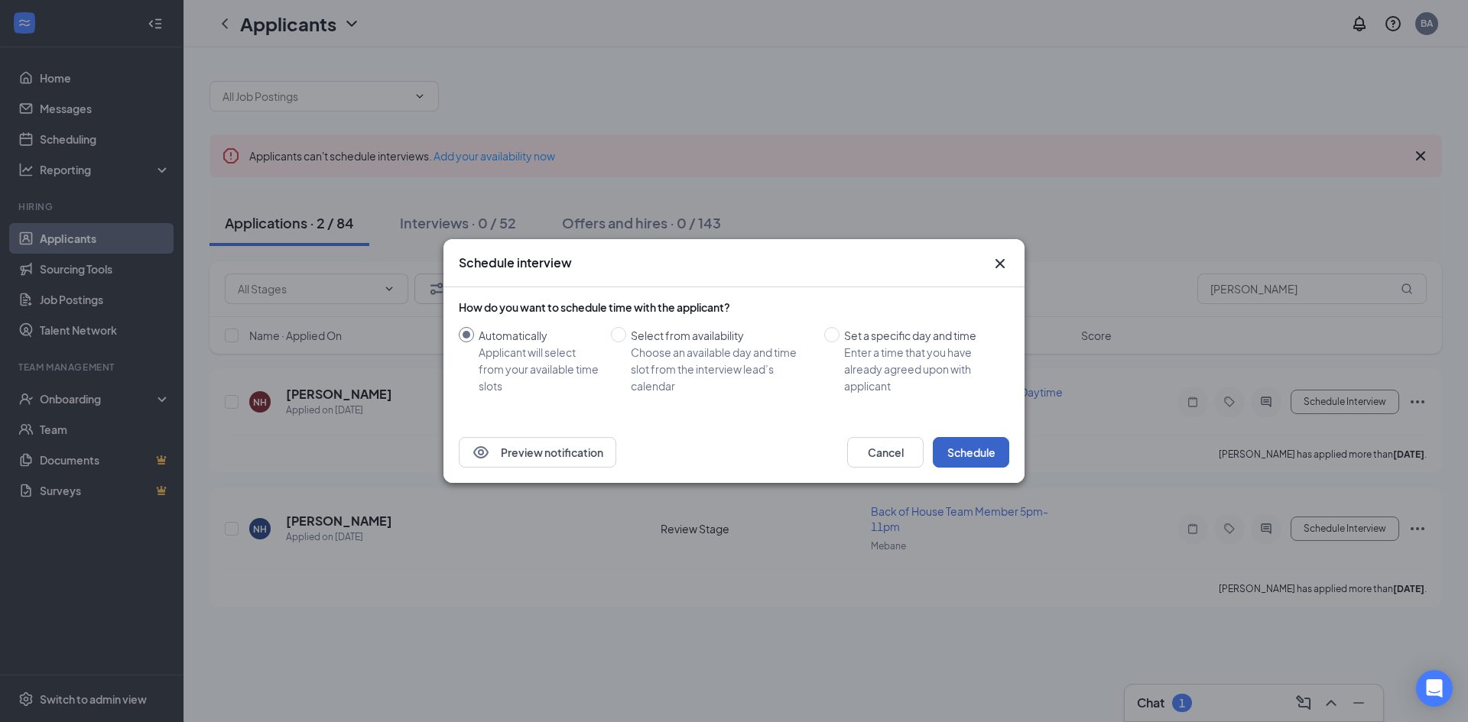
click at [958, 447] on button "Schedule" at bounding box center [971, 452] width 76 height 31
